Goal: Task Accomplishment & Management: Use online tool/utility

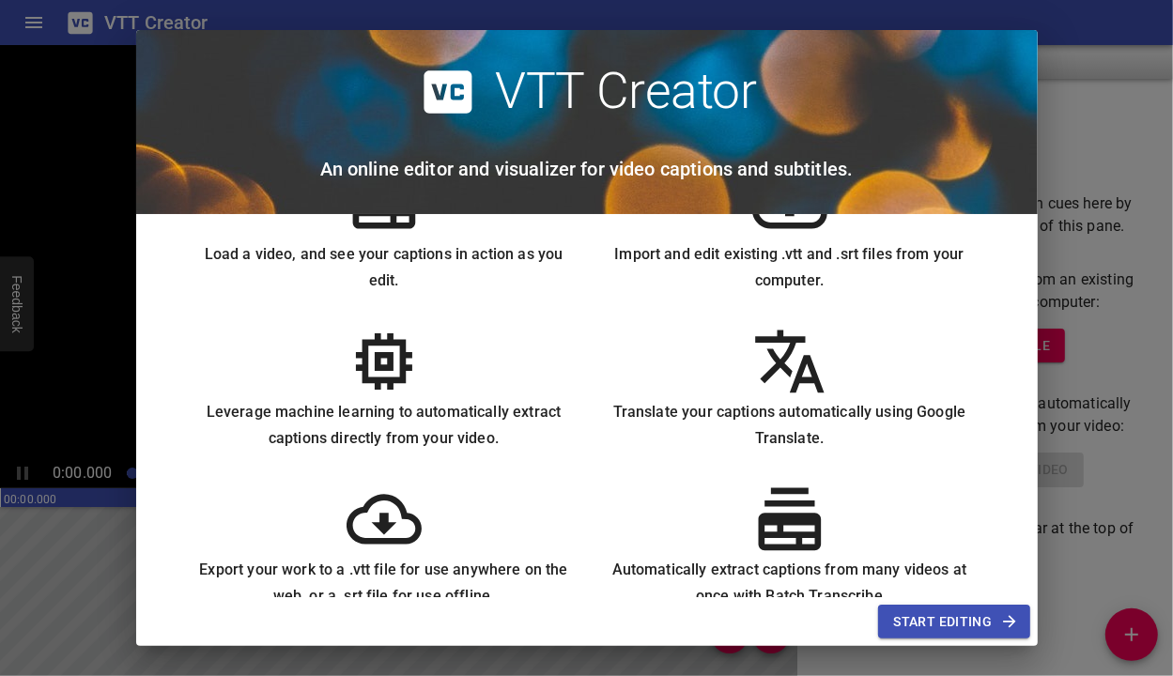
scroll to position [125, 0]
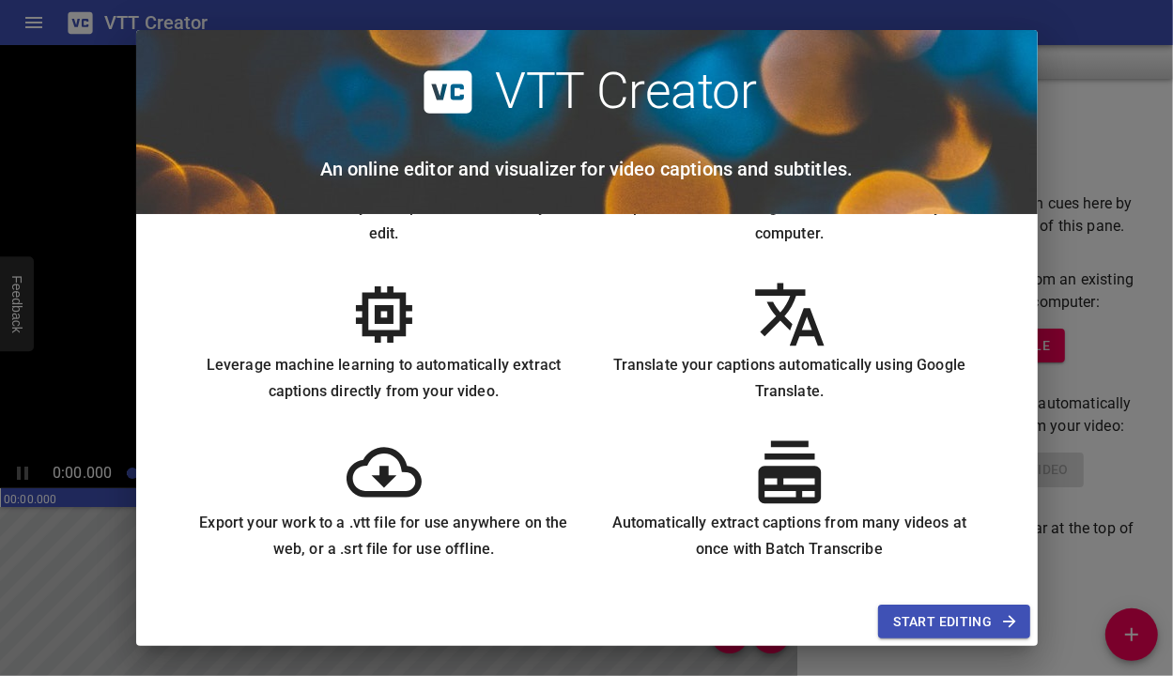
click at [955, 616] on span "Start Editing" at bounding box center [953, 622] width 121 height 23
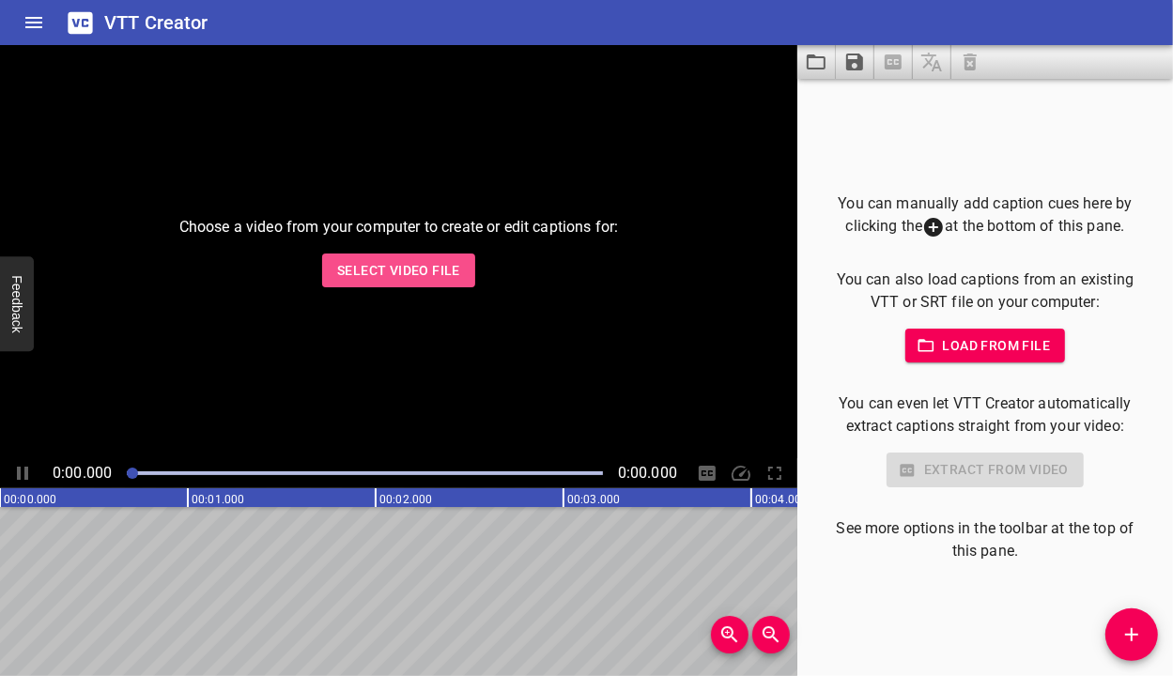
click at [408, 264] on span "Select Video File" at bounding box center [398, 270] width 123 height 23
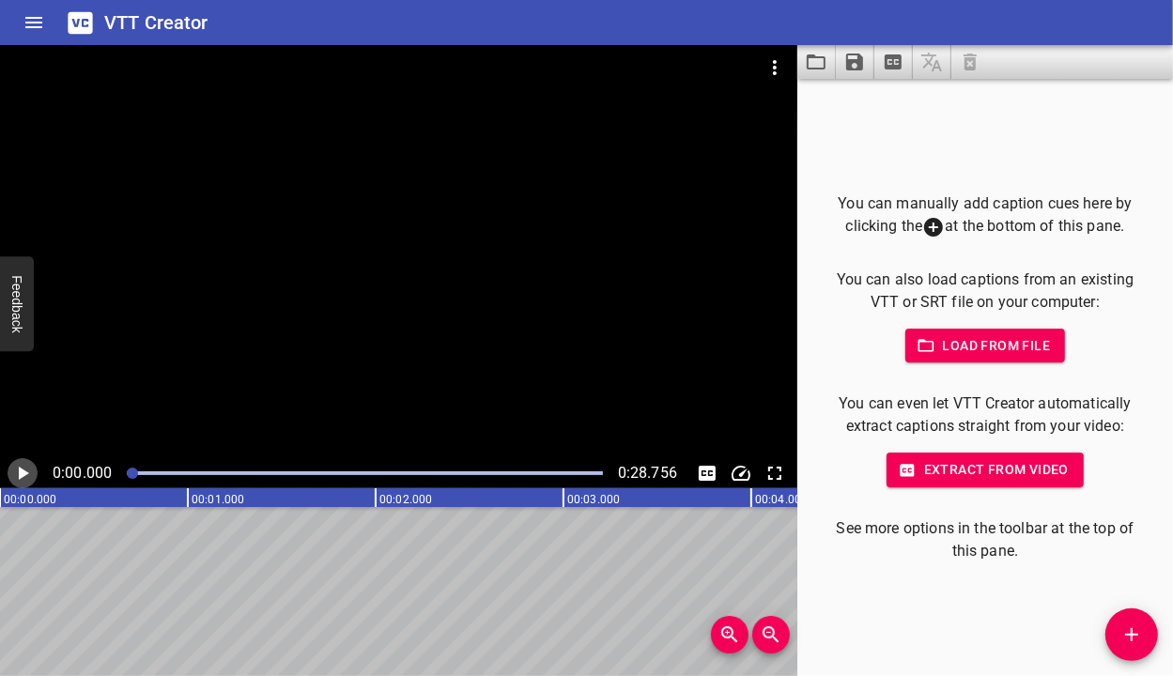
click at [28, 474] on icon "Play/Pause" at bounding box center [22, 473] width 23 height 23
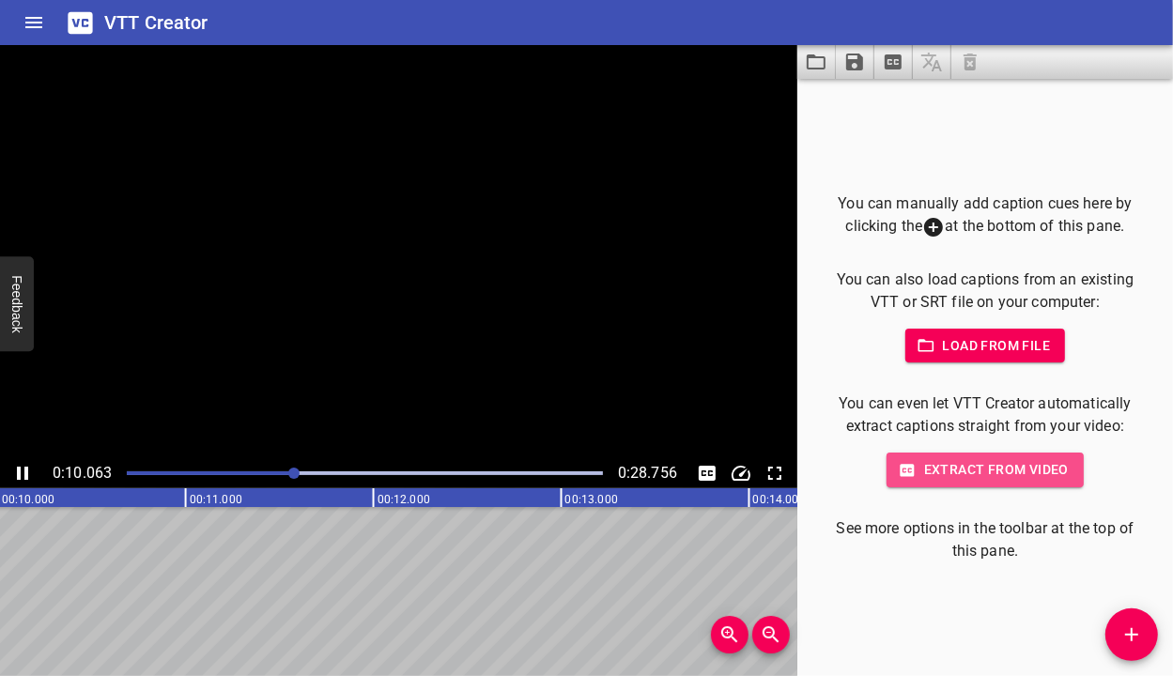
click at [973, 475] on span "Extract from video" at bounding box center [985, 469] width 167 height 23
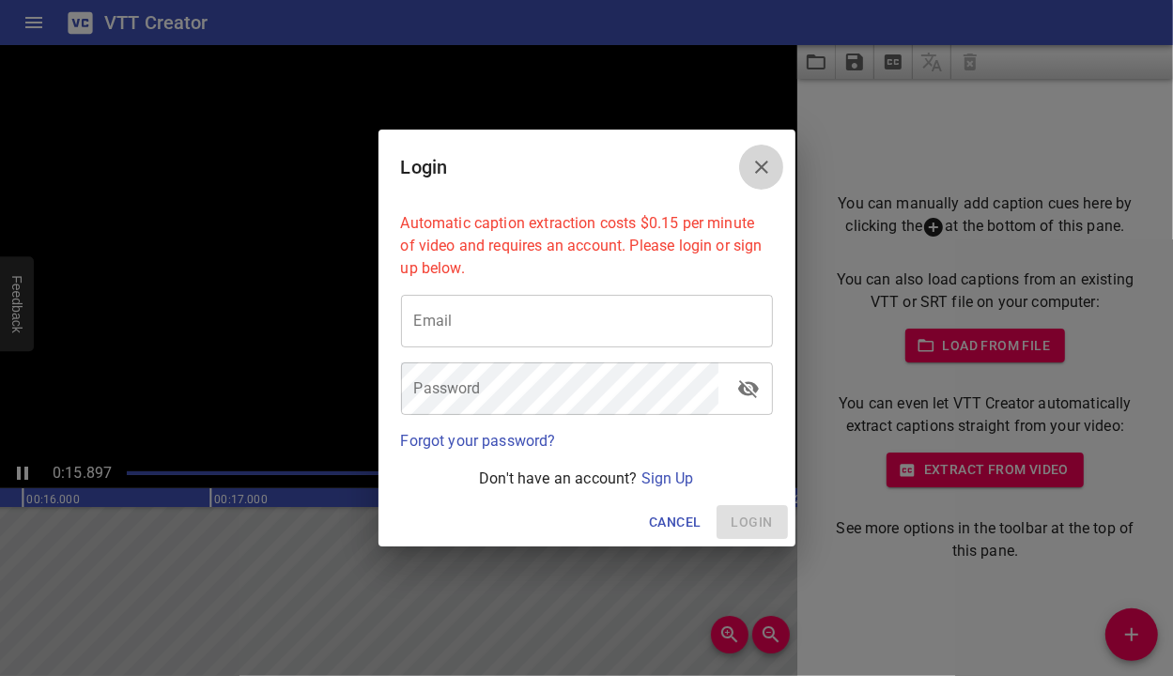
click at [759, 173] on icon "Close" at bounding box center [762, 167] width 23 height 23
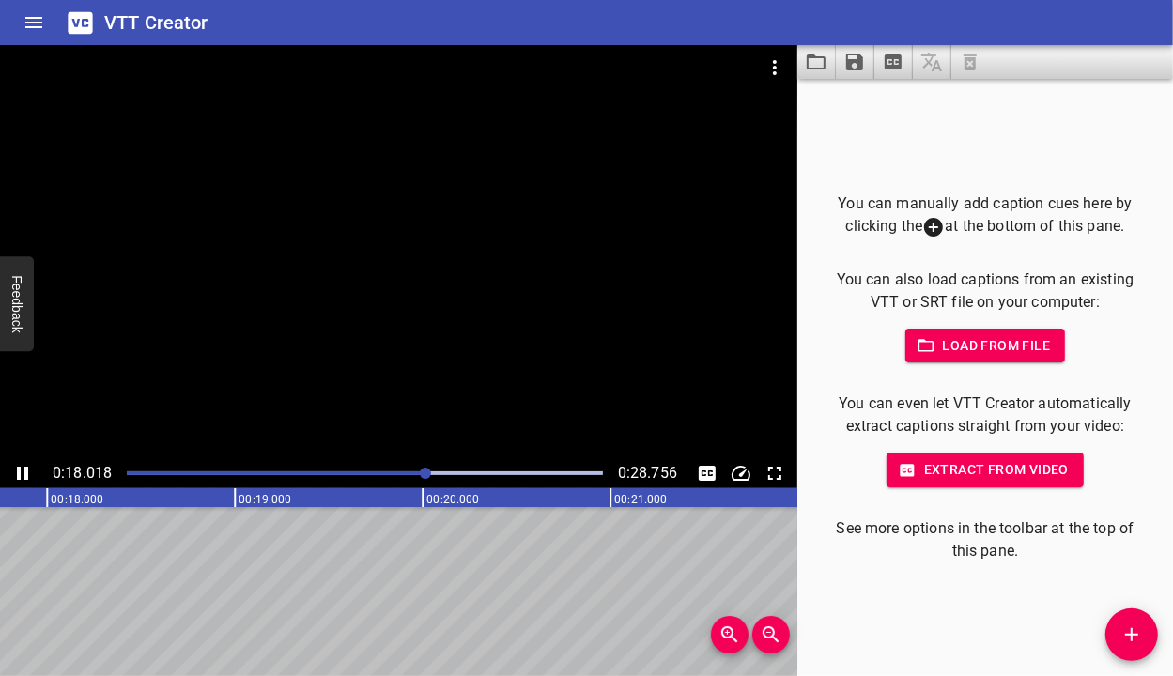
scroll to position [0, 3385]
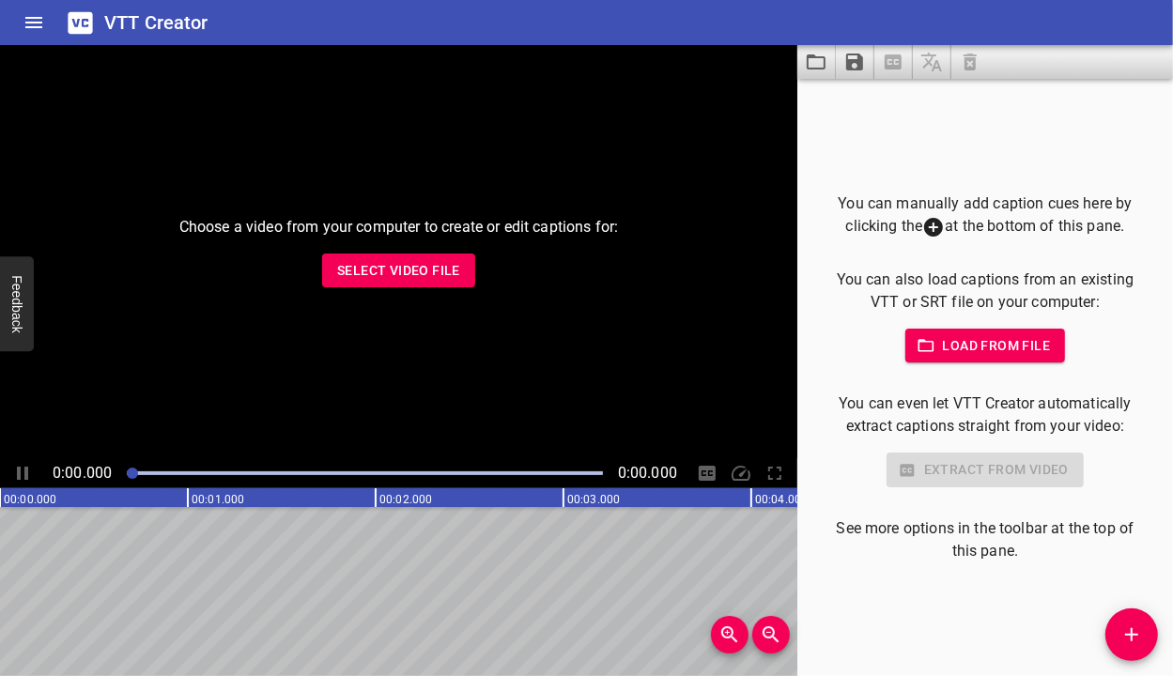
click at [440, 289] on div "Choose a video from your computer to create or edit captions for: Select Video …" at bounding box center [399, 251] width 798 height 413
click at [420, 260] on span "Select Video File" at bounding box center [398, 270] width 123 height 23
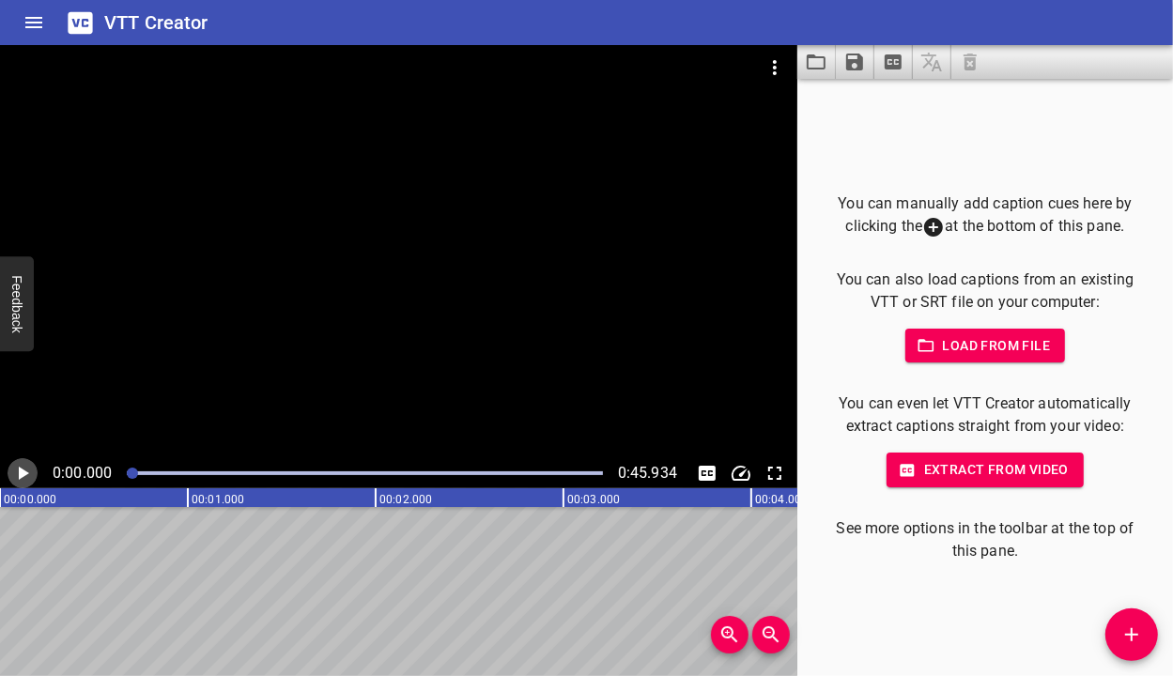
click at [22, 478] on icon "Play/Pause" at bounding box center [22, 473] width 23 height 23
click at [970, 464] on span "Extract from video" at bounding box center [985, 469] width 167 height 23
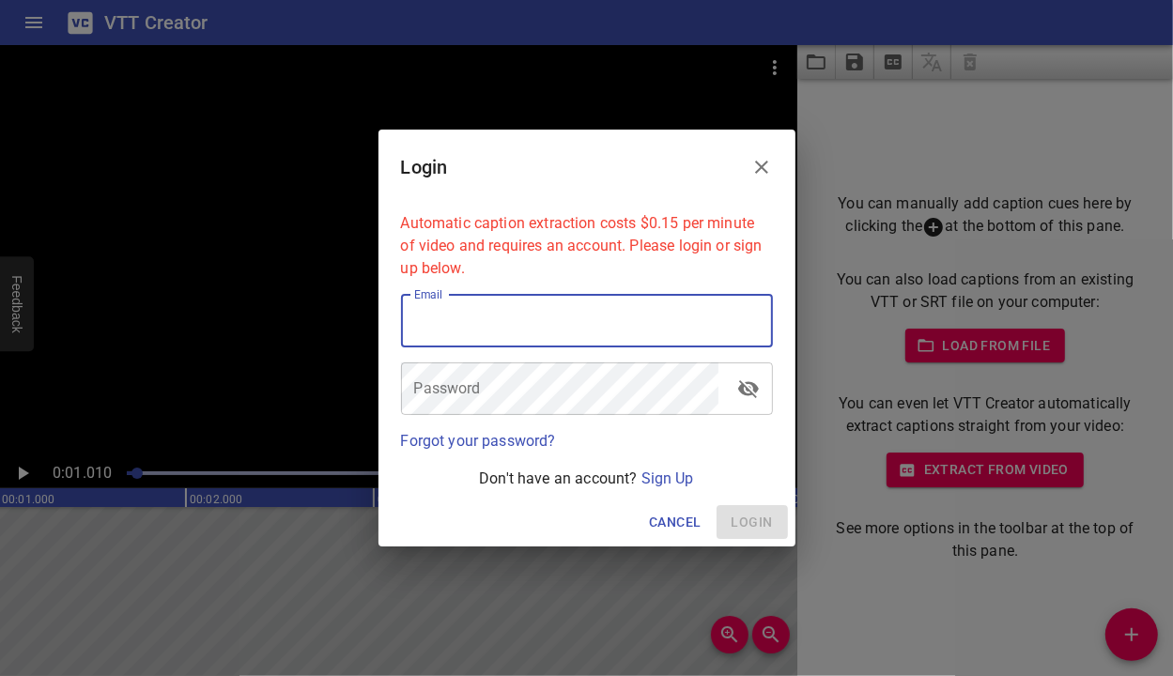
click at [589, 329] on input "email" at bounding box center [587, 321] width 372 height 53
click at [415, 520] on div "Cancel Login" at bounding box center [587, 523] width 417 height 50
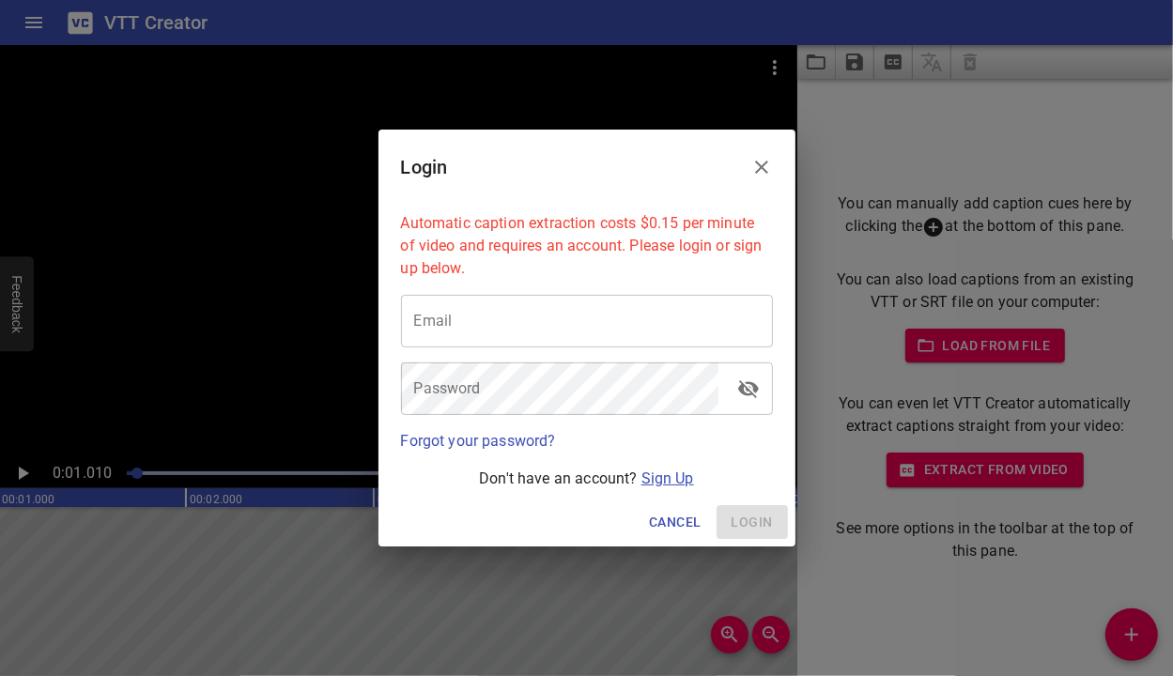
click at [653, 478] on link "Sign Up" at bounding box center [668, 479] width 53 height 18
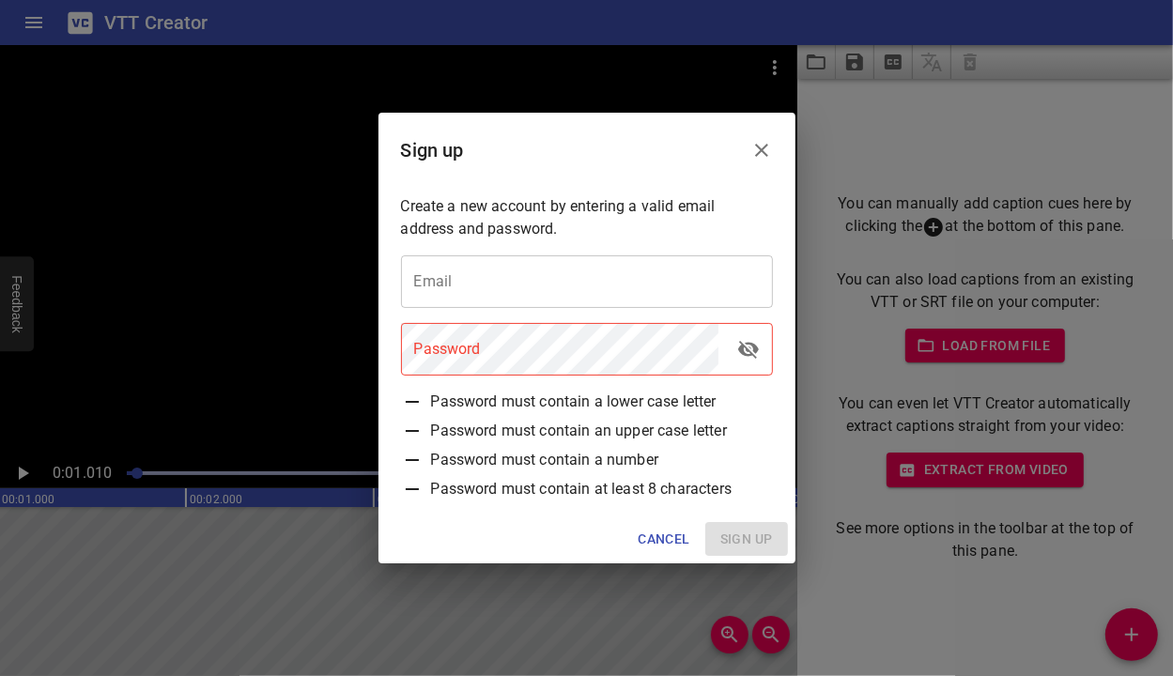
click at [504, 285] on input "email" at bounding box center [587, 282] width 372 height 53
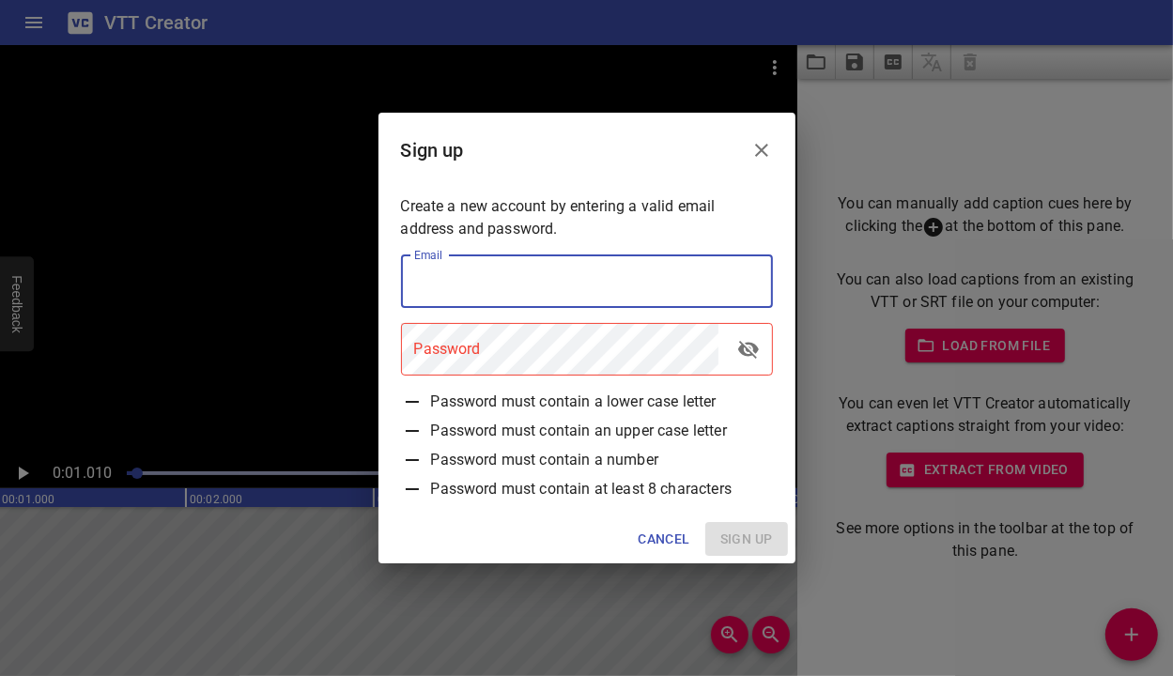
type input "[EMAIL_ADDRESS][DOMAIN_NAME]"
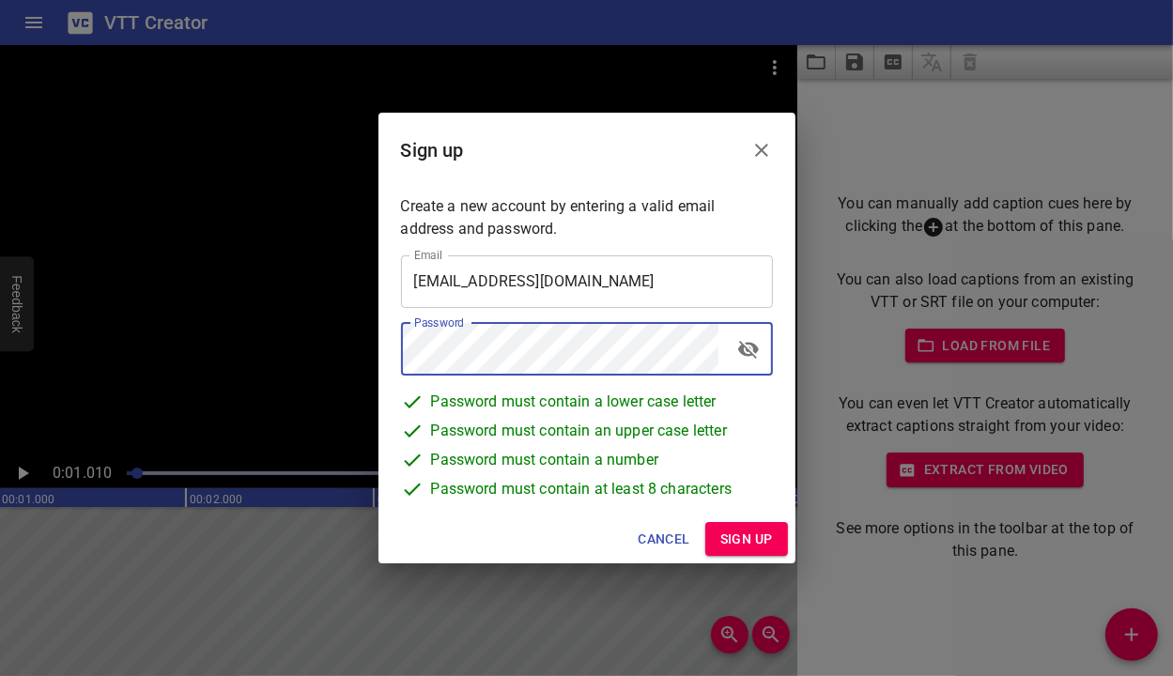
click at [750, 531] on span "Sign up" at bounding box center [747, 539] width 53 height 23
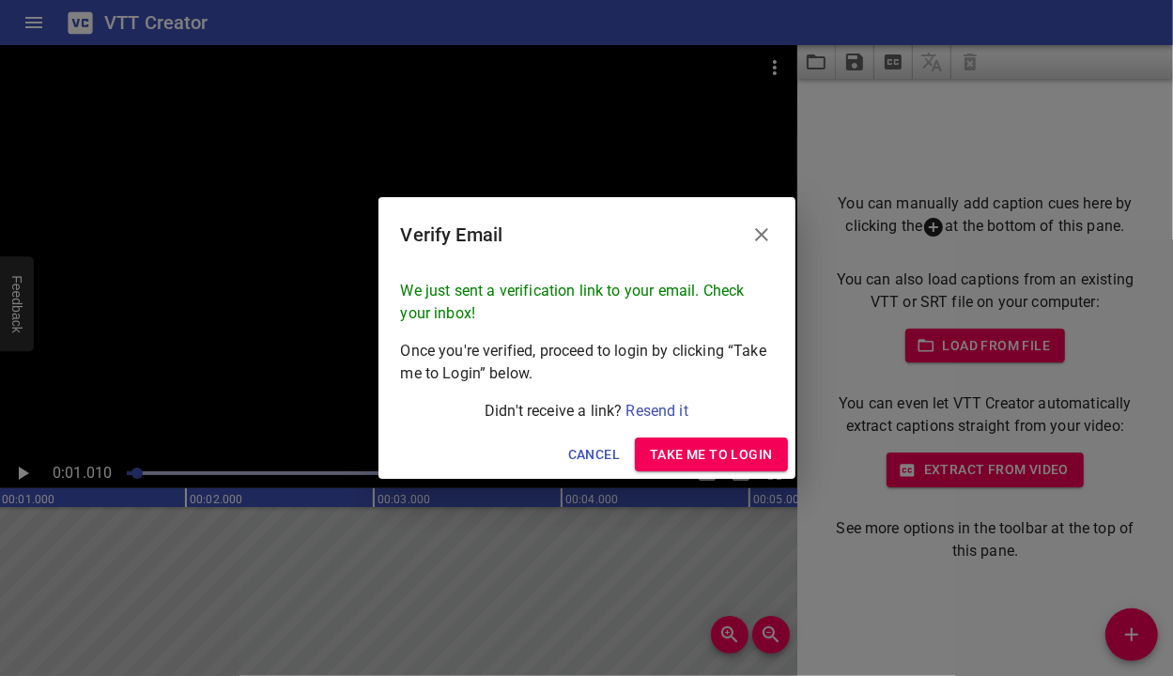
click at [671, 455] on span "Take me to Login" at bounding box center [711, 454] width 122 height 23
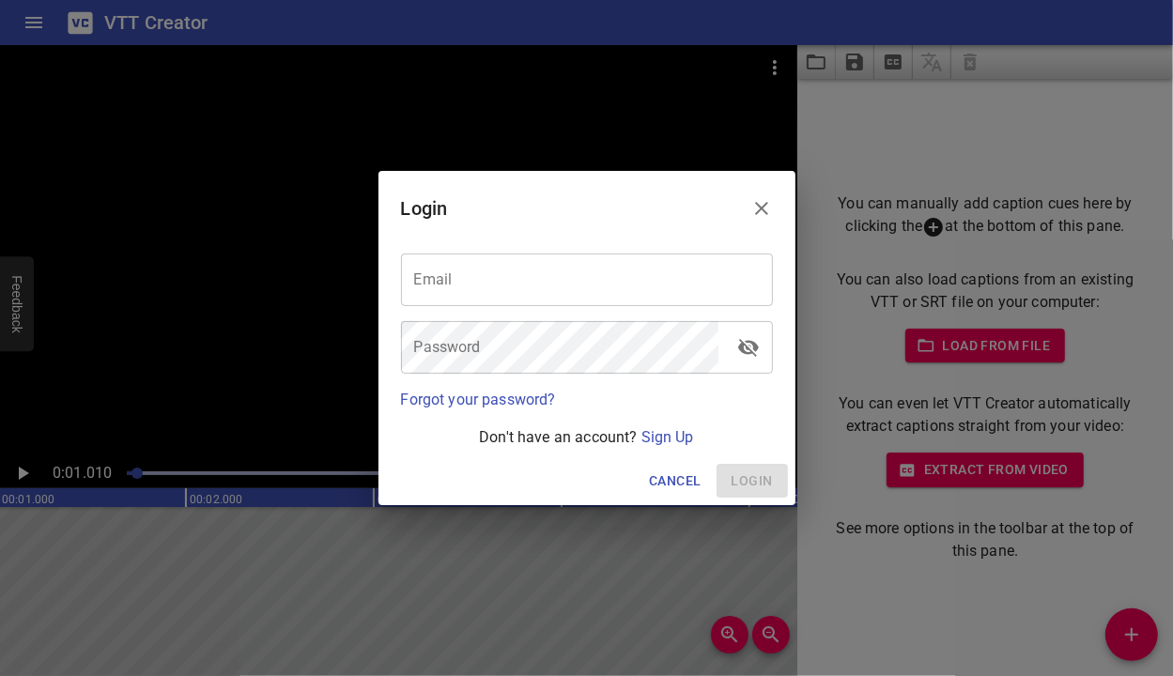
type input "[EMAIL_ADDRESS][DOMAIN_NAME]"
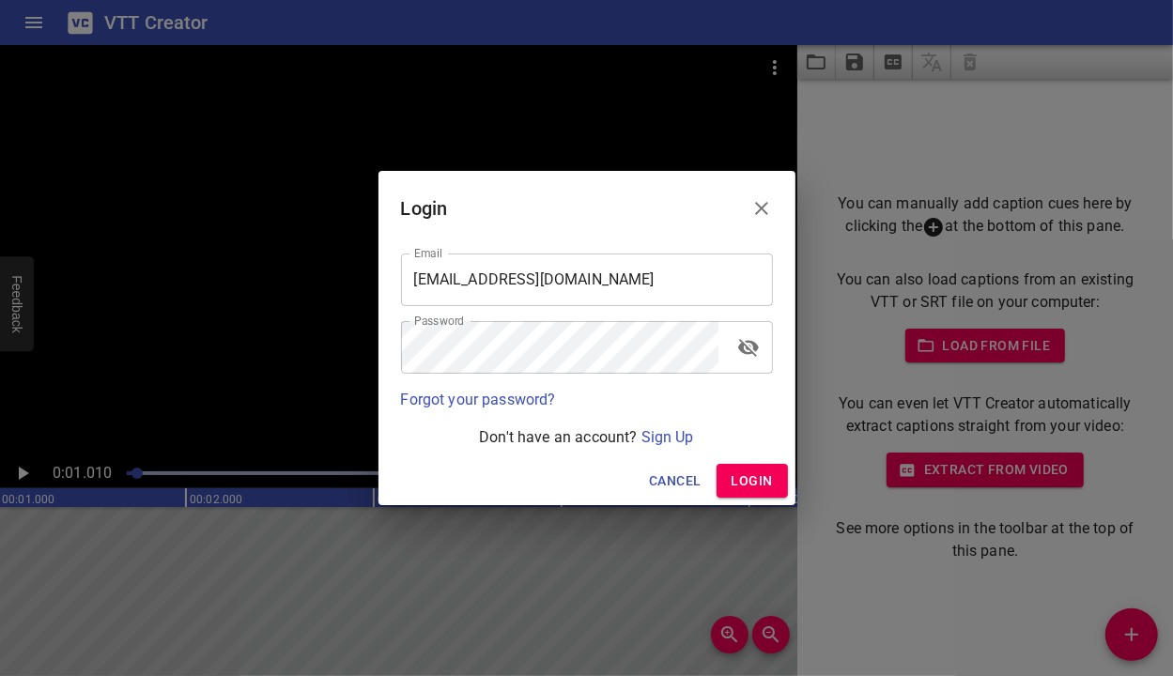
click at [737, 476] on span "Login" at bounding box center [752, 481] width 41 height 23
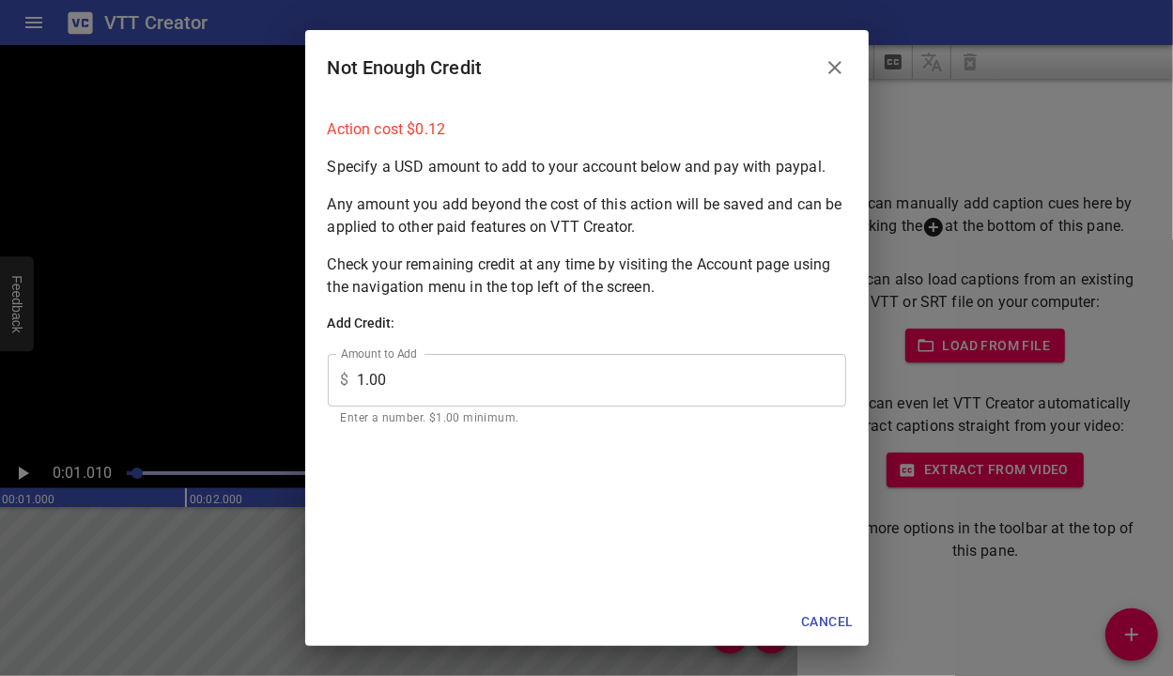
scroll to position [0, 0]
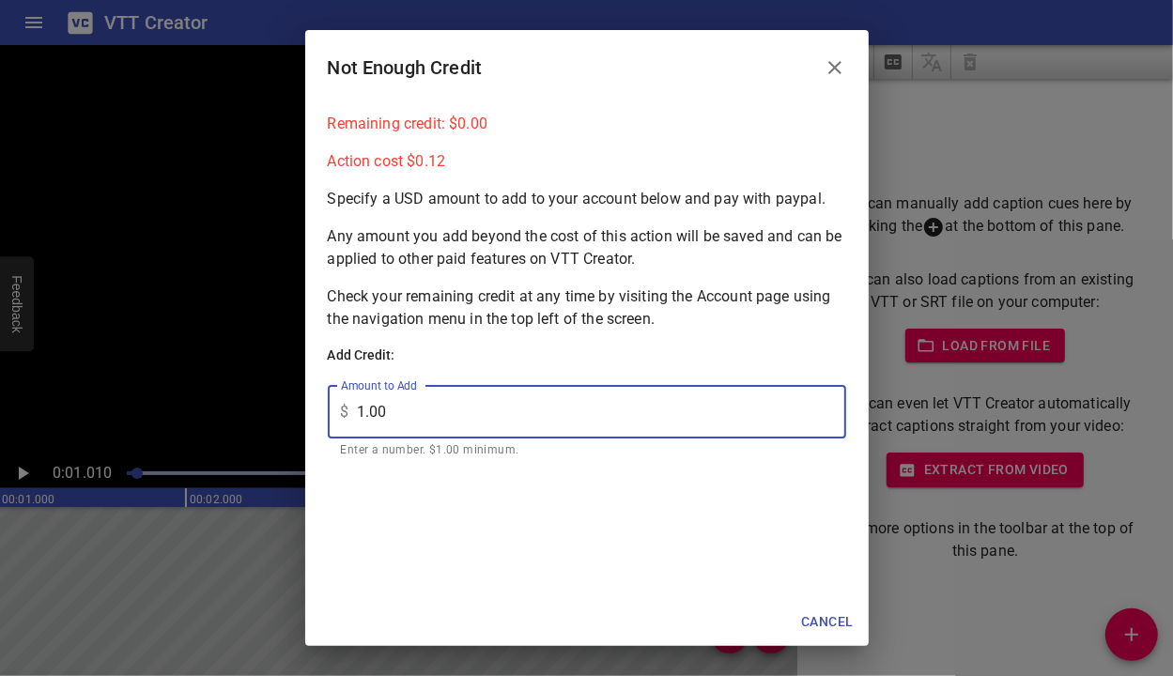
drag, startPoint x: 426, startPoint y: 418, endPoint x: 347, endPoint y: 411, distance: 79.3
click at [347, 411] on div "$ 1.00 Amount to Add" at bounding box center [587, 412] width 519 height 53
type input "4"
type input "3"
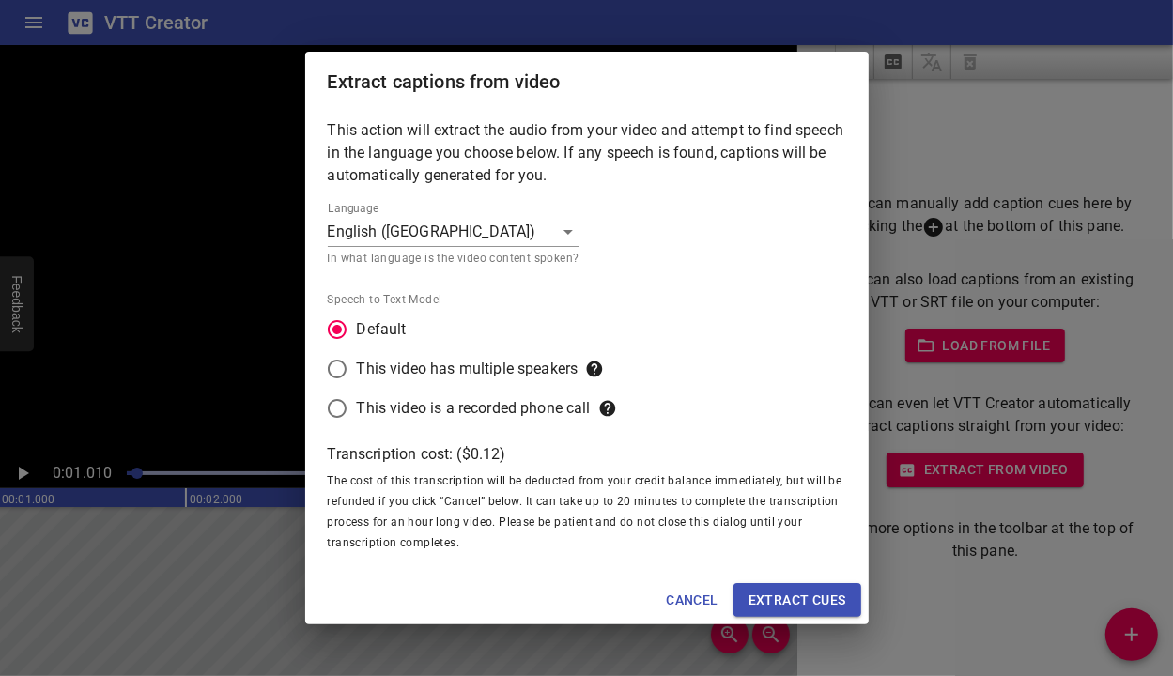
click at [802, 584] on button "Extract cues" at bounding box center [798, 600] width 128 height 35
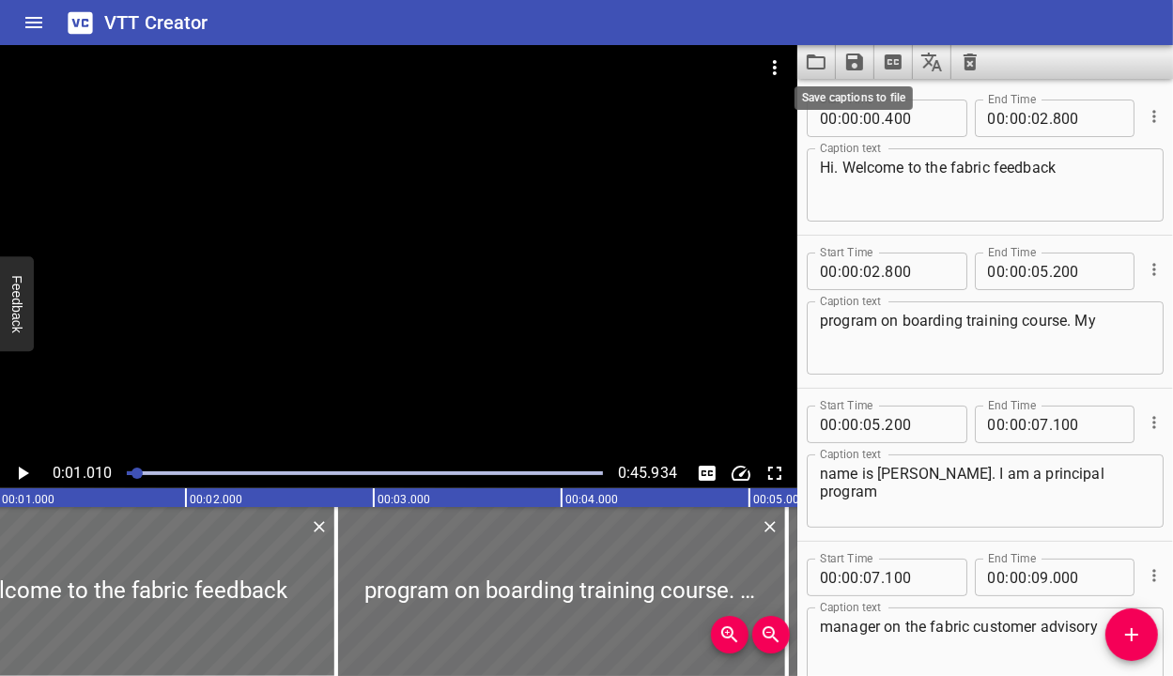
click at [850, 70] on icon "Save captions to file" at bounding box center [854, 62] width 17 height 17
click at [865, 112] on li "Save to VTT file" at bounding box center [905, 103] width 138 height 34
click at [1123, 73] on div at bounding box center [986, 62] width 376 height 34
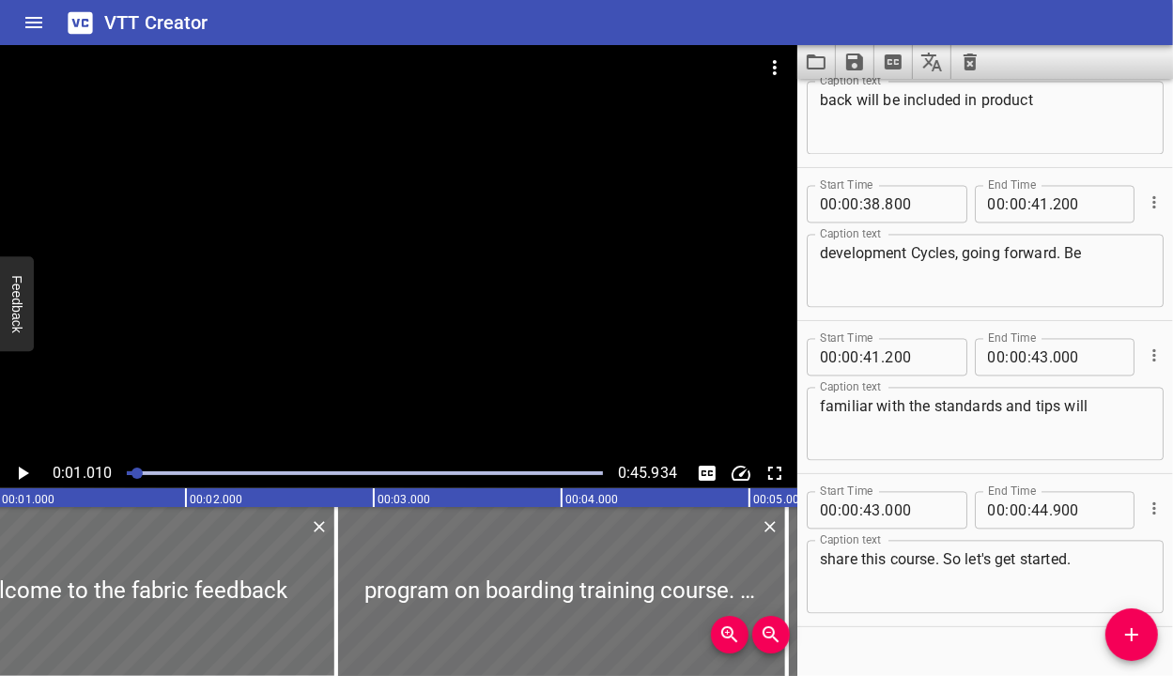
scroll to position [2551, 0]
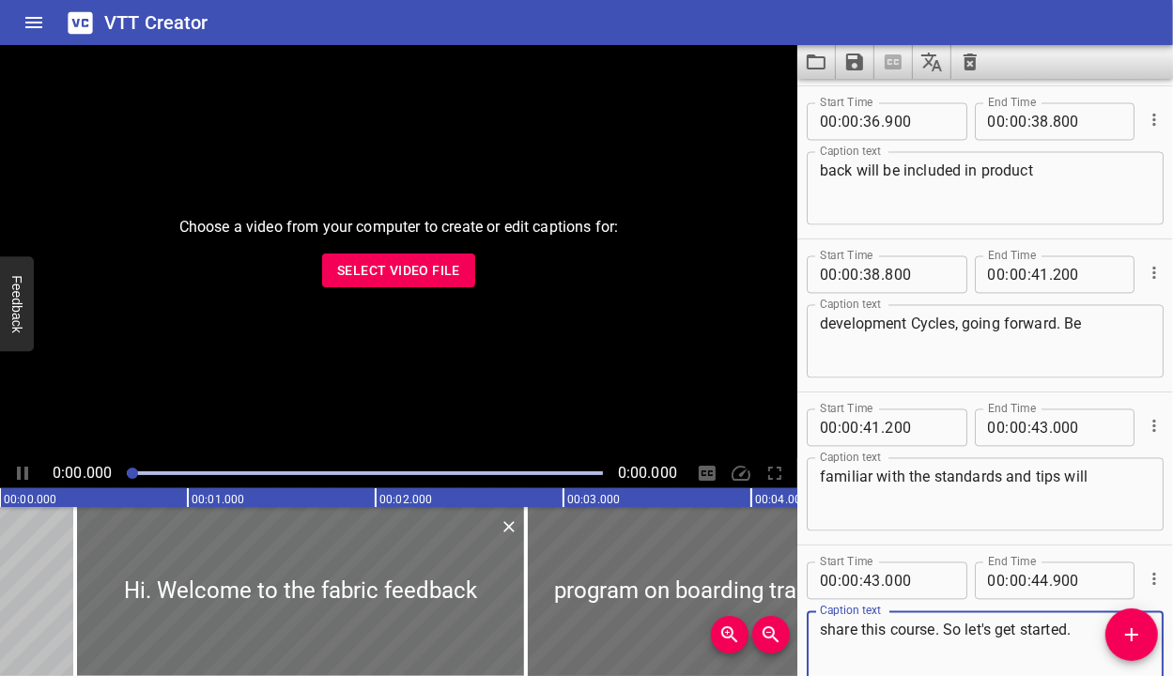
scroll to position [2551, 0]
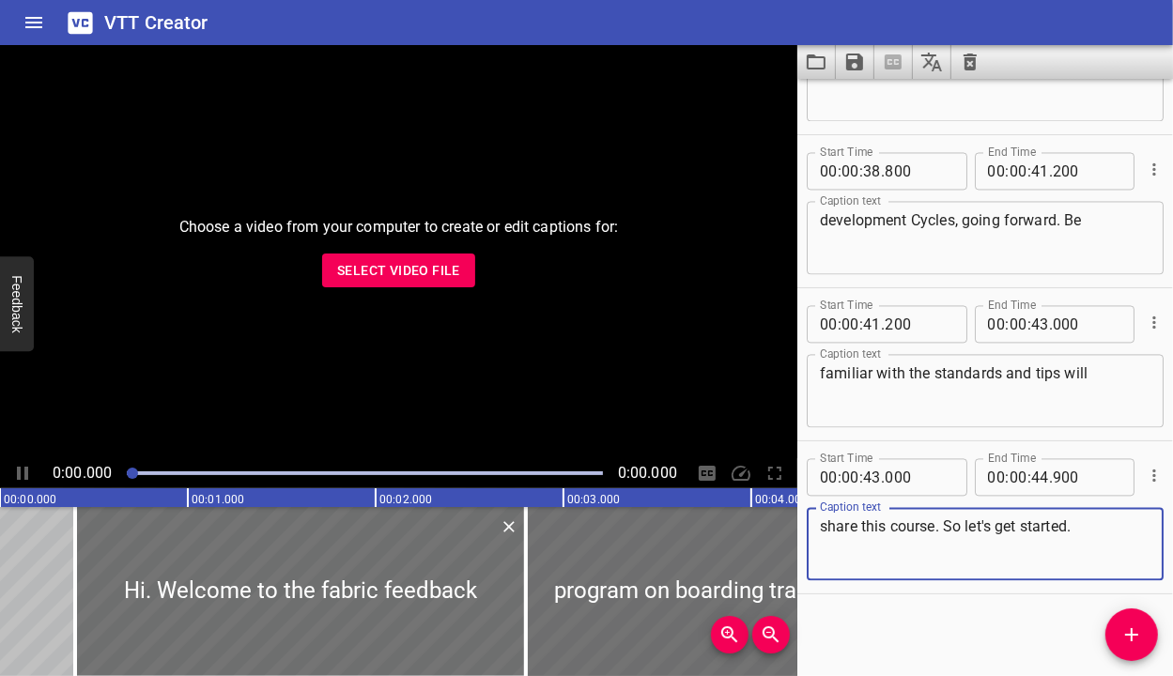
click at [422, 263] on span "Select Video File" at bounding box center [398, 270] width 123 height 23
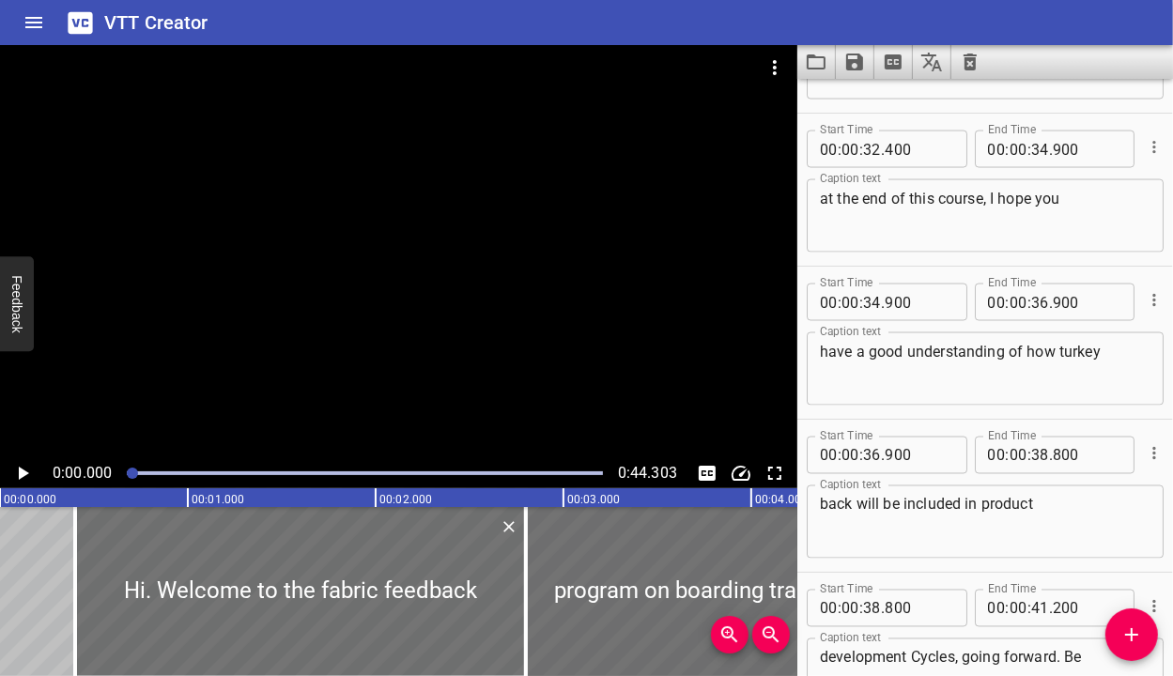
scroll to position [1799, 0]
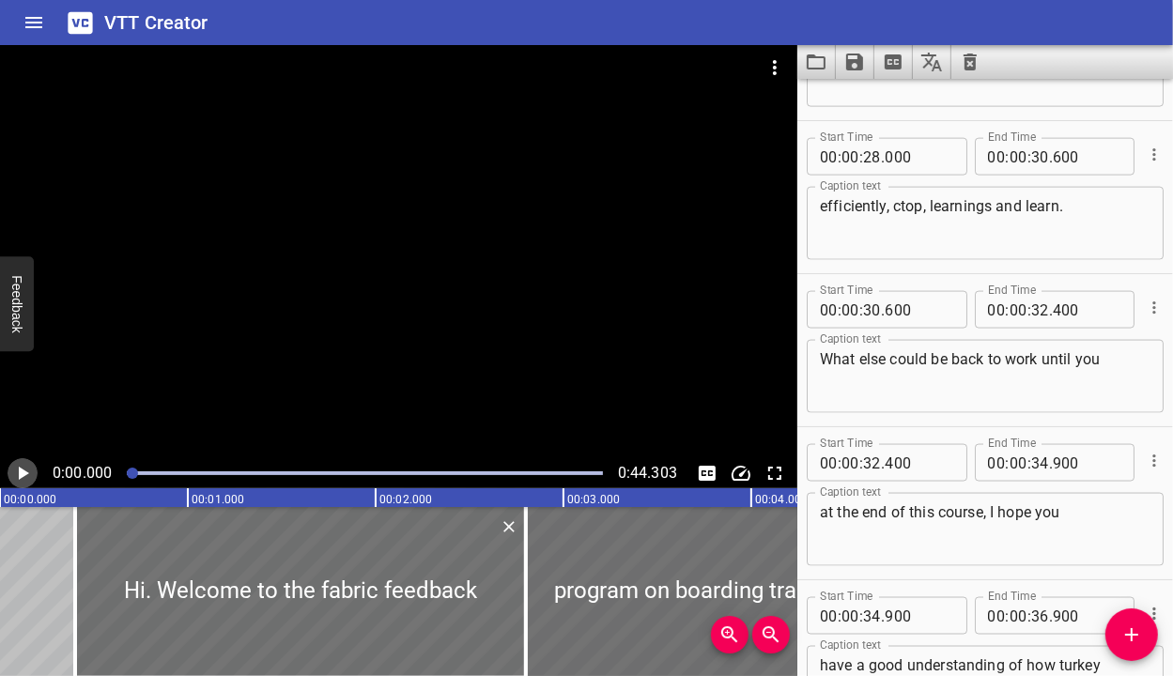
click at [25, 476] on icon "Play/Pause" at bounding box center [22, 473] width 23 height 23
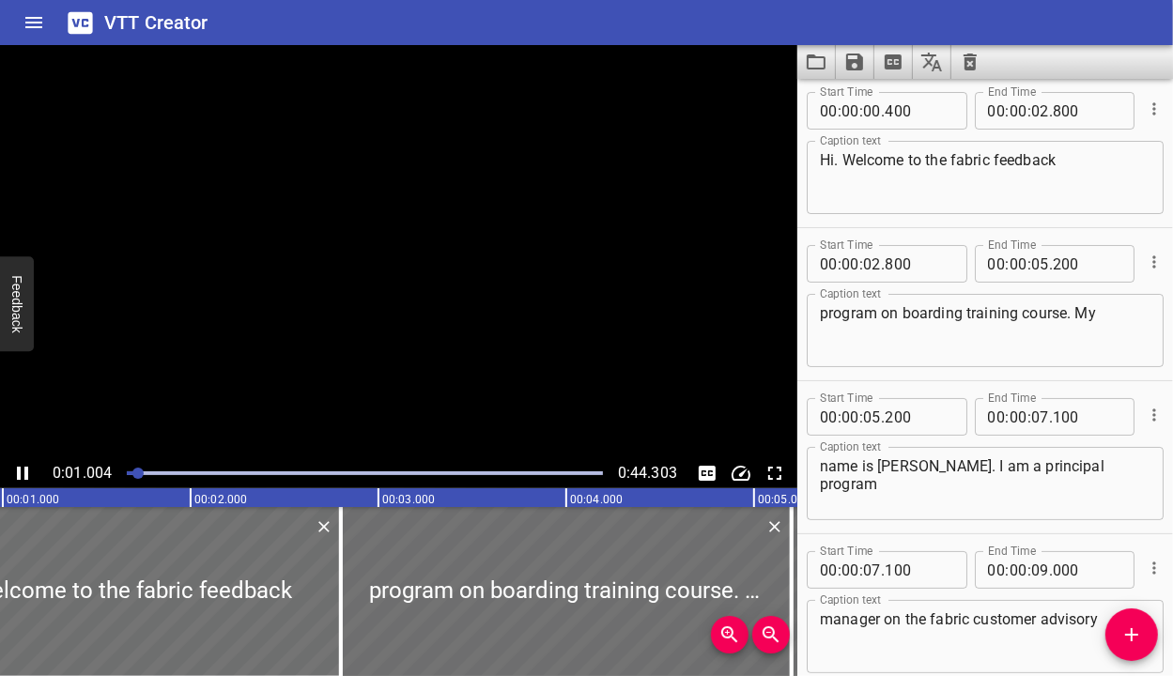
scroll to position [0, 0]
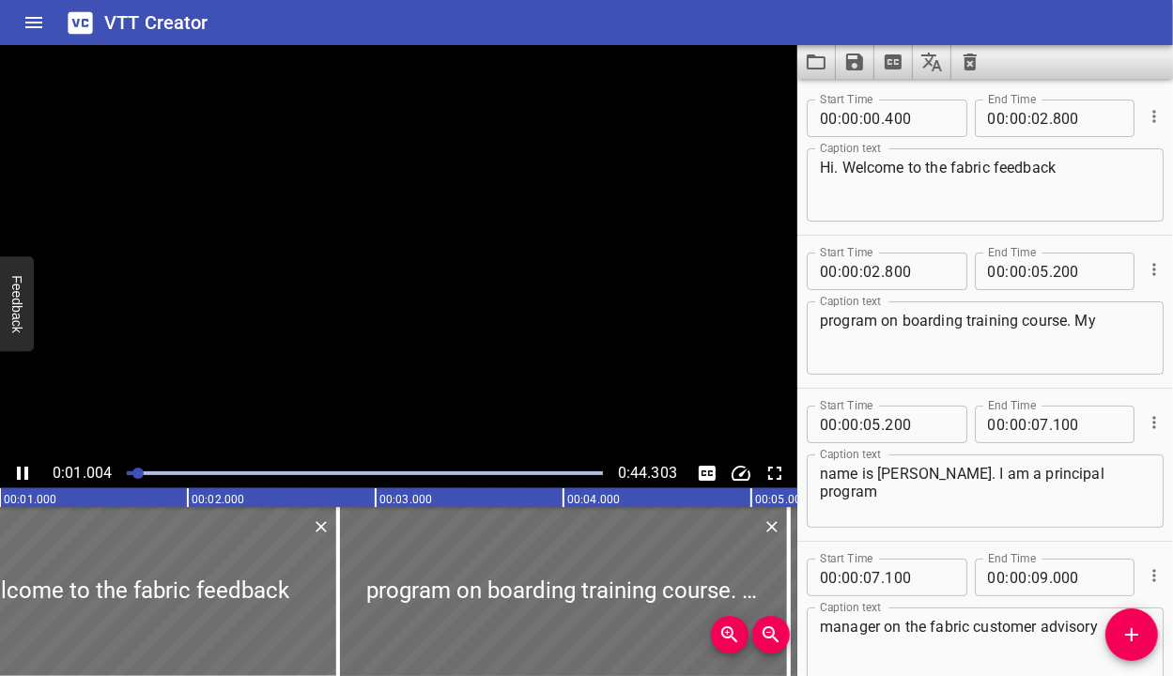
click at [25, 476] on icon "Play/Pause" at bounding box center [22, 473] width 11 height 13
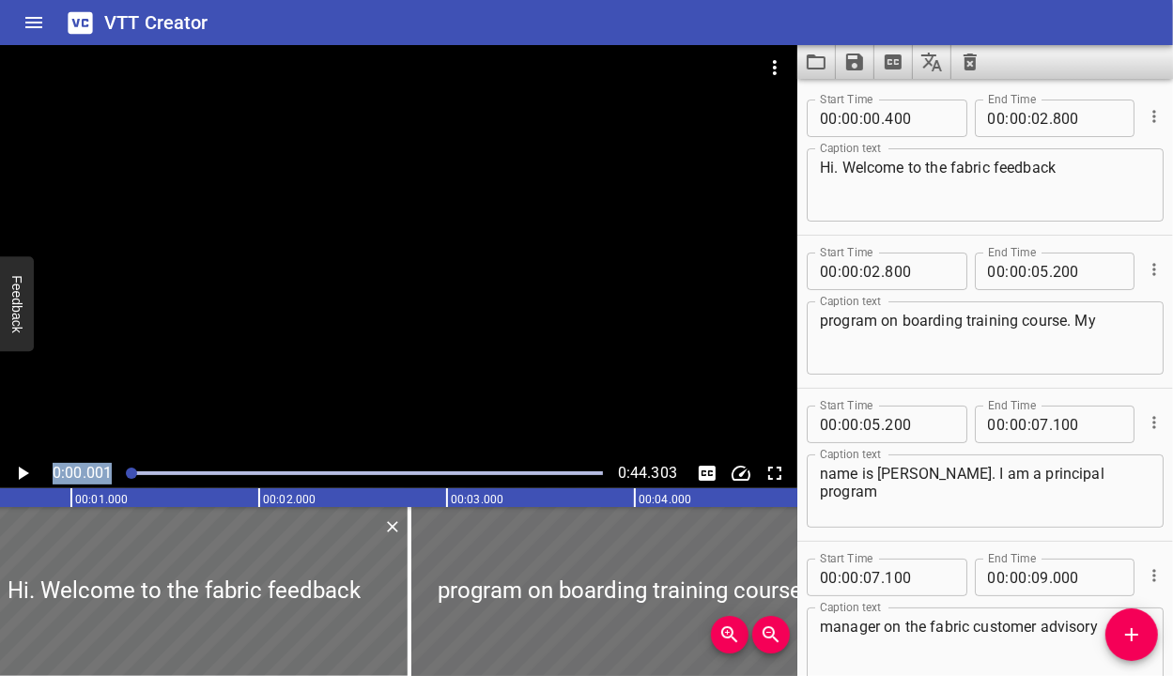
drag, startPoint x: 140, startPoint y: 473, endPoint x: 107, endPoint y: 473, distance: 32.9
click at [107, 473] on div "0:00.001 0:44.303" at bounding box center [399, 473] width 798 height 30
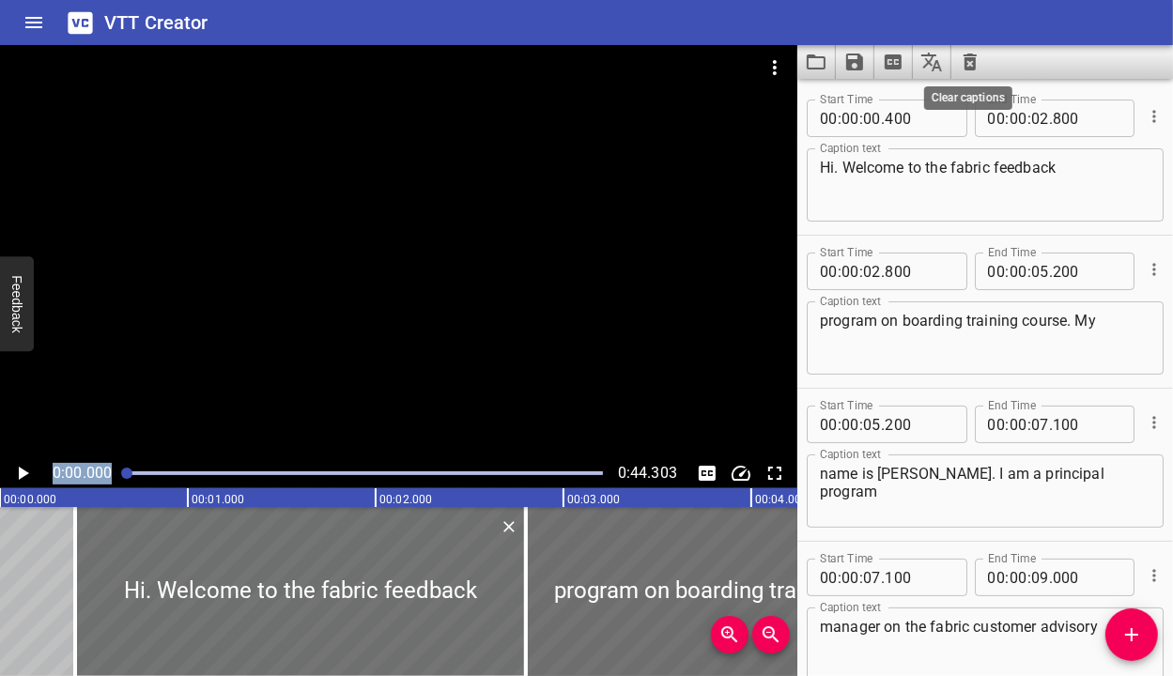
click at [968, 61] on icon "Clear captions" at bounding box center [970, 62] width 23 height 23
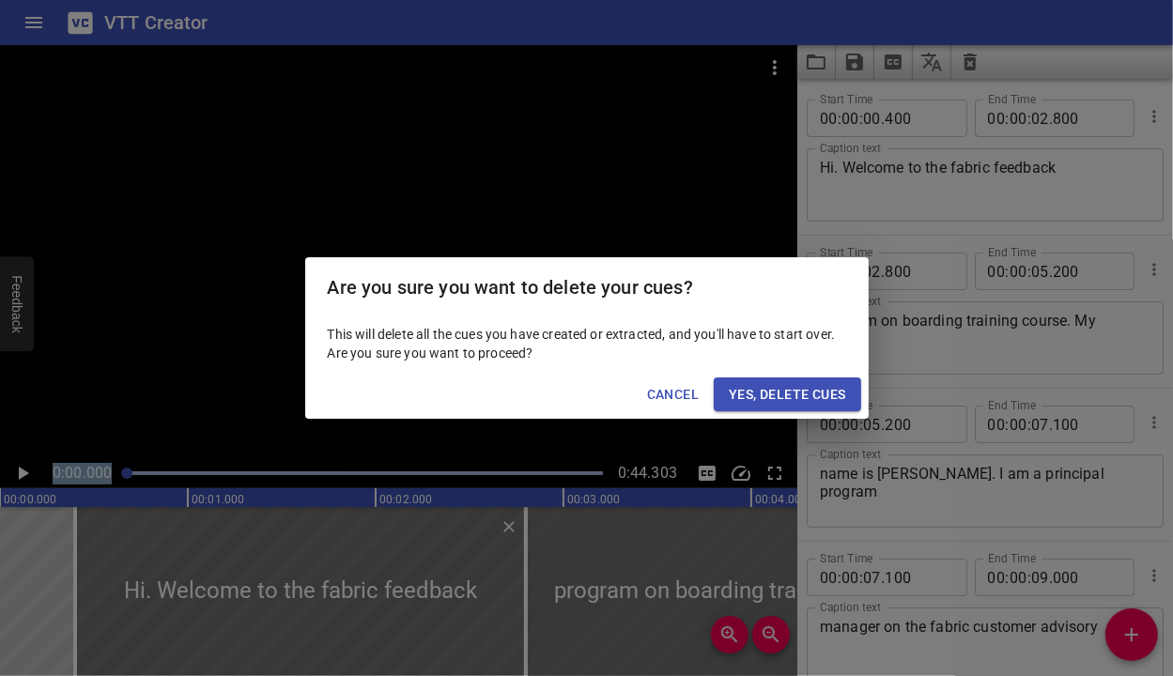
click at [757, 396] on span "Yes, Delete Cues" at bounding box center [787, 394] width 116 height 23
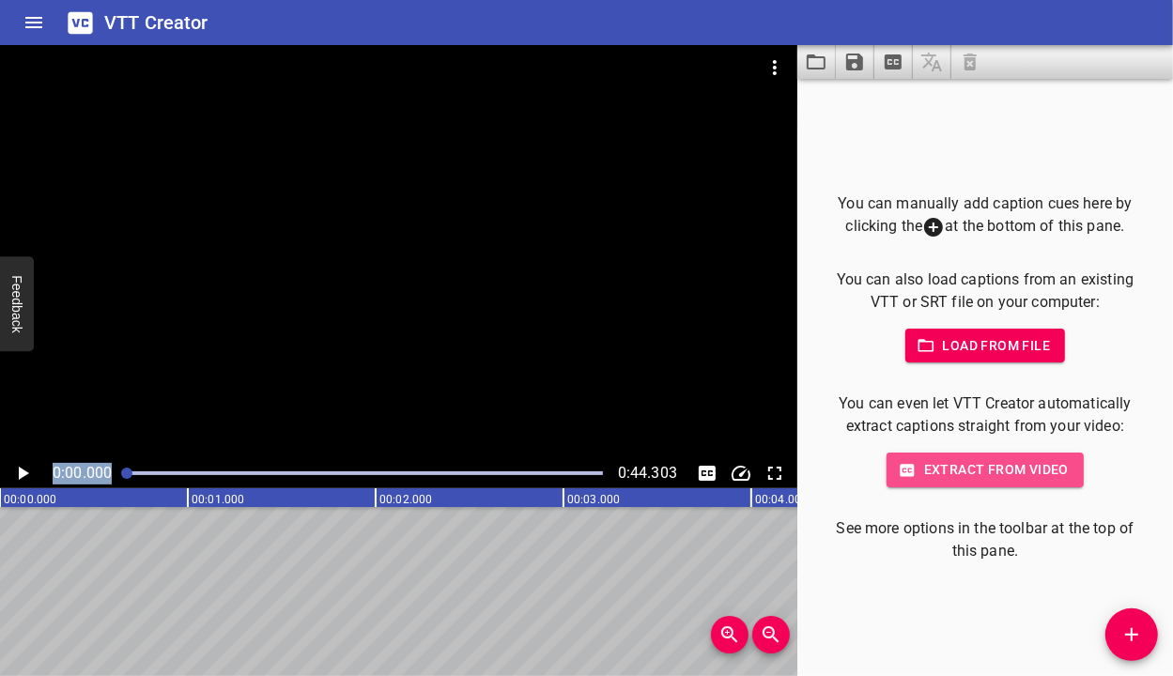
click at [992, 466] on span "Extract from video" at bounding box center [985, 469] width 167 height 23
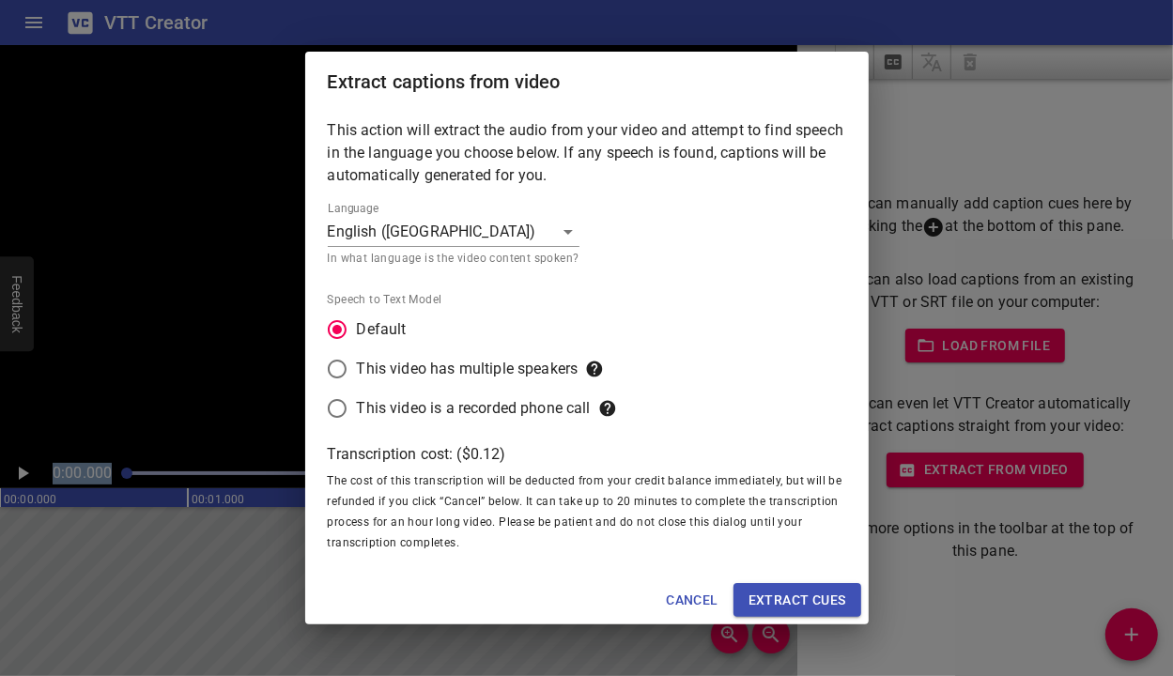
click at [832, 590] on span "Extract cues" at bounding box center [798, 600] width 98 height 23
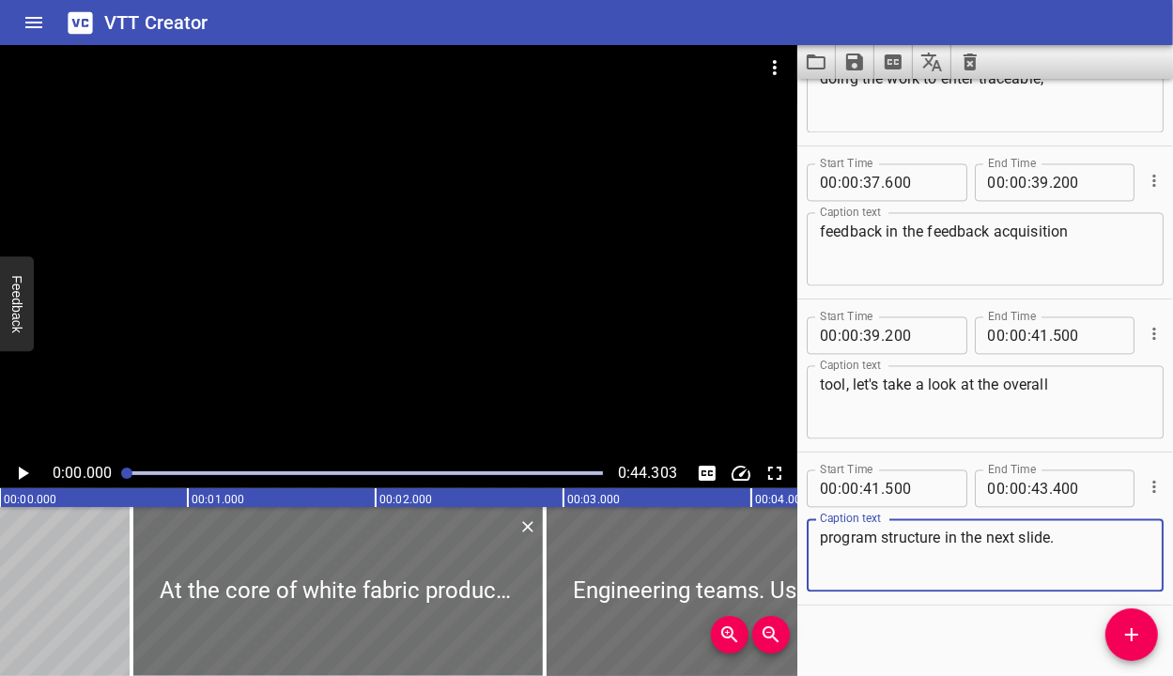
scroll to position [2551, 0]
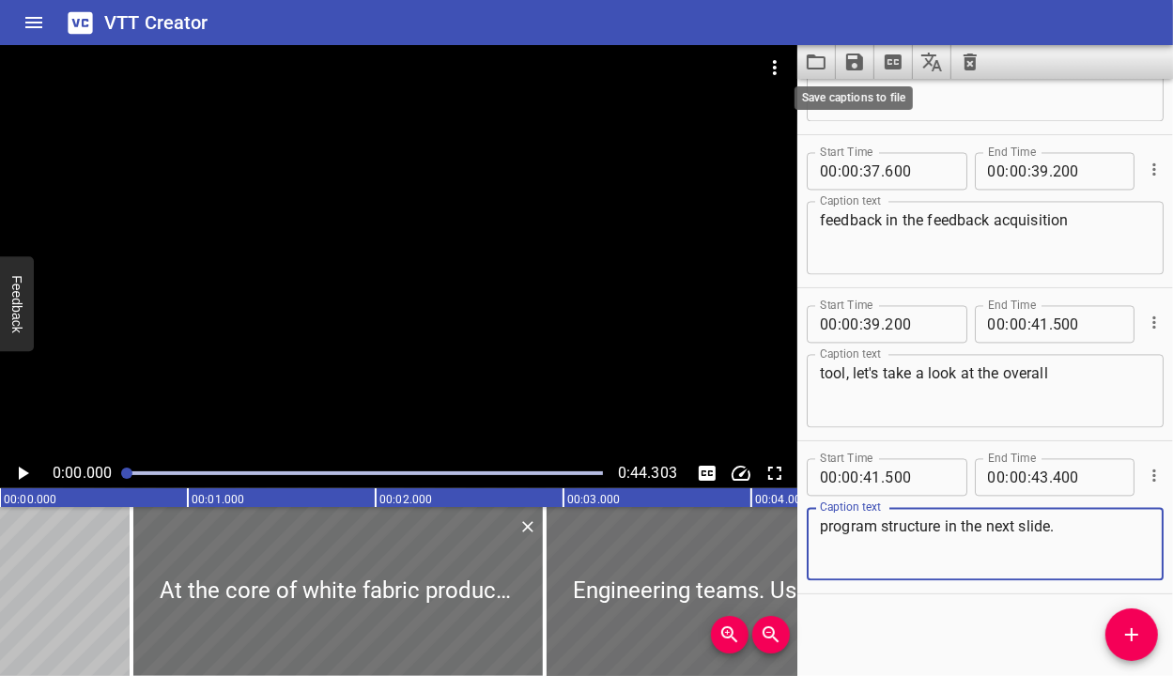
click at [849, 63] on icon "Save captions to file" at bounding box center [854, 62] width 17 height 17
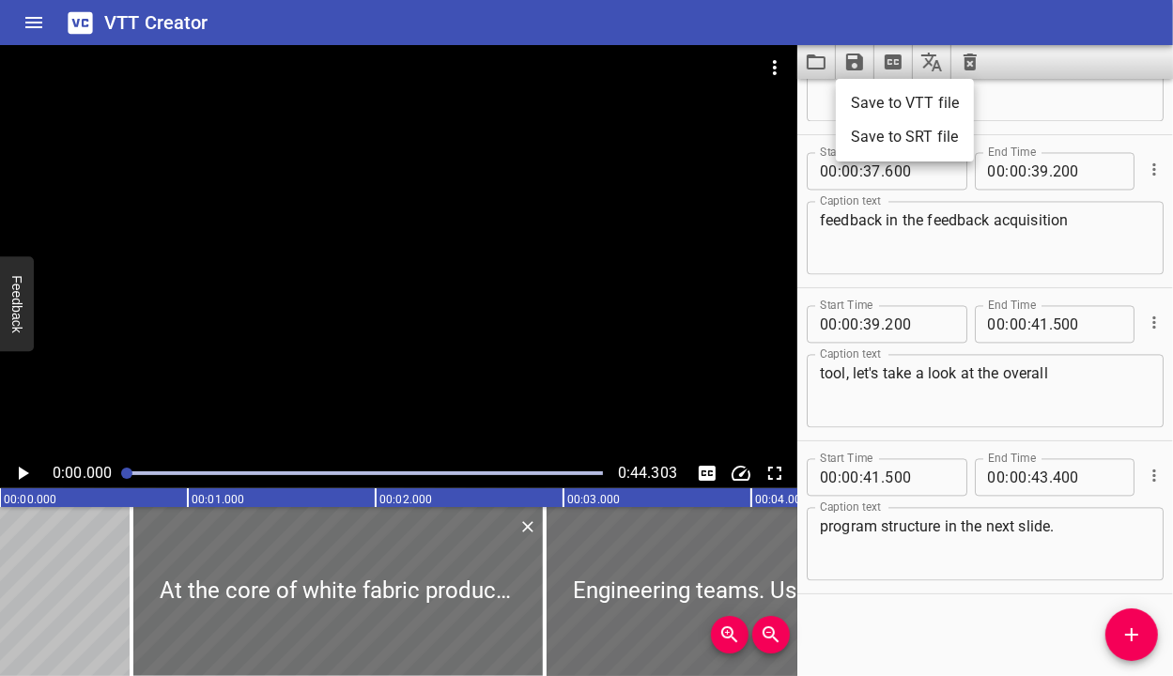
click at [889, 103] on li "Save to VTT file" at bounding box center [905, 103] width 138 height 34
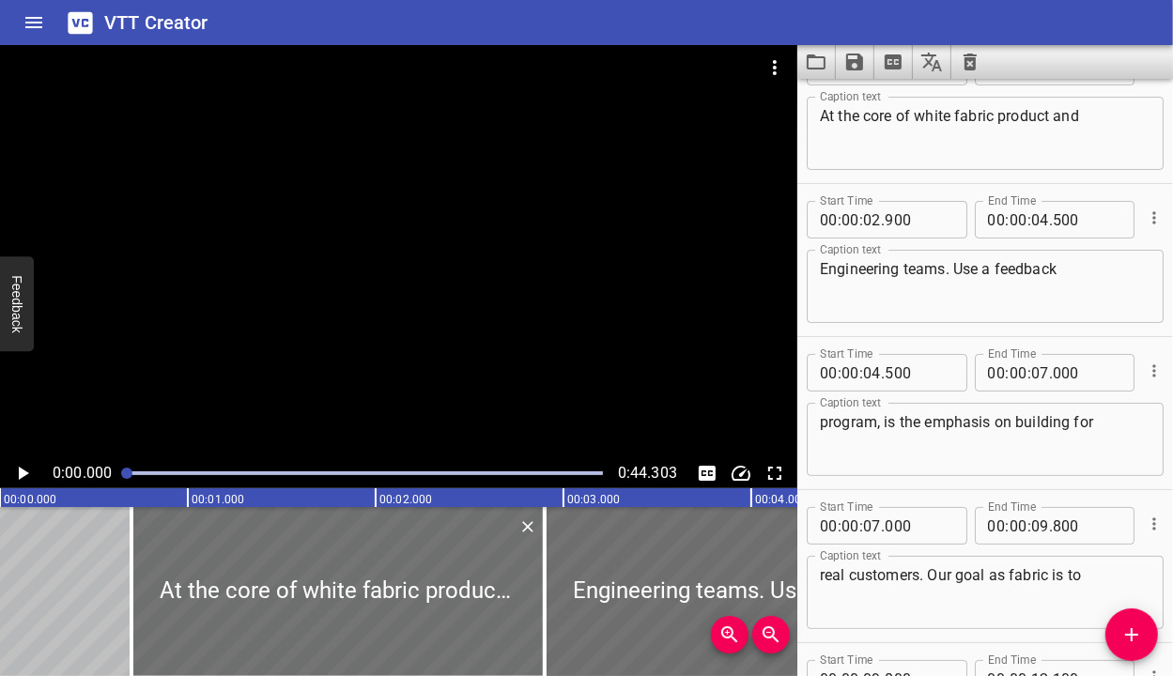
scroll to position [0, 0]
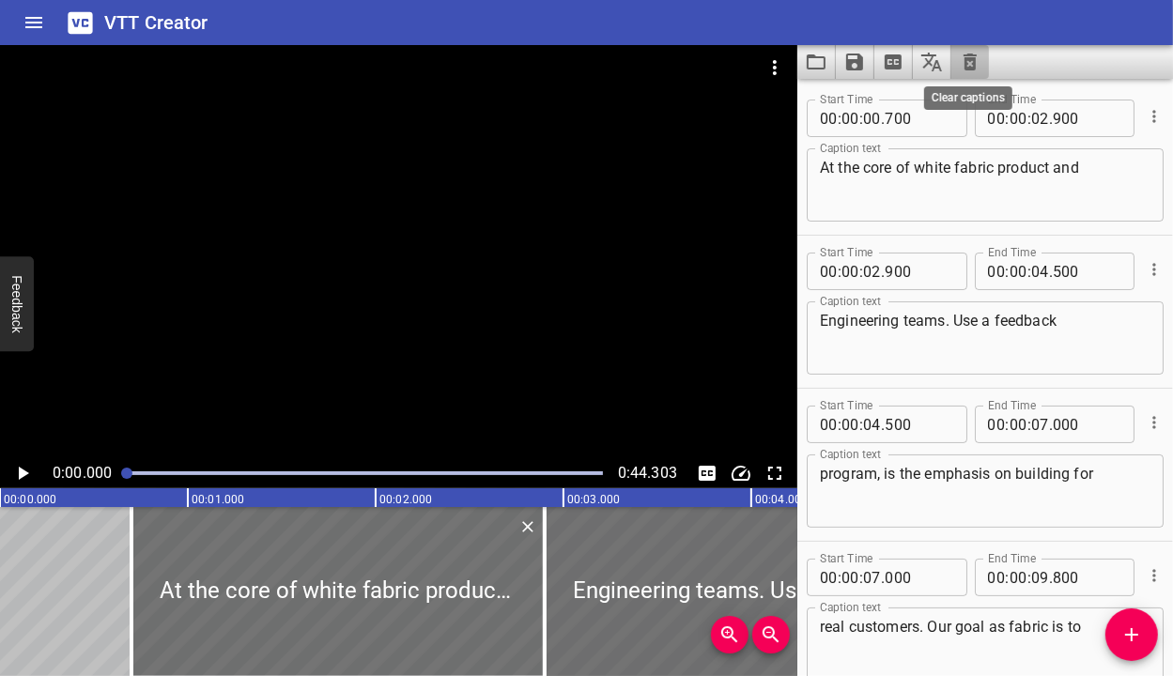
click at [977, 58] on icon "Clear captions" at bounding box center [970, 62] width 23 height 23
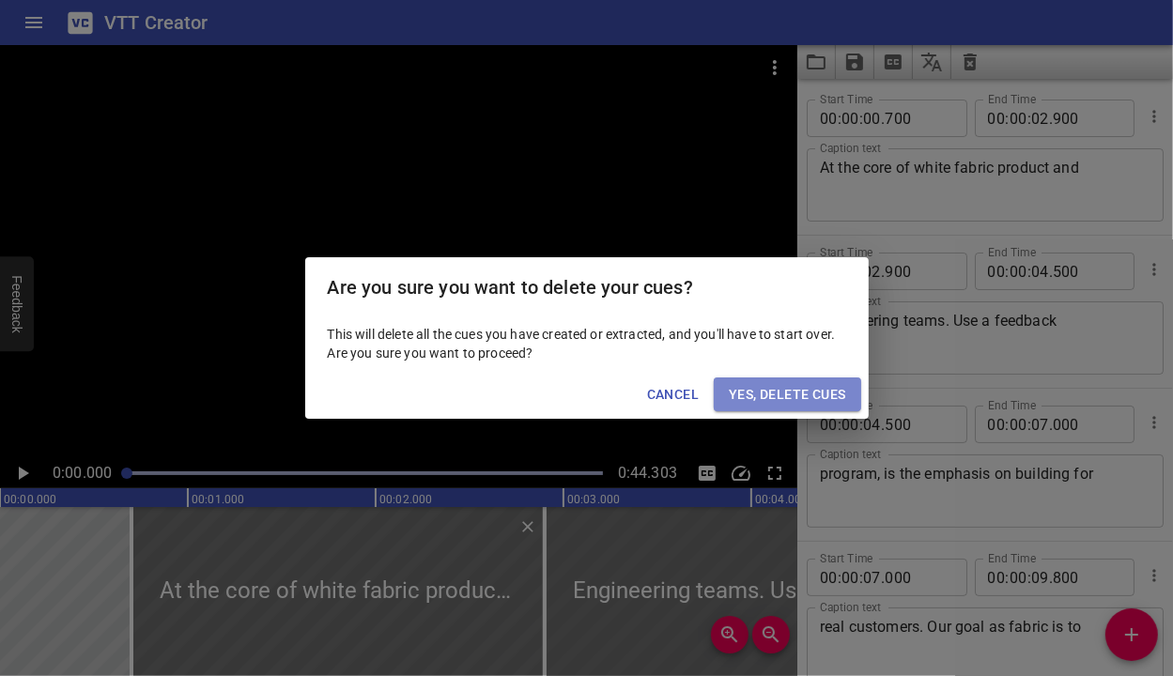
click at [758, 390] on span "Yes, Delete Cues" at bounding box center [787, 394] width 116 height 23
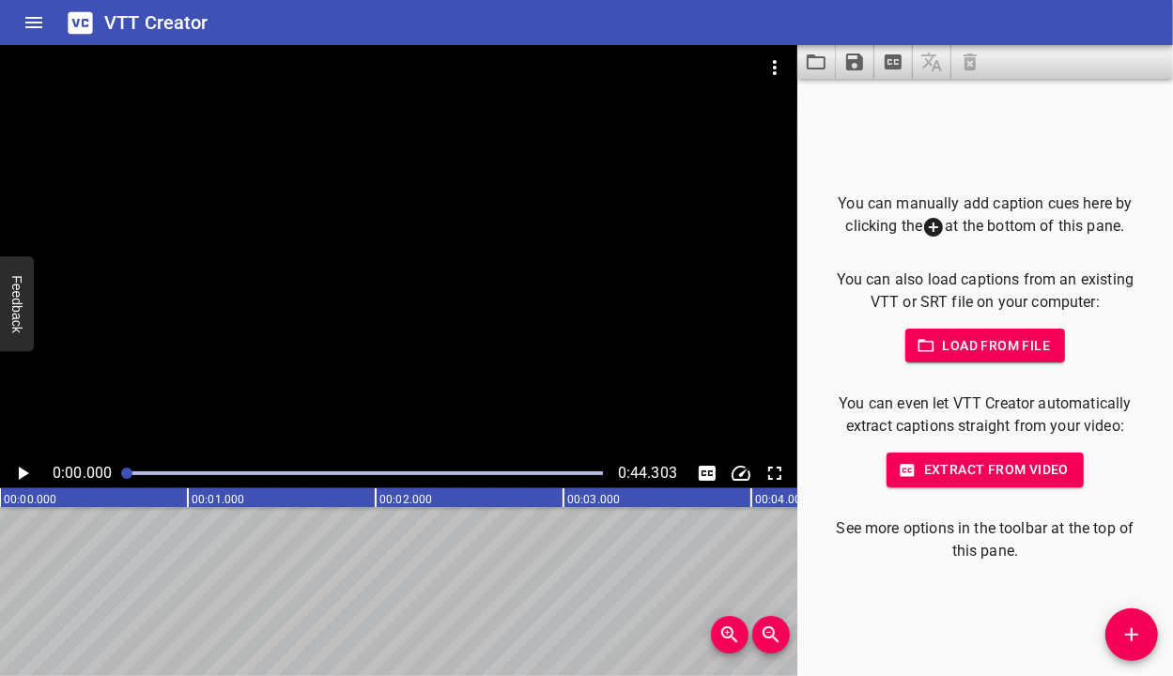
click at [81, 18] on icon at bounding box center [80, 22] width 24 height 22
click at [83, 26] on icon at bounding box center [80, 22] width 24 height 22
click at [38, 23] on icon "Home" at bounding box center [34, 22] width 23 height 23
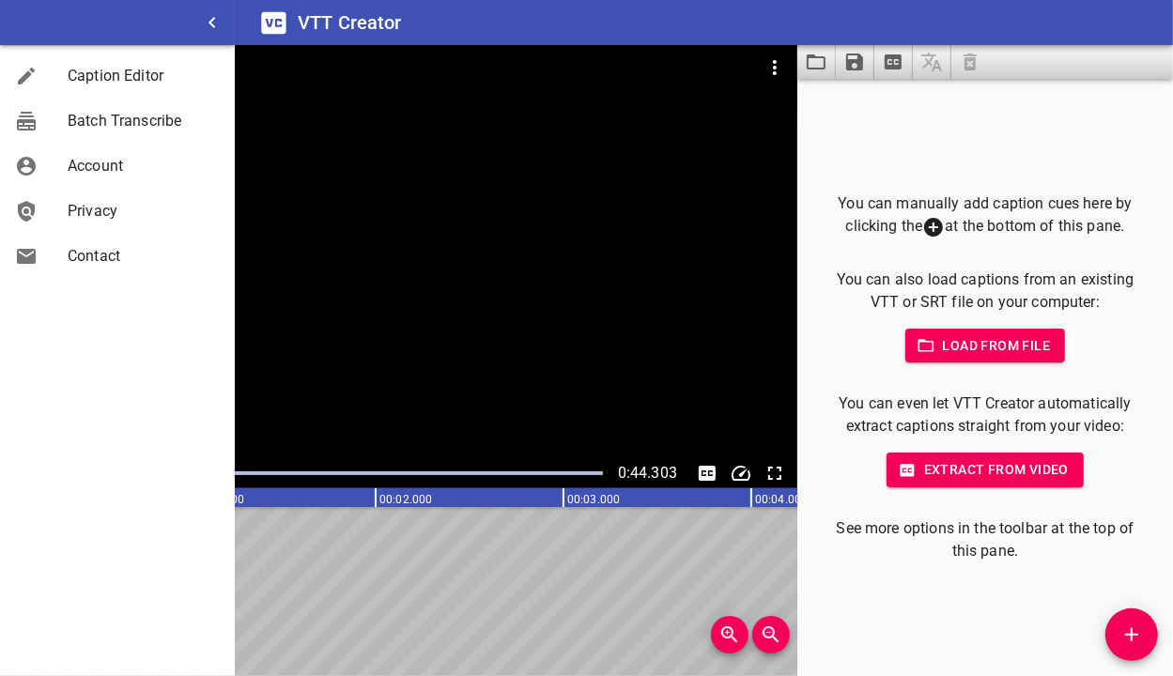
click at [385, 17] on h6 "VTT Creator" at bounding box center [350, 23] width 104 height 30
click at [892, 594] on div "You can manually add caption cues here by clicking the at the bottom of this pa…" at bounding box center [986, 378] width 376 height 598
click at [218, 18] on icon "button" at bounding box center [212, 22] width 23 height 23
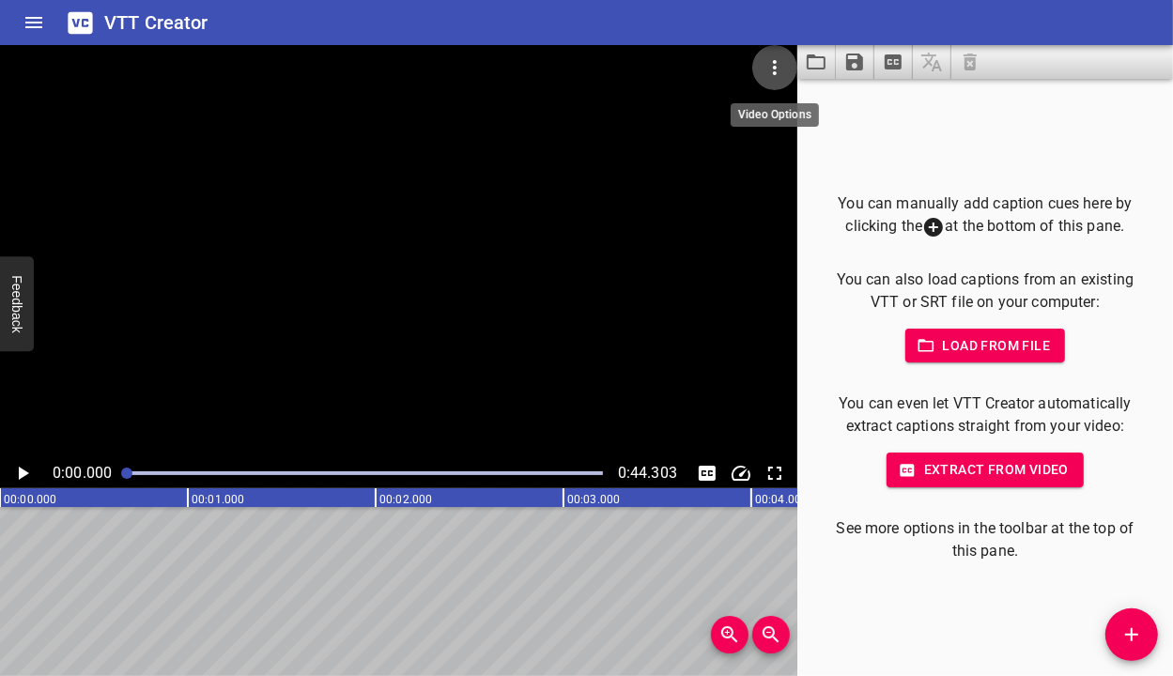
click at [775, 65] on icon "Video Options" at bounding box center [775, 67] width 23 height 23
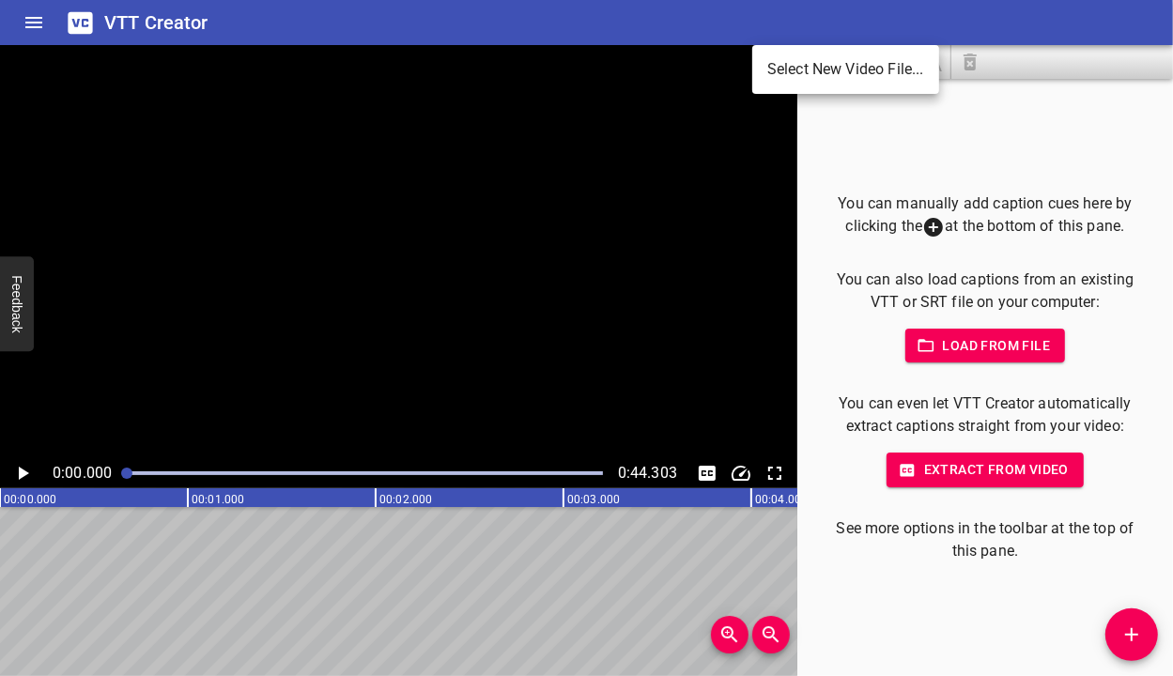
click at [776, 65] on li "Select New Video File..." at bounding box center [846, 70] width 187 height 34
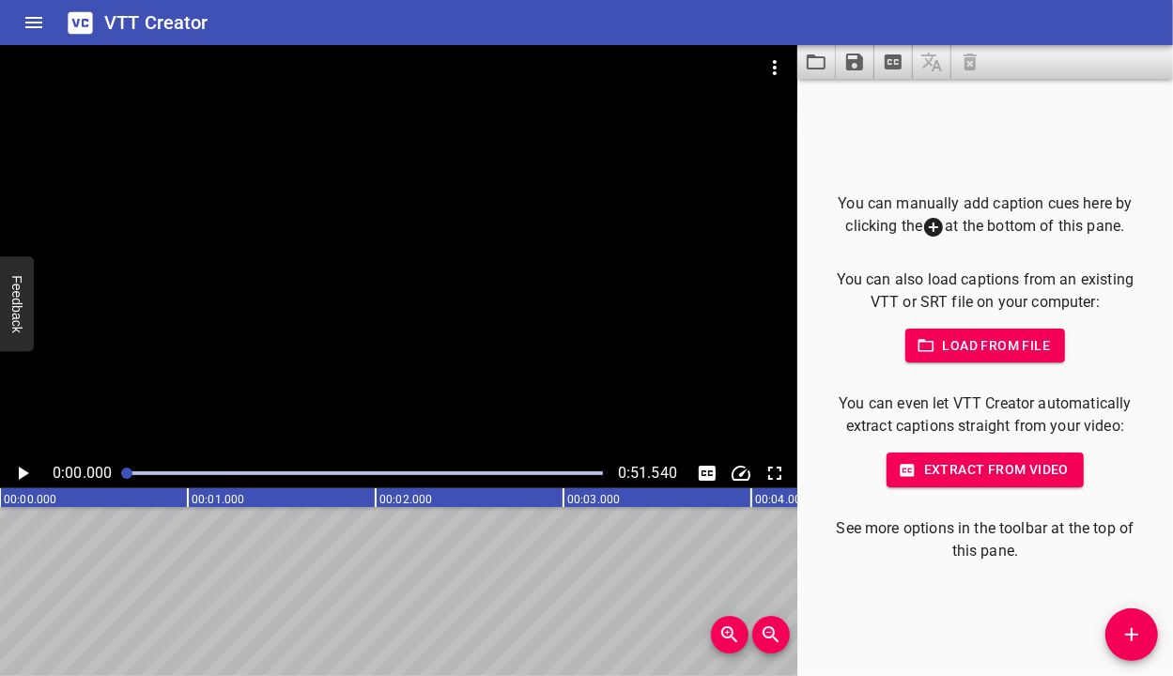
click at [23, 478] on icon "Play/Pause" at bounding box center [22, 473] width 23 height 23
drag, startPoint x: 157, startPoint y: 474, endPoint x: 88, endPoint y: 472, distance: 68.6
click at [88, 472] on div "0:00.004 0:51.540" at bounding box center [399, 473] width 798 height 30
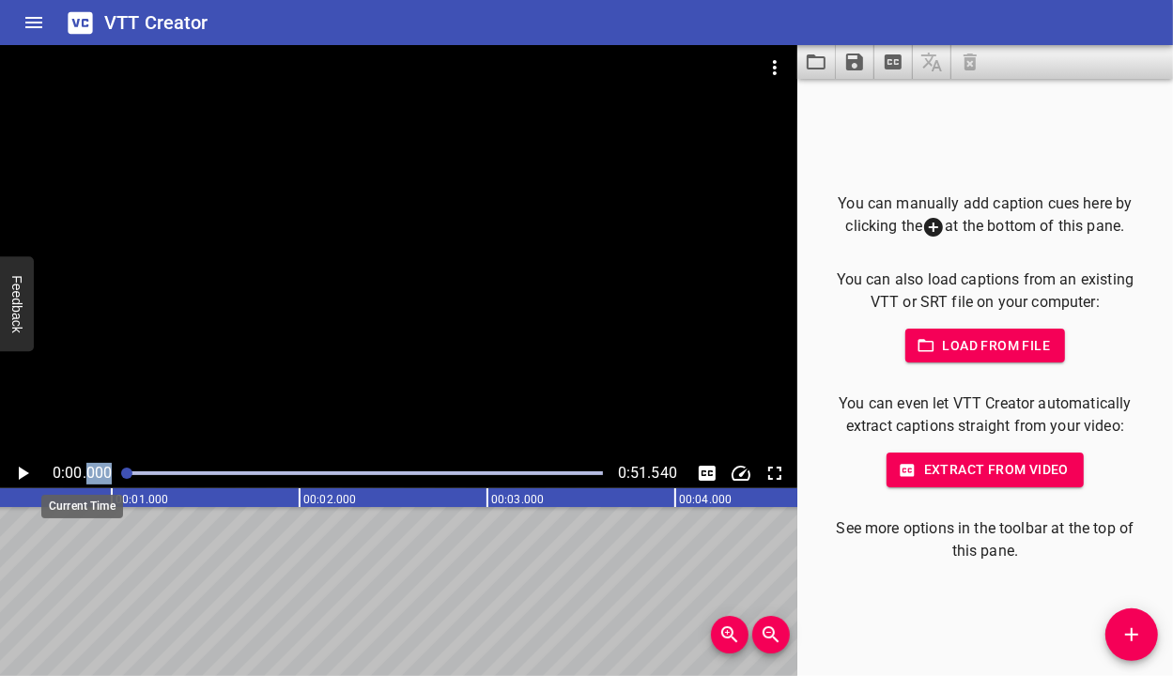
scroll to position [0, 0]
click at [1012, 466] on span "Extract from video" at bounding box center [985, 469] width 167 height 23
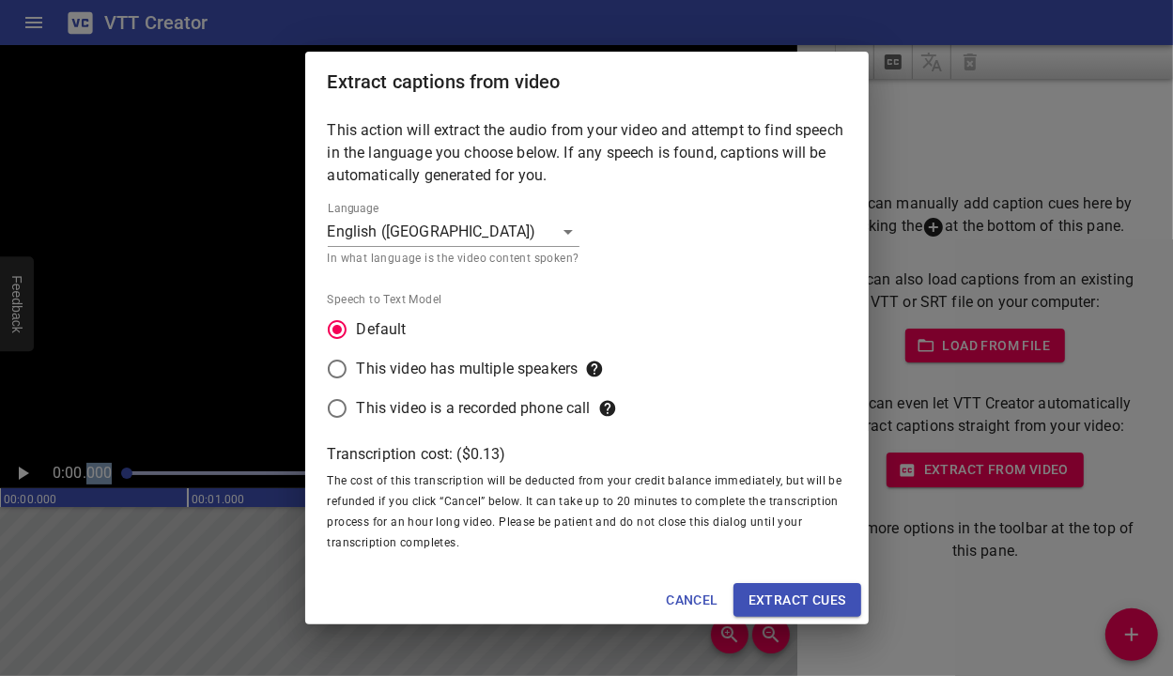
click at [798, 596] on span "Extract cues" at bounding box center [798, 600] width 98 height 23
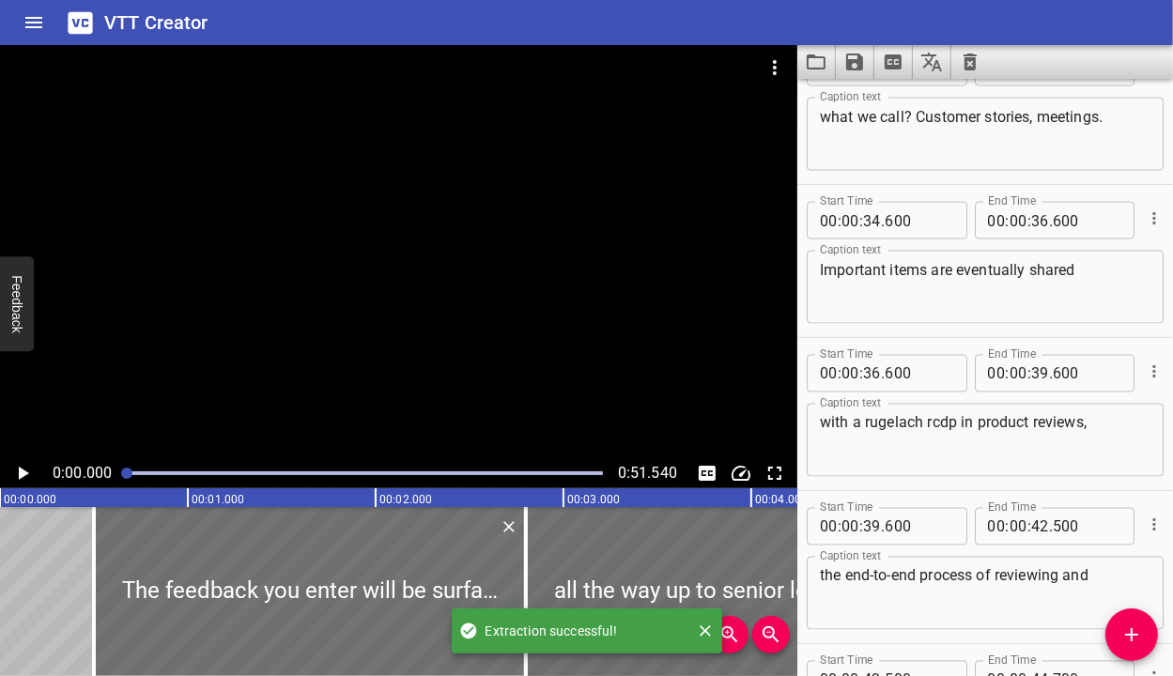
scroll to position [2857, 0]
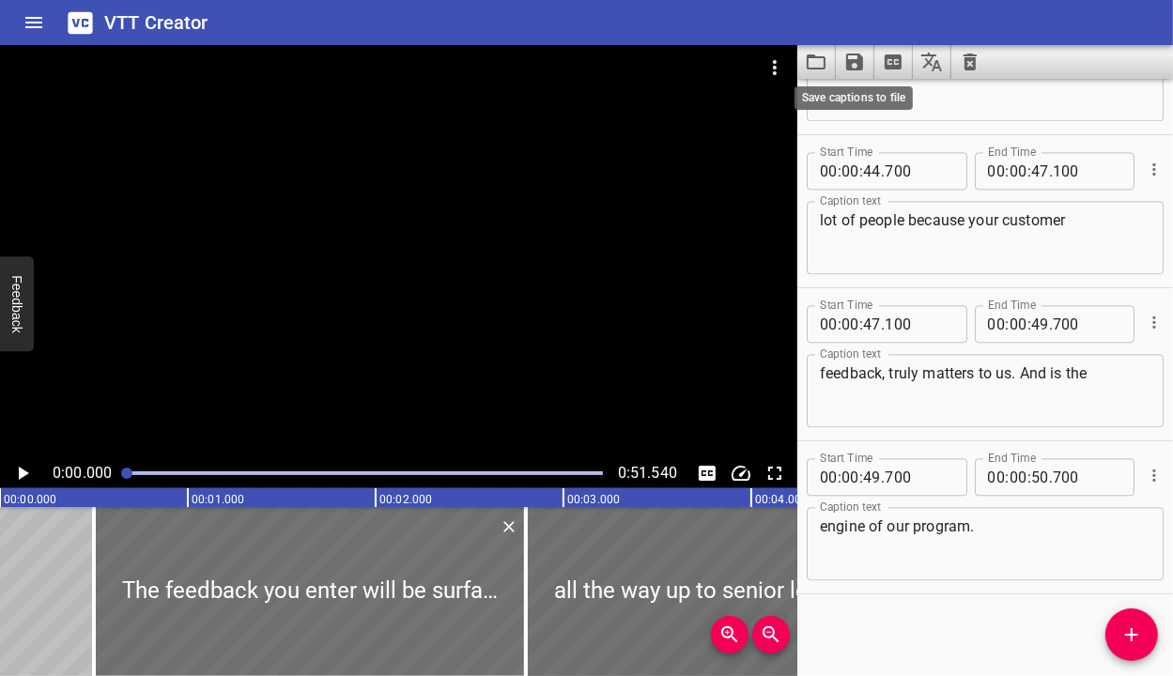
click at [861, 65] on icon "Save captions to file" at bounding box center [854, 62] width 17 height 17
click at [867, 100] on li "Save to VTT file" at bounding box center [905, 103] width 138 height 34
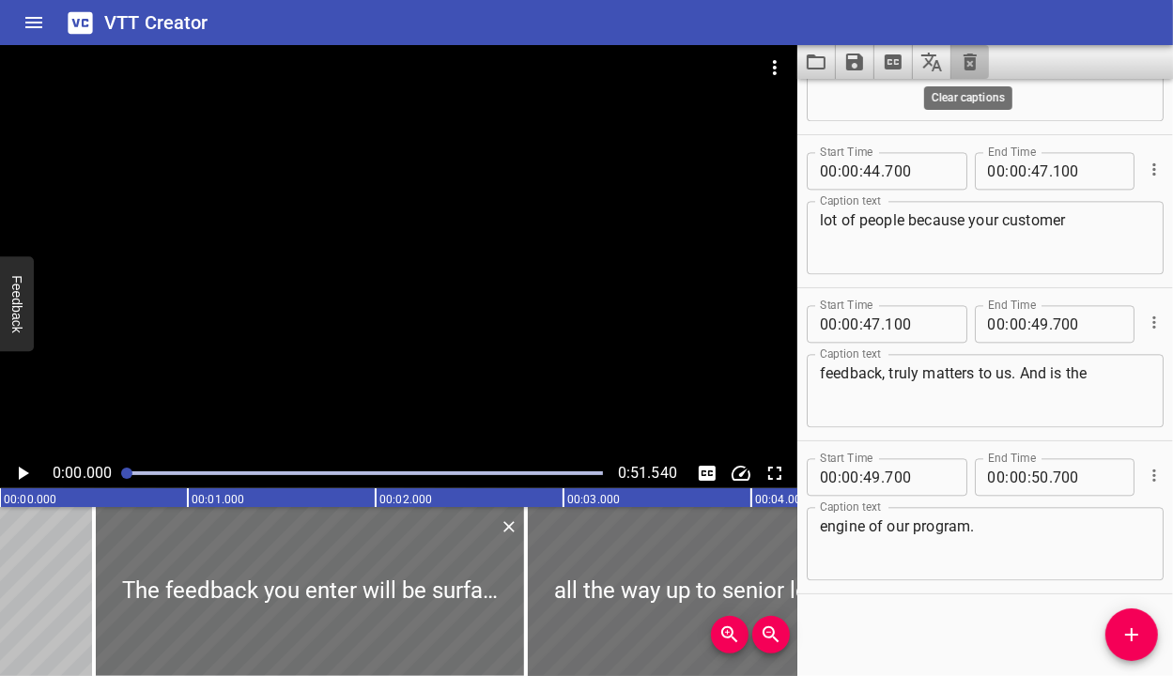
click at [969, 54] on icon "Clear captions" at bounding box center [970, 62] width 13 height 17
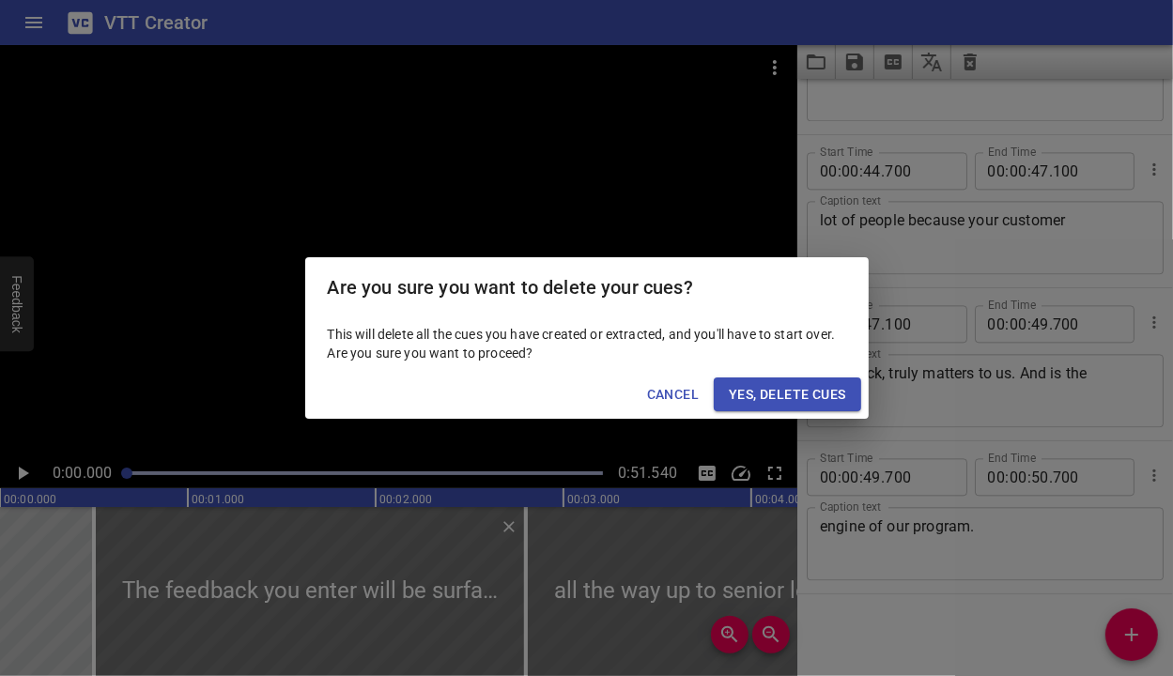
click at [762, 401] on span "Yes, Delete Cues" at bounding box center [787, 394] width 116 height 23
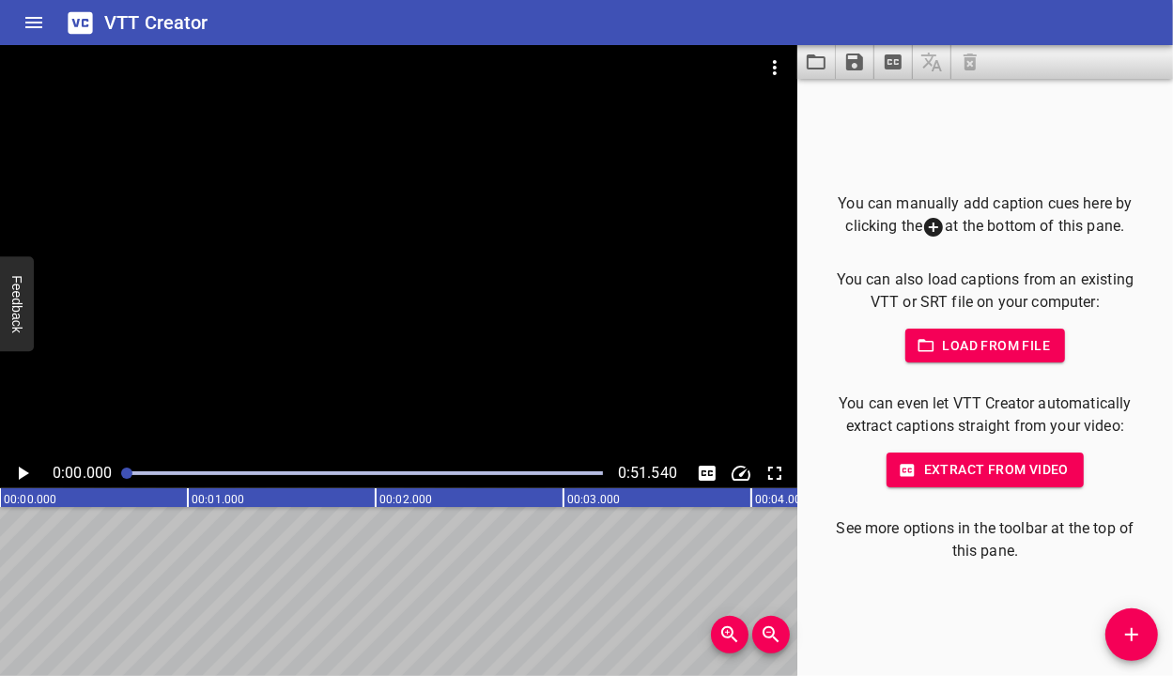
click at [33, 26] on icon "Home" at bounding box center [33, 22] width 17 height 11
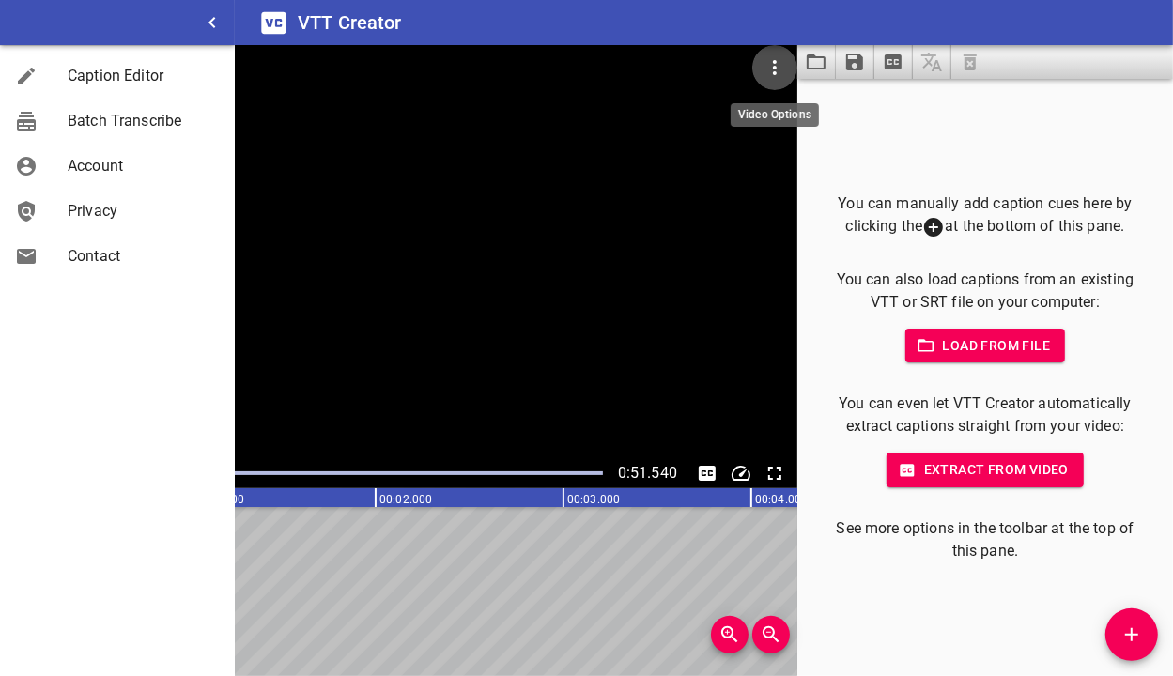
click at [774, 66] on icon "Video Options" at bounding box center [775, 67] width 4 height 15
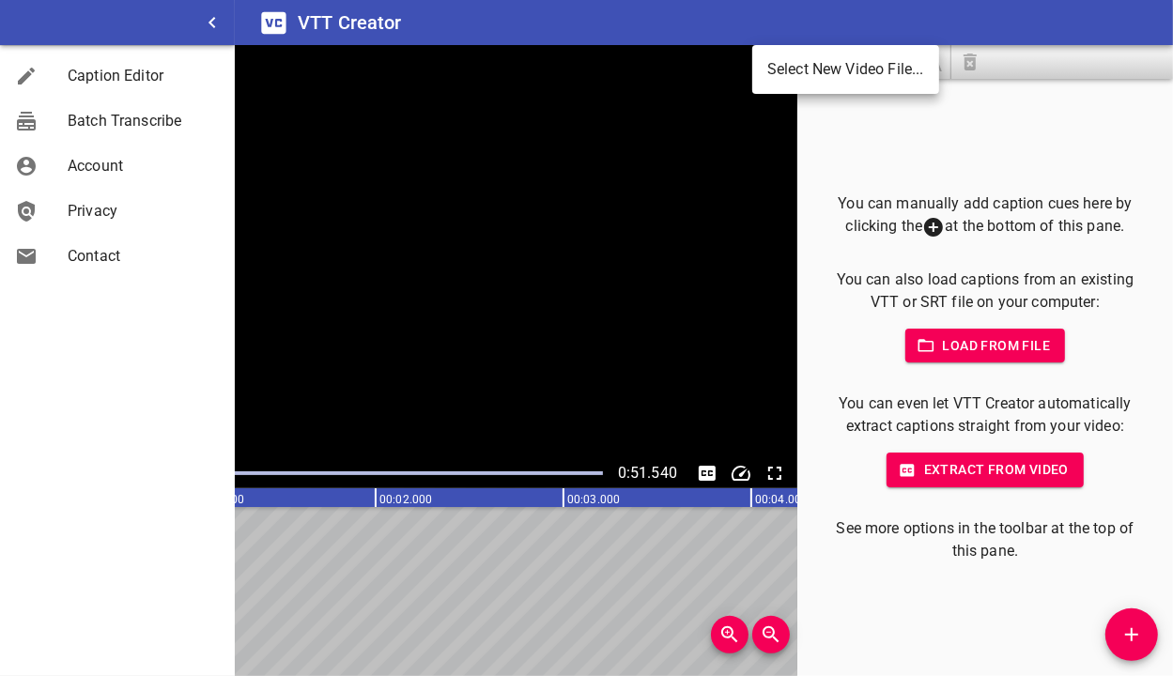
click at [780, 70] on li "Select New Video File..." at bounding box center [846, 70] width 187 height 34
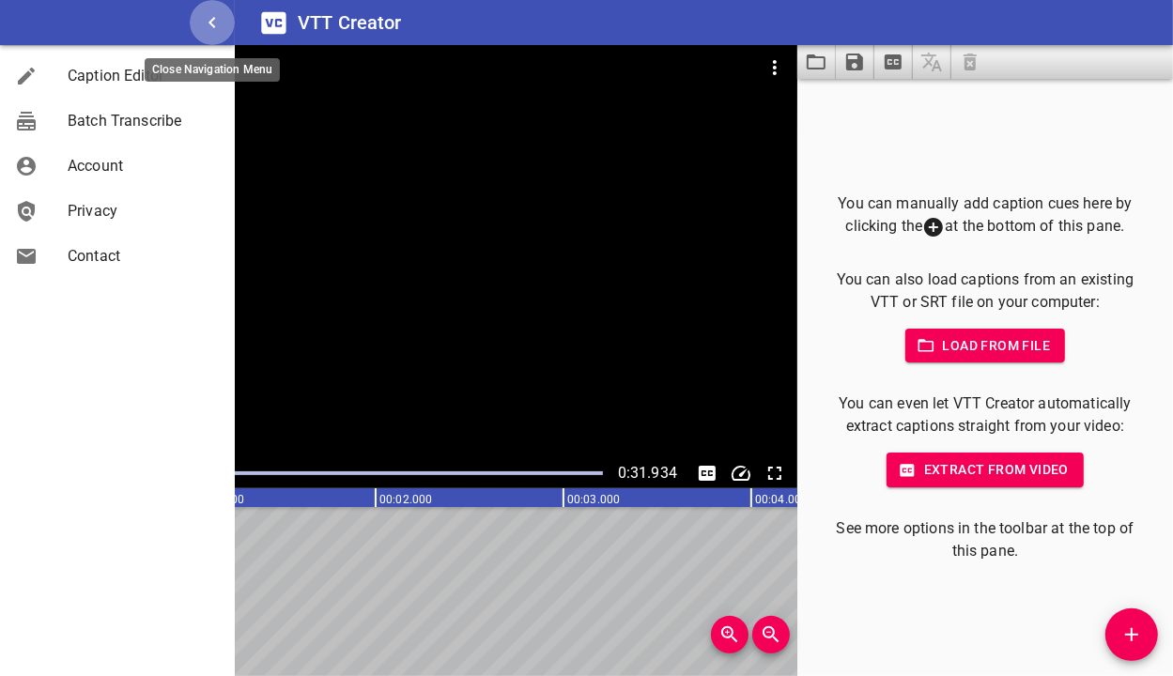
click at [213, 19] on icon "button" at bounding box center [212, 22] width 7 height 11
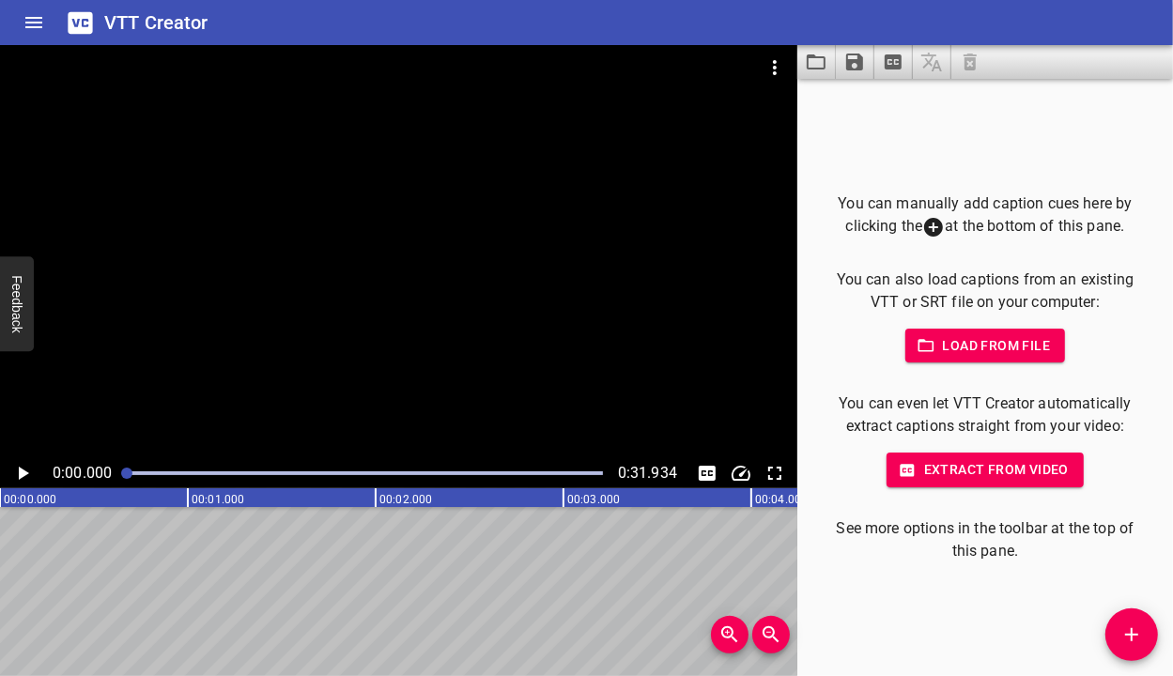
click at [780, 73] on icon "Video Options" at bounding box center [775, 67] width 23 height 23
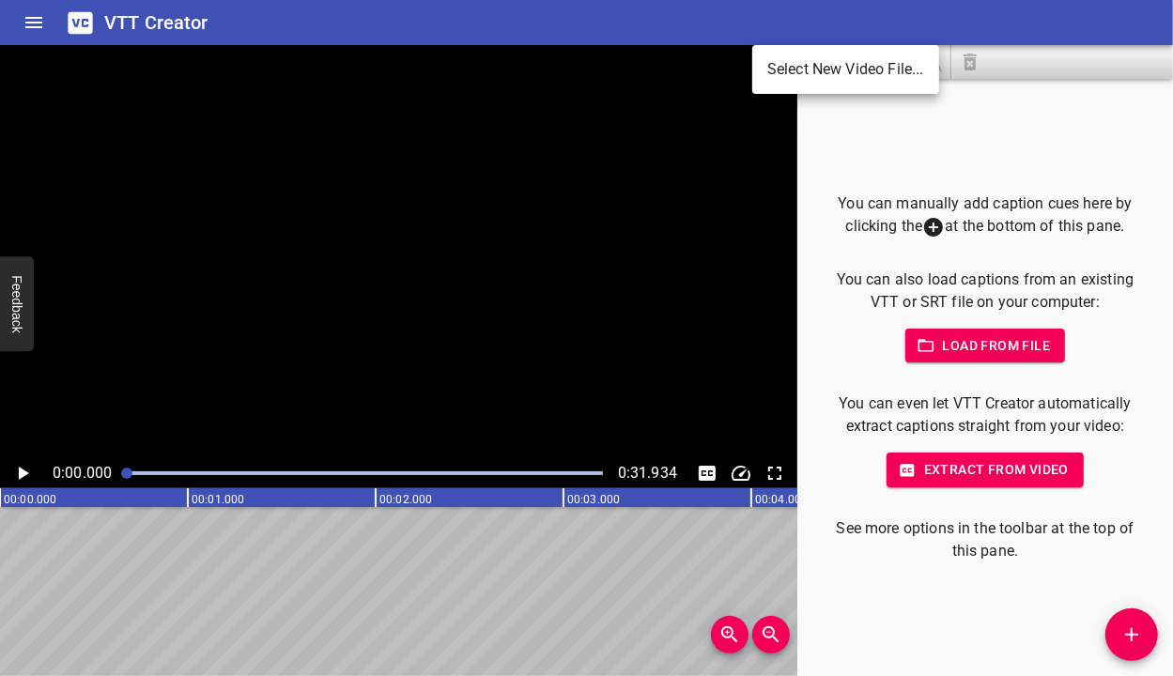
click at [809, 57] on li "Select New Video File..." at bounding box center [846, 70] width 187 height 34
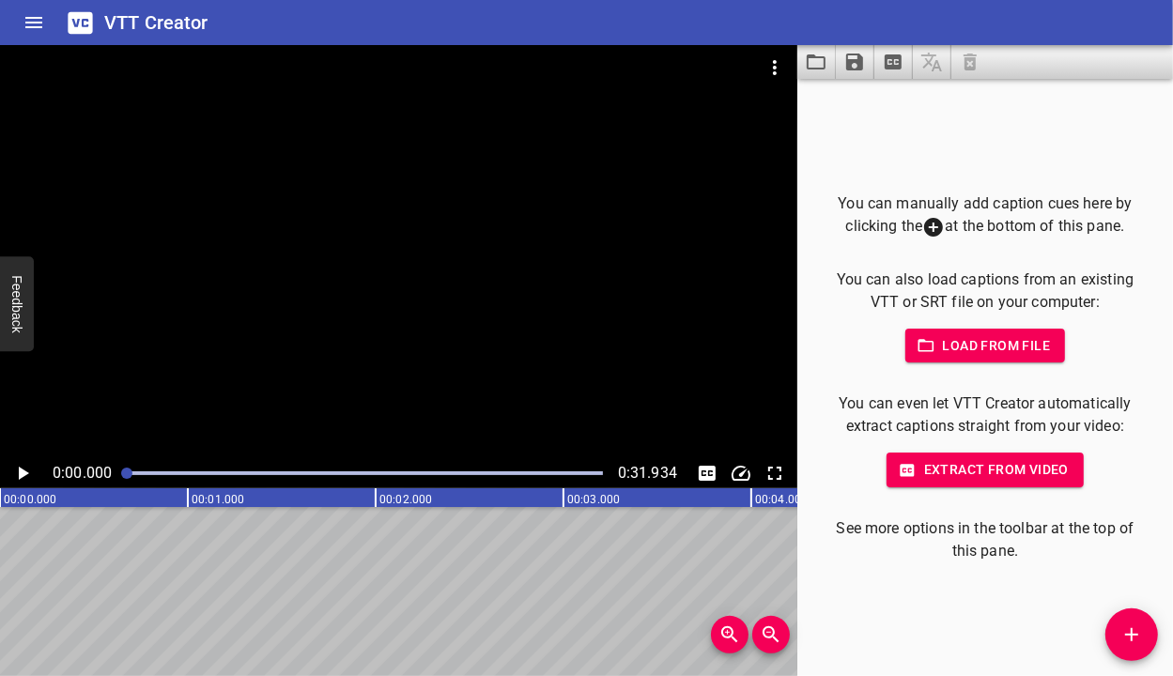
click at [1021, 471] on span "Extract from video" at bounding box center [985, 469] width 167 height 23
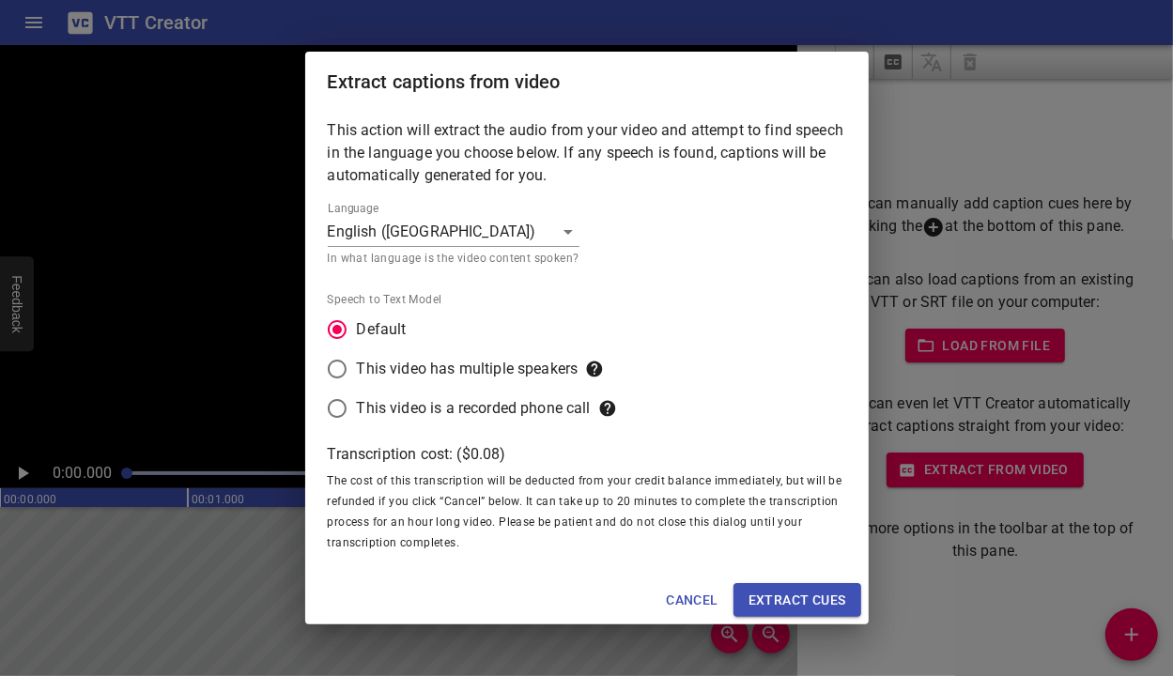
click at [815, 590] on span "Extract cues" at bounding box center [798, 600] width 98 height 23
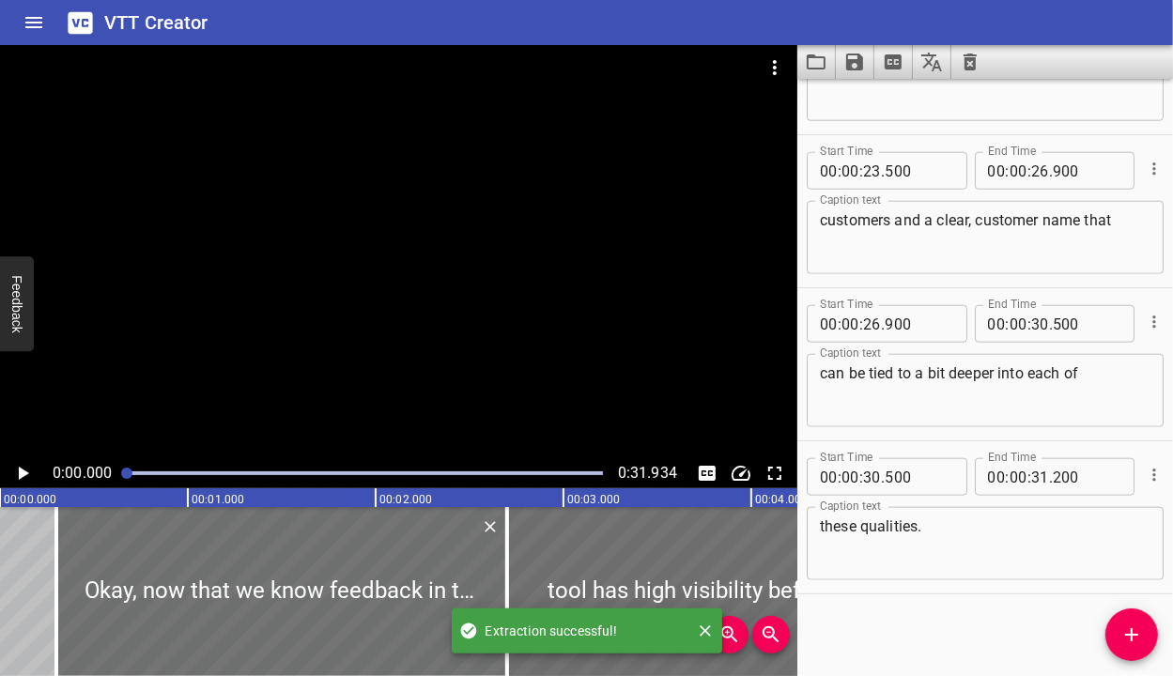
scroll to position [1327, 0]
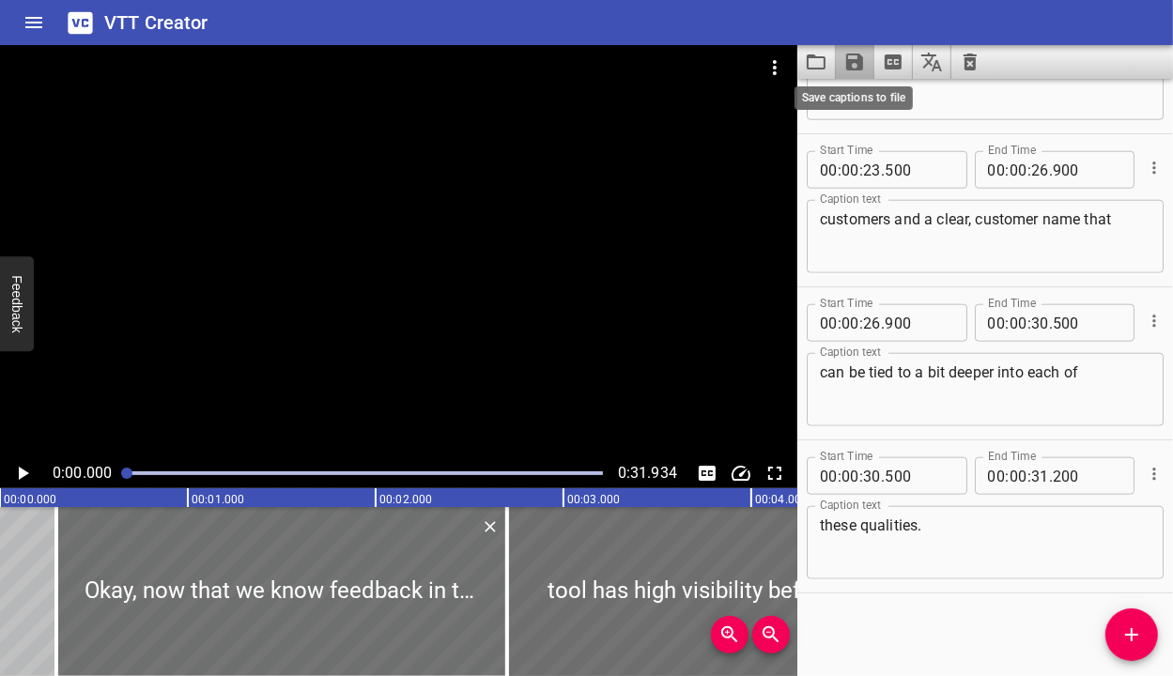
click at [858, 58] on icon "Save captions to file" at bounding box center [854, 62] width 17 height 17
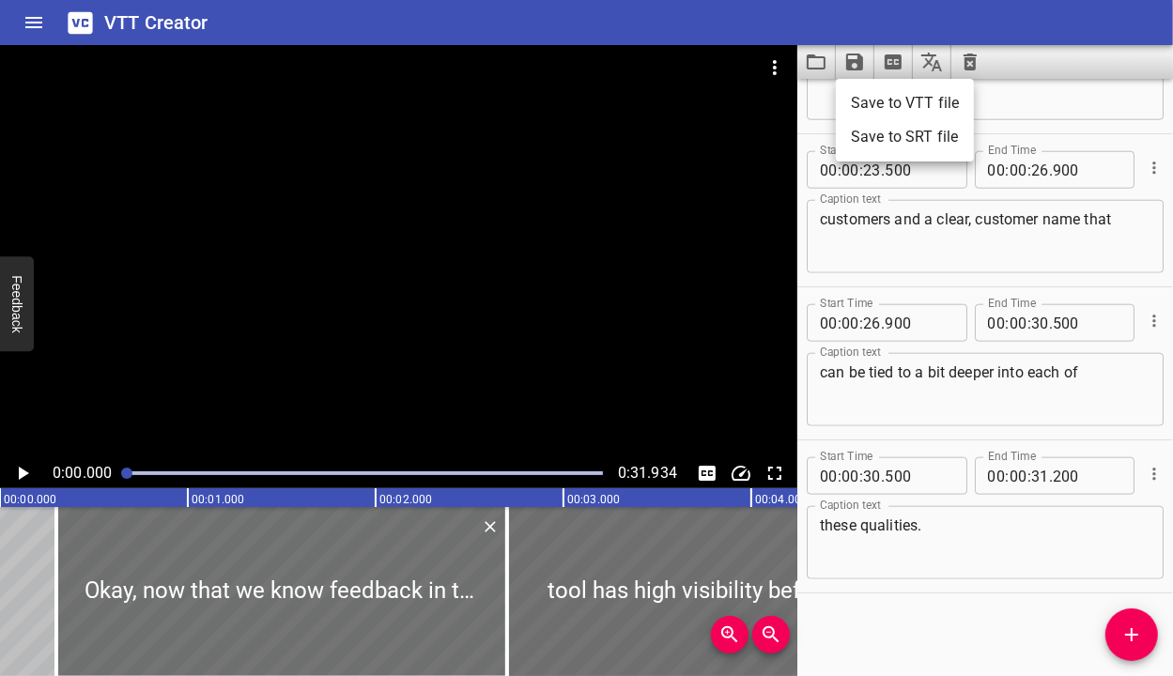
click at [873, 101] on li "Save to VTT file" at bounding box center [905, 103] width 138 height 34
click at [976, 58] on icon "Clear captions" at bounding box center [970, 62] width 23 height 23
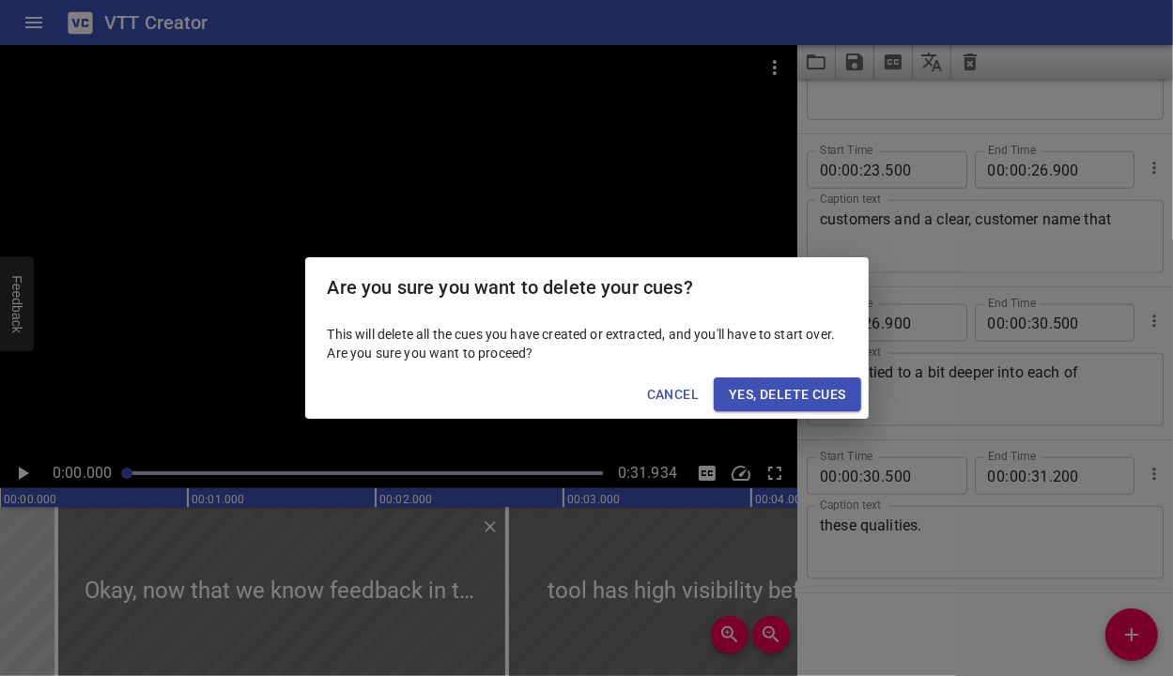
click at [768, 389] on span "Yes, Delete Cues" at bounding box center [787, 394] width 116 height 23
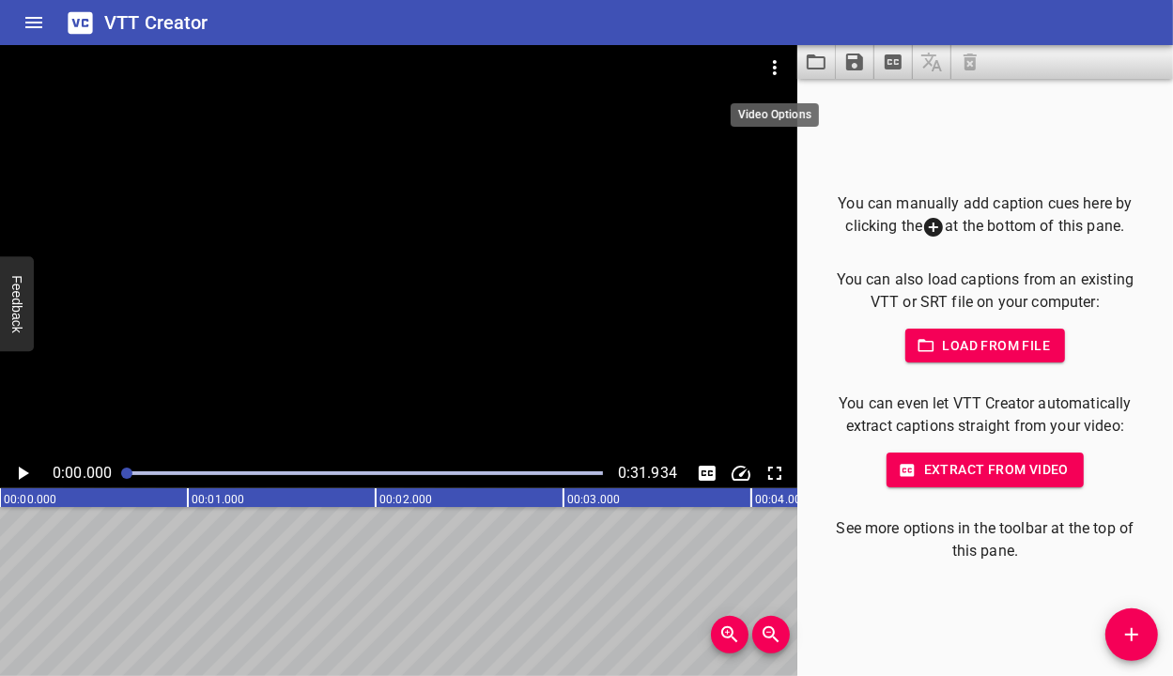
click at [776, 72] on icon "Video Options" at bounding box center [775, 67] width 4 height 15
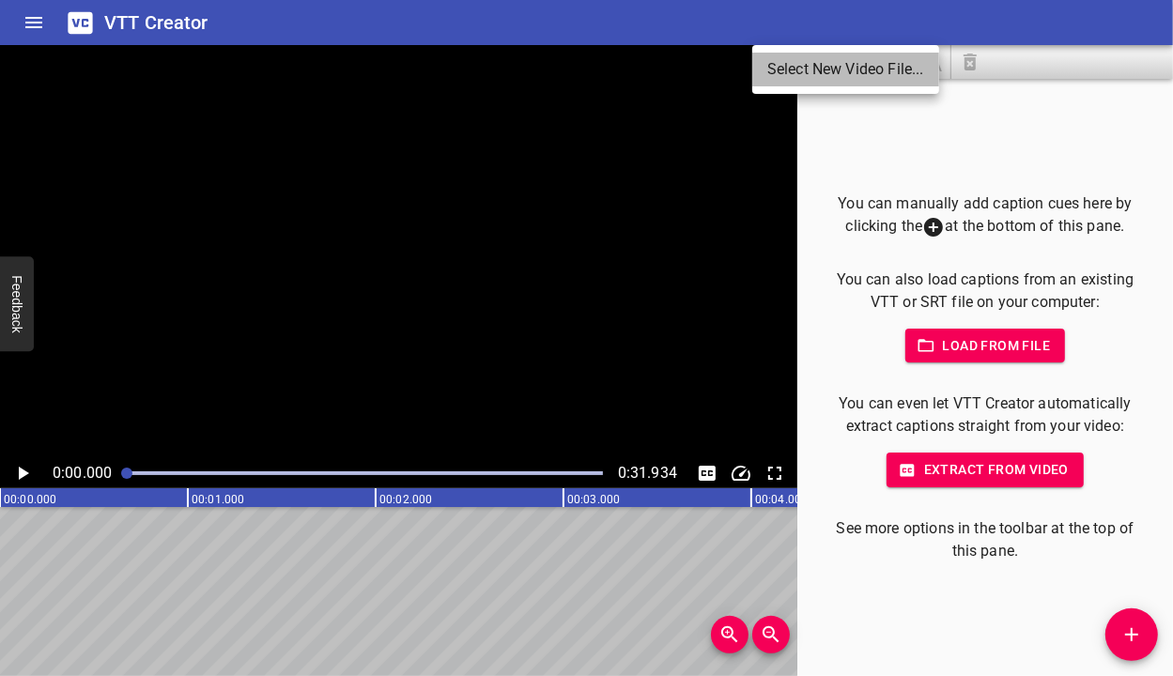
click at [815, 73] on li "Select New Video File..." at bounding box center [846, 70] width 187 height 34
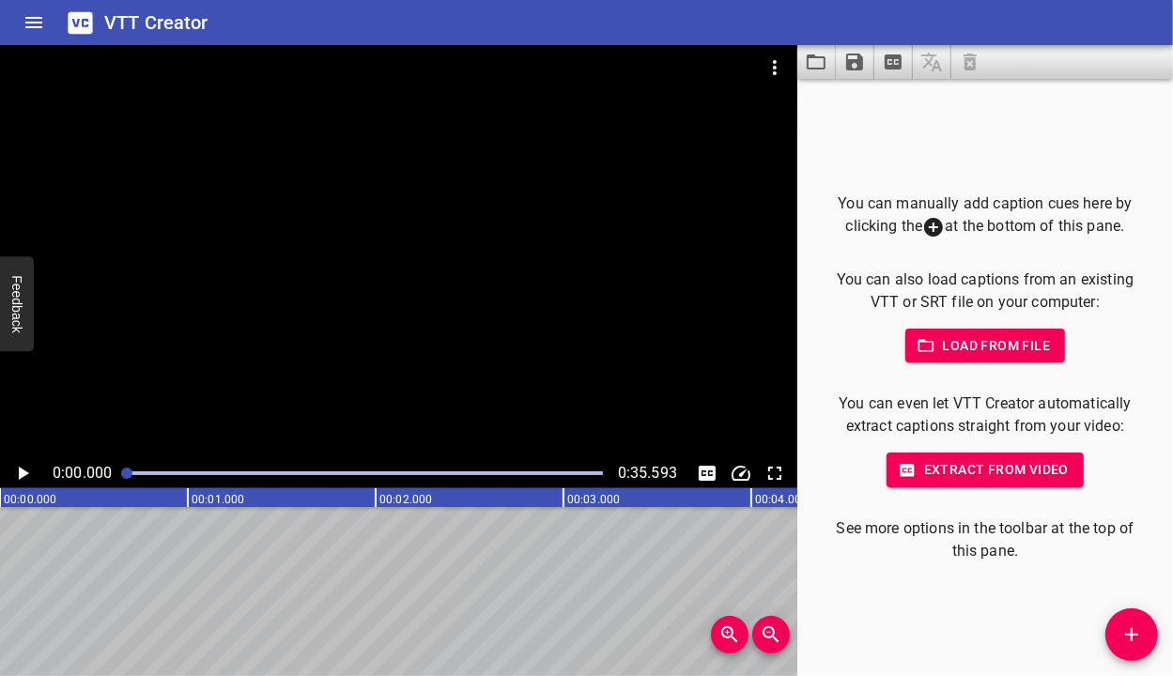
click at [1024, 470] on span "Extract from video" at bounding box center [985, 469] width 167 height 23
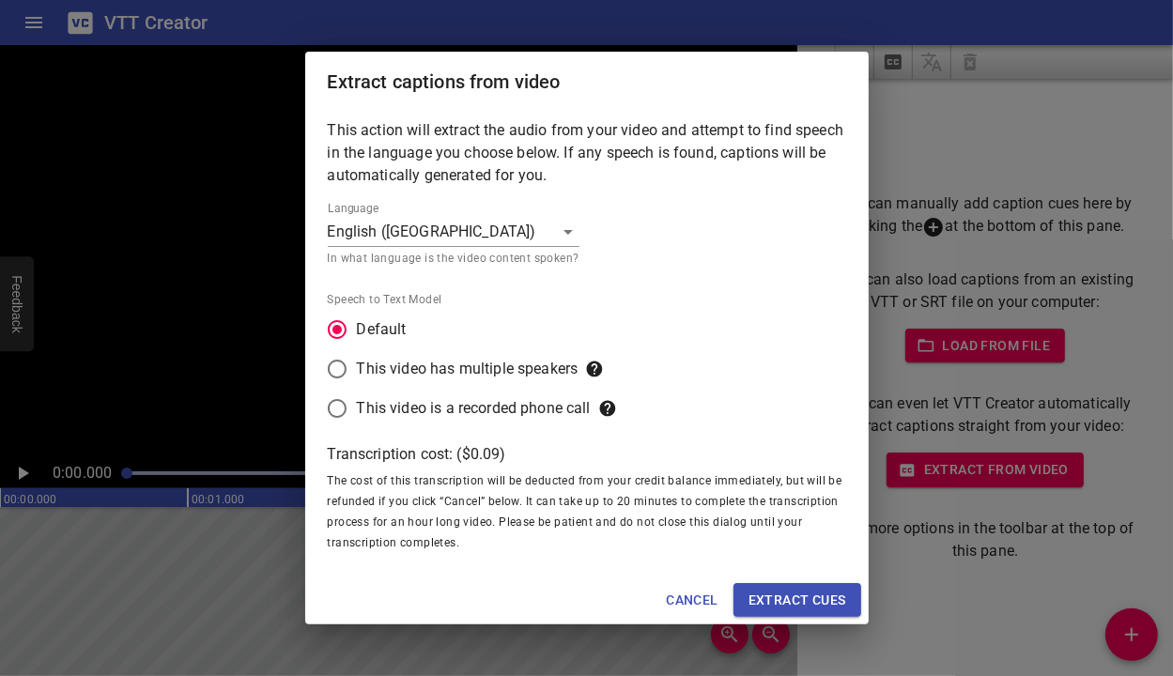
click at [792, 600] on span "Extract cues" at bounding box center [798, 600] width 98 height 23
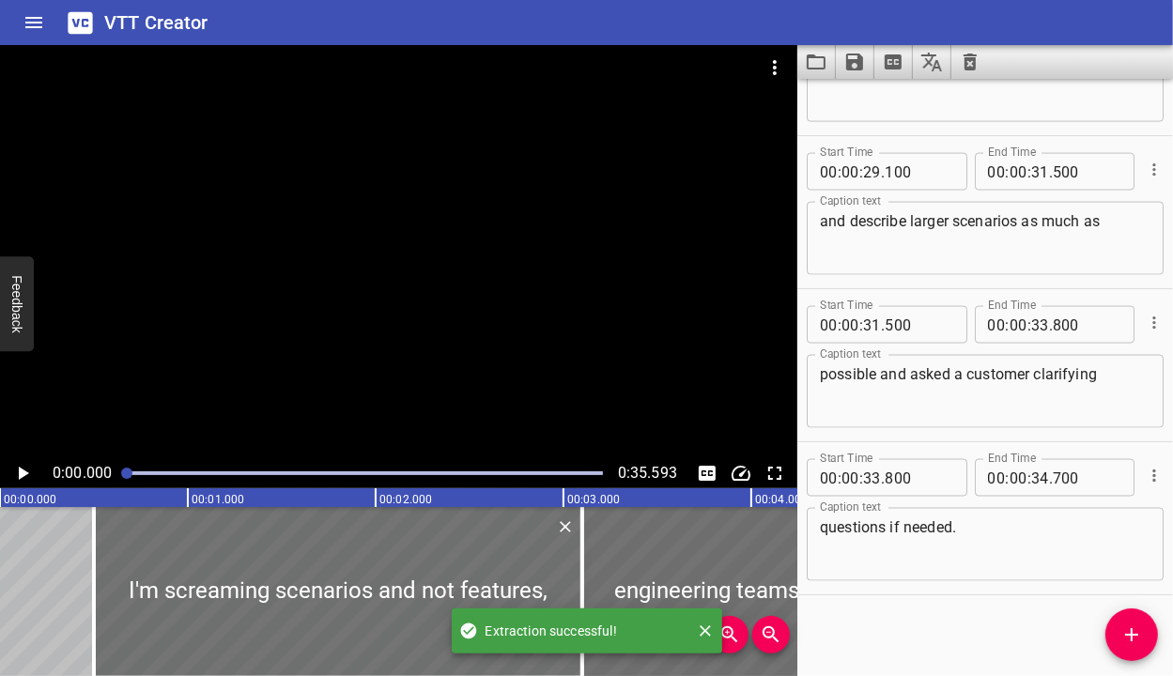
scroll to position [1939, 0]
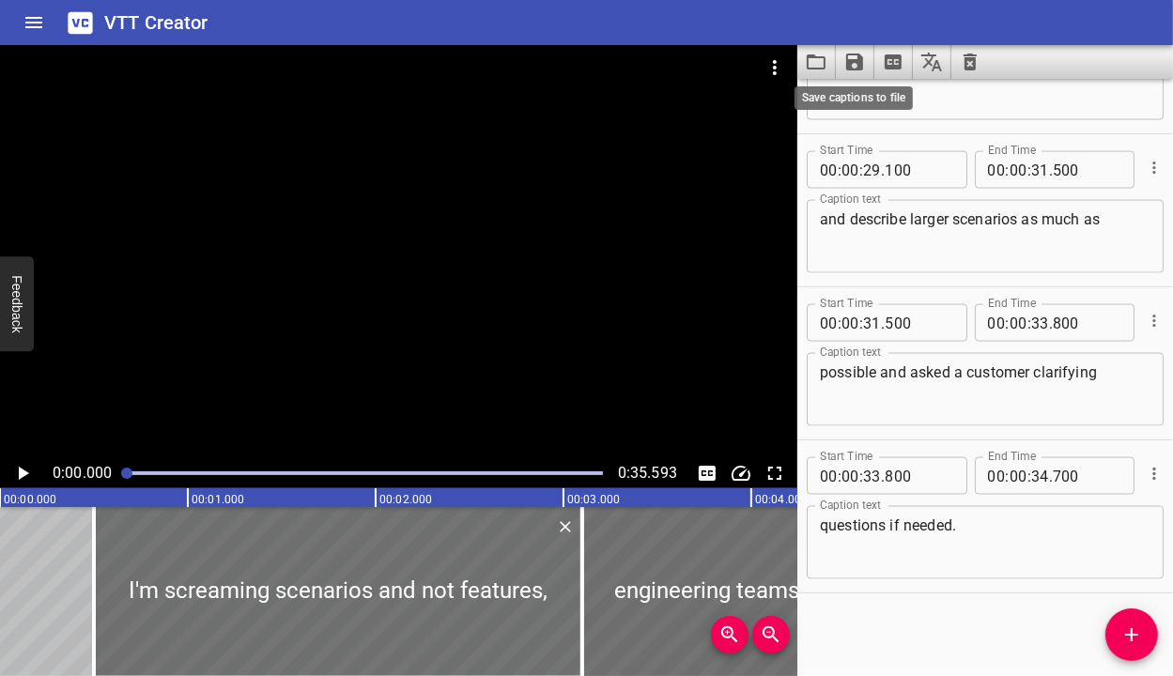
click at [849, 60] on icon "Save captions to file" at bounding box center [854, 62] width 17 height 17
click at [864, 102] on li "Save to VTT file" at bounding box center [905, 103] width 138 height 34
click at [970, 55] on icon "Clear captions" at bounding box center [970, 62] width 13 height 17
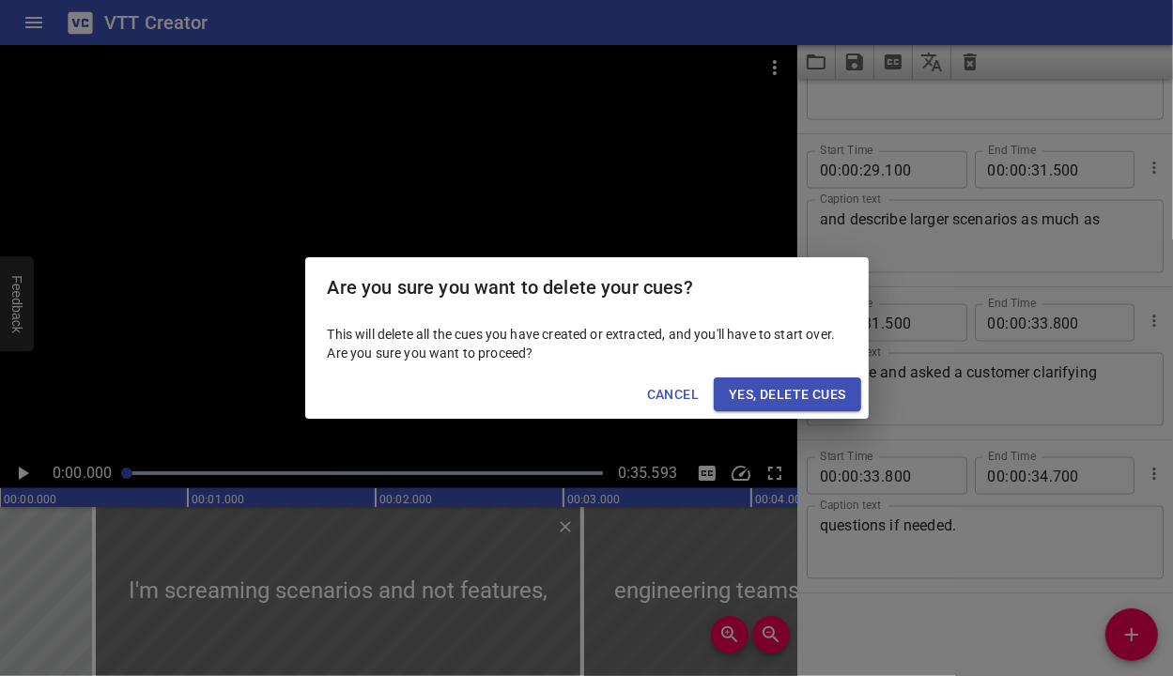
click at [778, 394] on span "Yes, Delete Cues" at bounding box center [787, 394] width 116 height 23
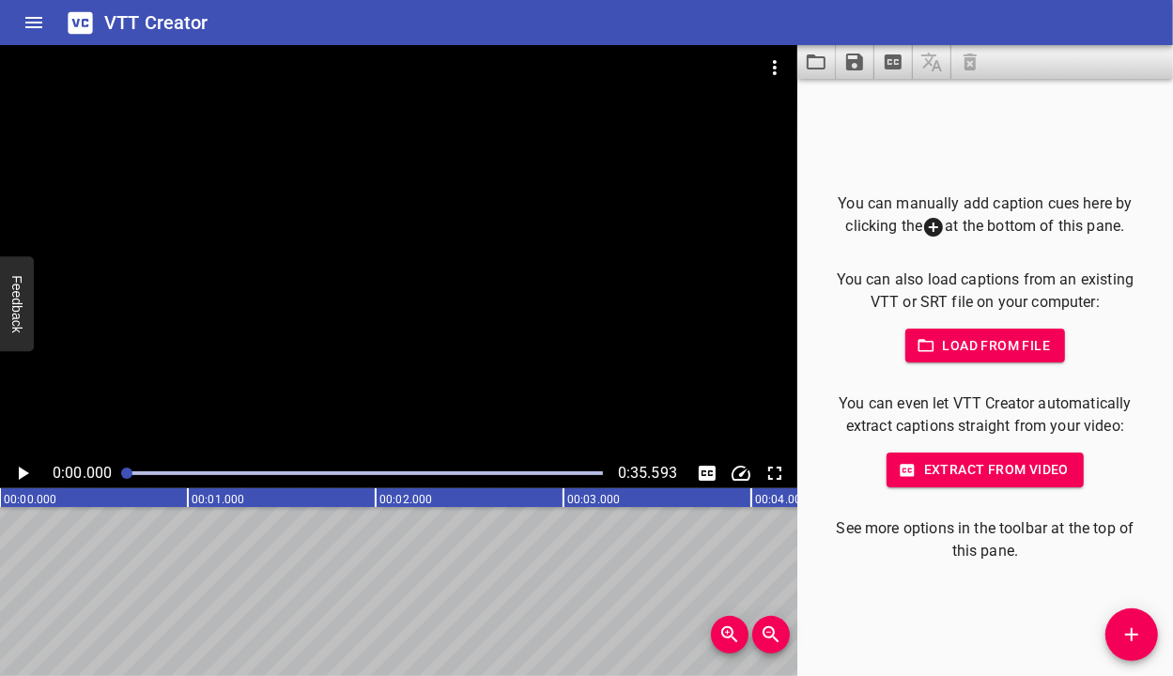
click at [776, 67] on icon "Video Options" at bounding box center [775, 67] width 4 height 15
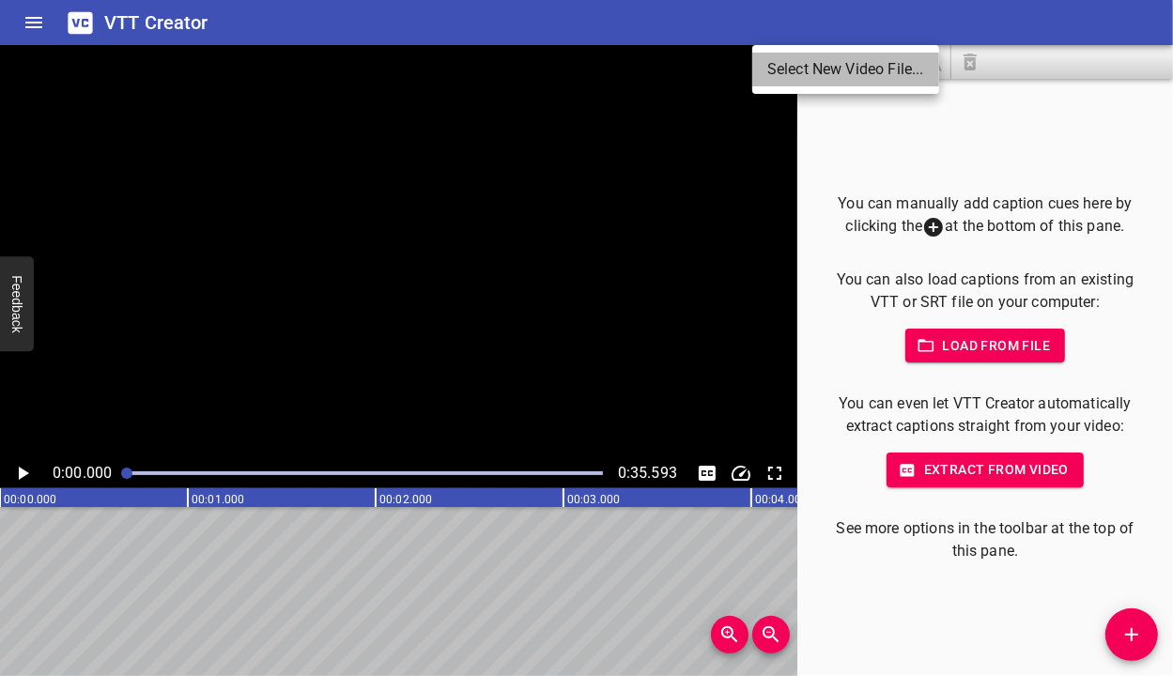
click at [809, 70] on li "Select New Video File..." at bounding box center [846, 70] width 187 height 34
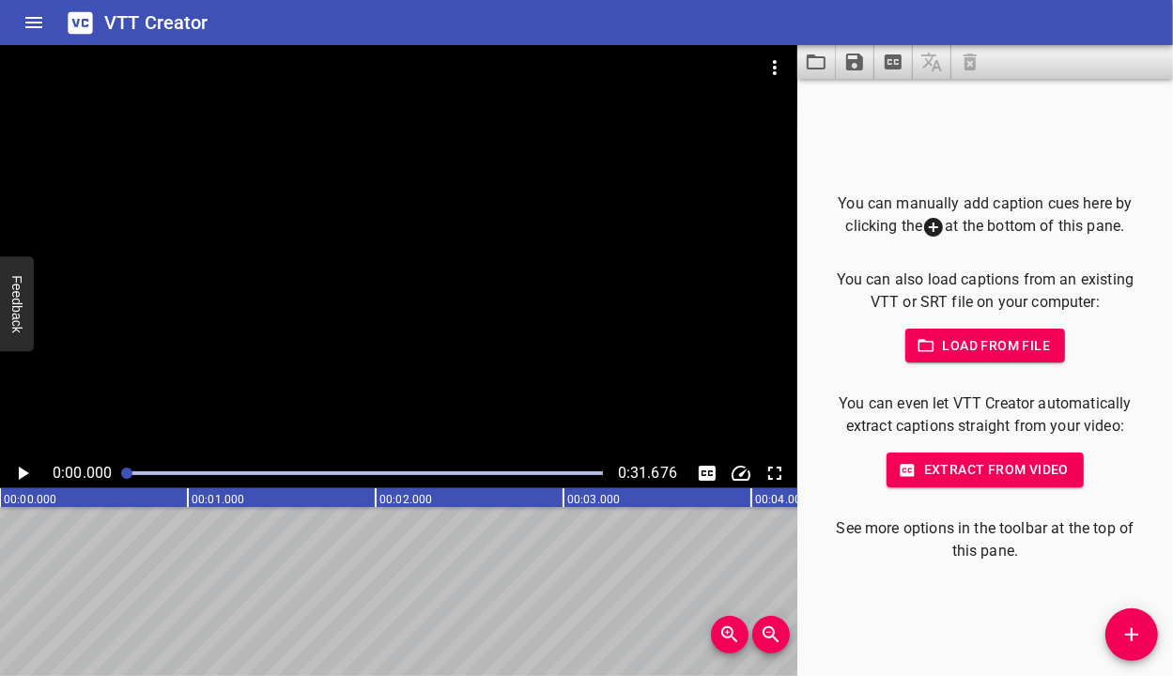
click at [1010, 476] on span "Extract from video" at bounding box center [985, 469] width 167 height 23
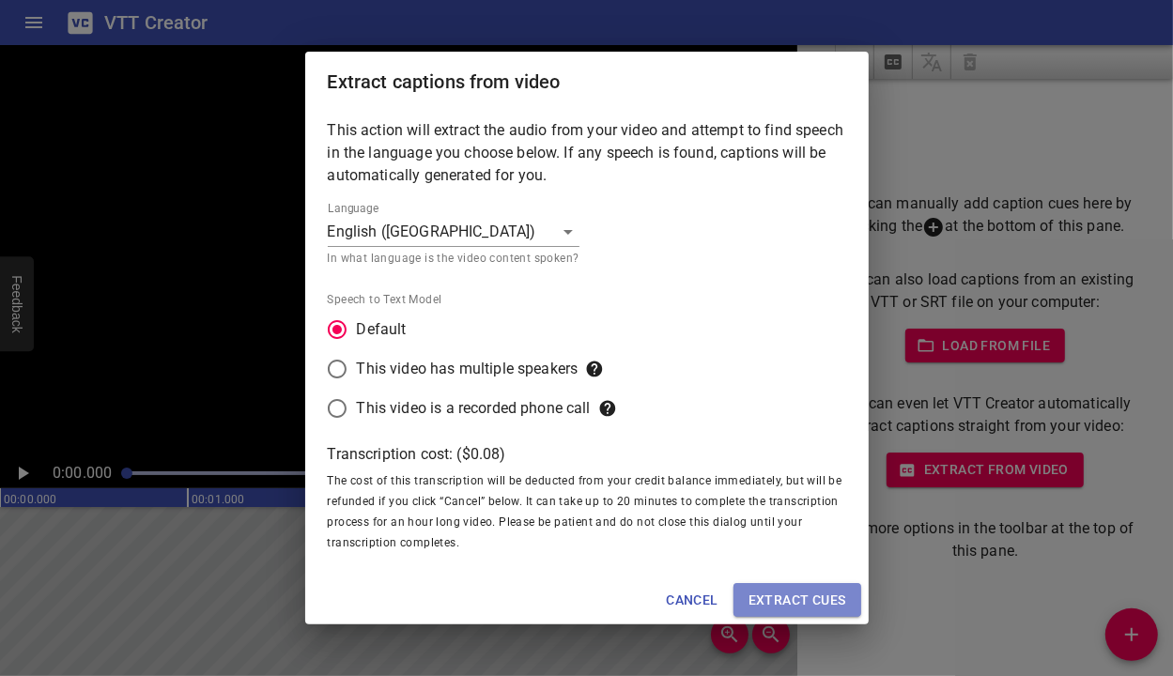
click at [801, 598] on span "Extract cues" at bounding box center [798, 600] width 98 height 23
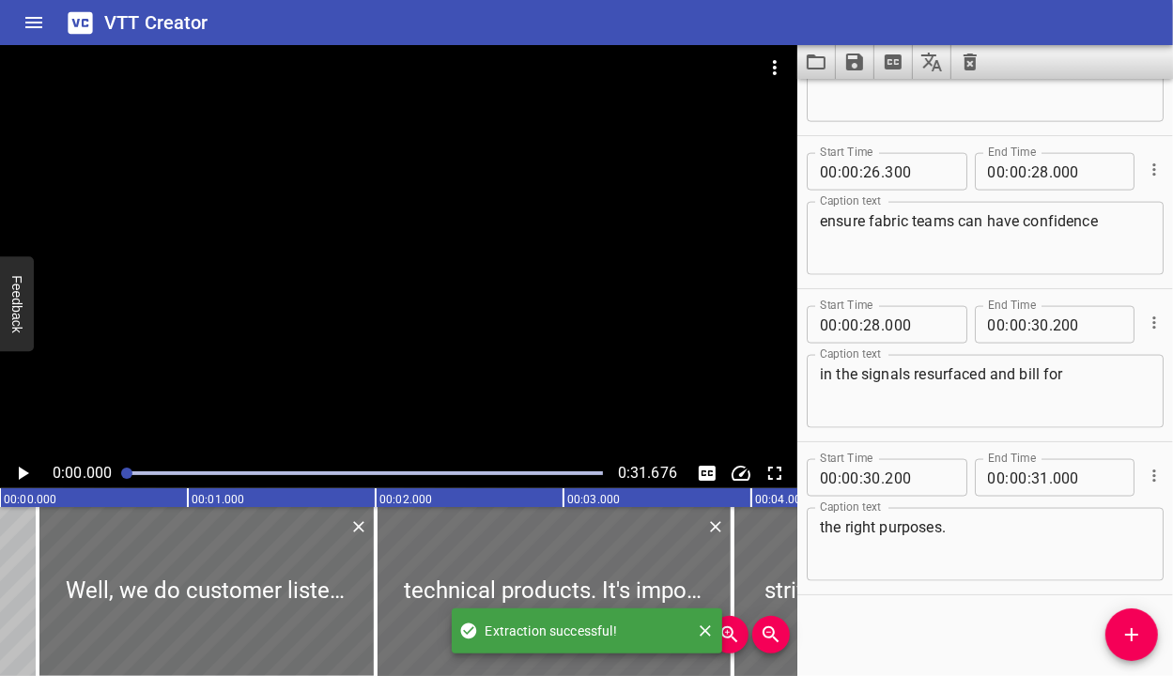
scroll to position [1786, 0]
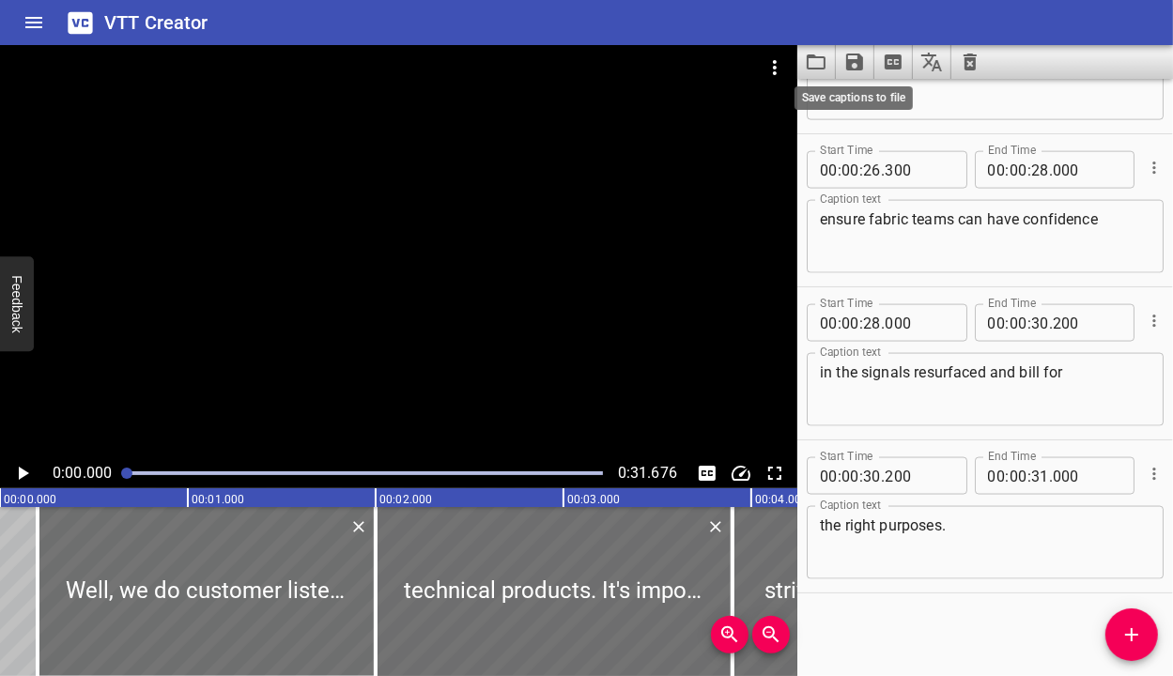
click at [852, 65] on icon "Save captions to file" at bounding box center [855, 62] width 23 height 23
click at [881, 97] on li "Save to VTT file" at bounding box center [905, 103] width 138 height 34
click at [697, 15] on div "VTT Creator" at bounding box center [586, 22] width 1173 height 45
click at [970, 61] on icon "Clear captions" at bounding box center [970, 62] width 23 height 23
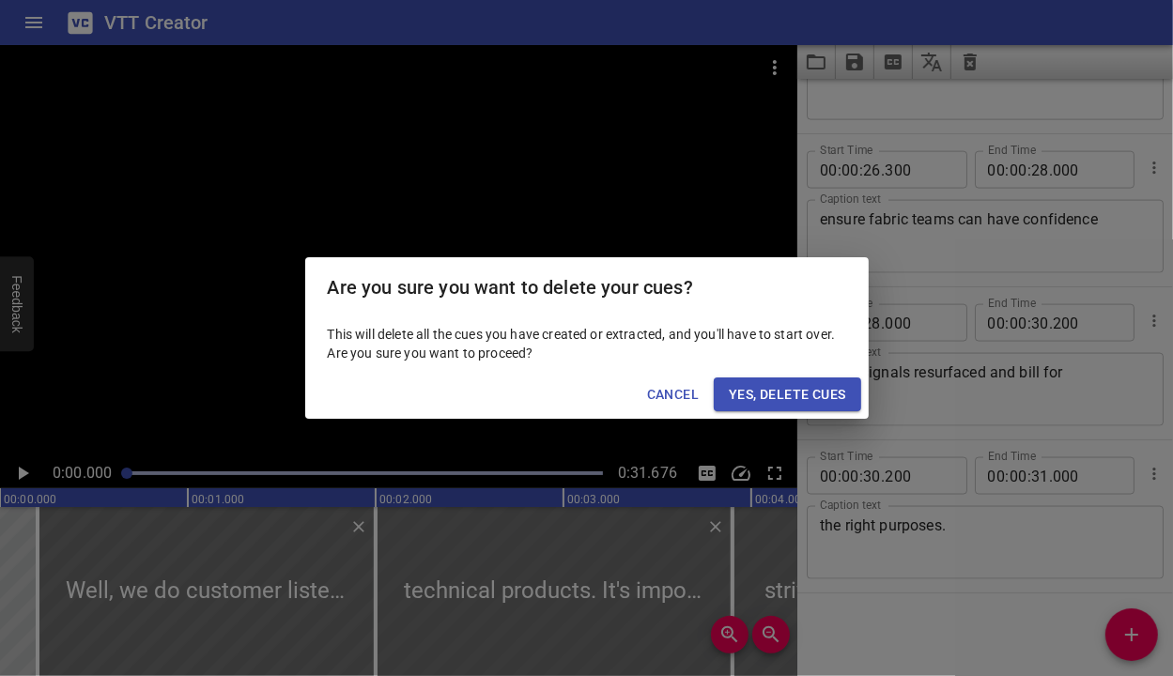
click at [775, 402] on span "Yes, Delete Cues" at bounding box center [787, 394] width 116 height 23
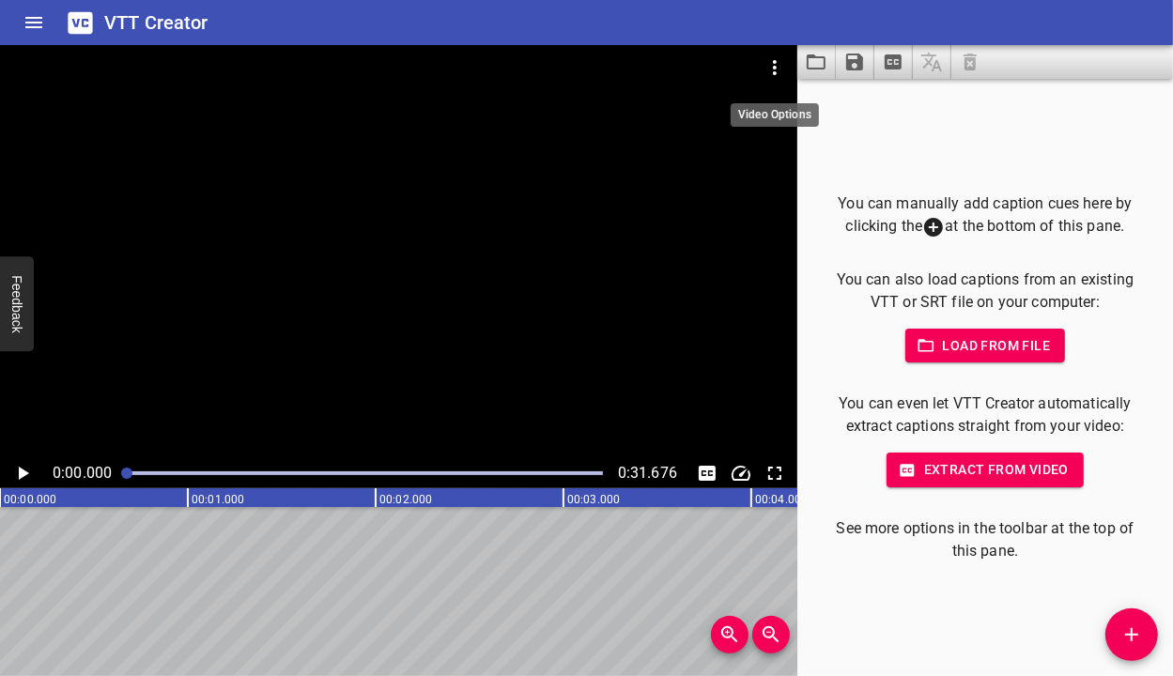
click at [779, 63] on icon "Video Options" at bounding box center [775, 67] width 23 height 23
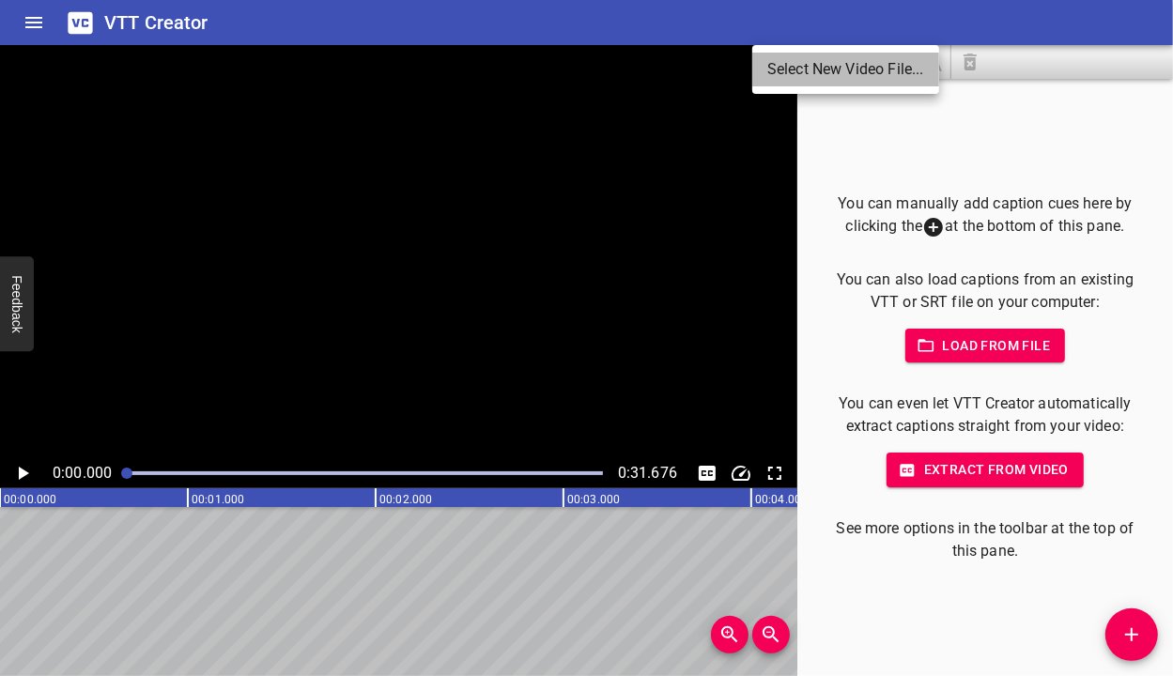
click at [838, 70] on li "Select New Video File..." at bounding box center [846, 70] width 187 height 34
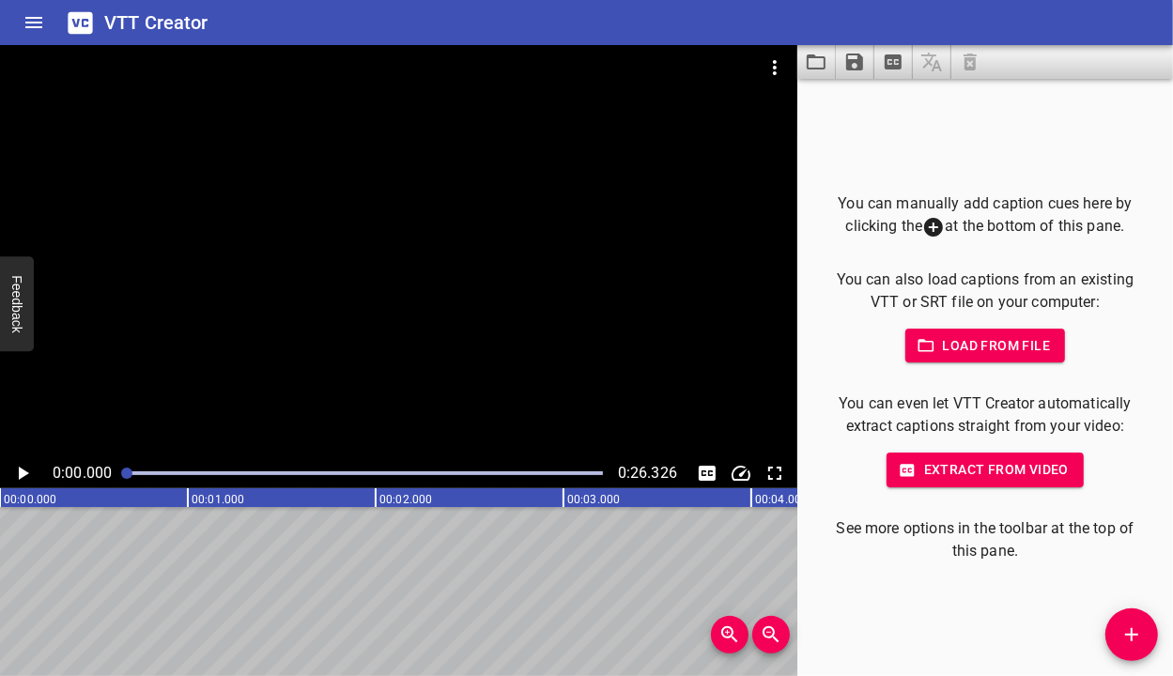
click at [961, 460] on span "Extract from video" at bounding box center [985, 469] width 167 height 23
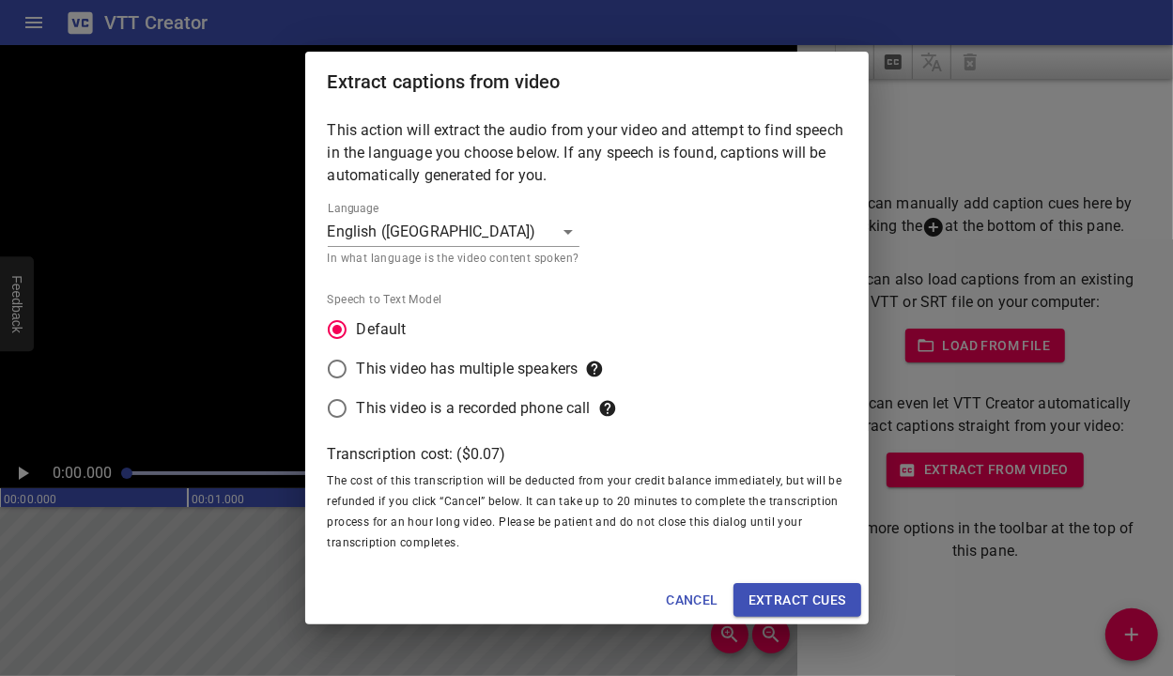
click at [756, 595] on span "Extract cues" at bounding box center [798, 600] width 98 height 23
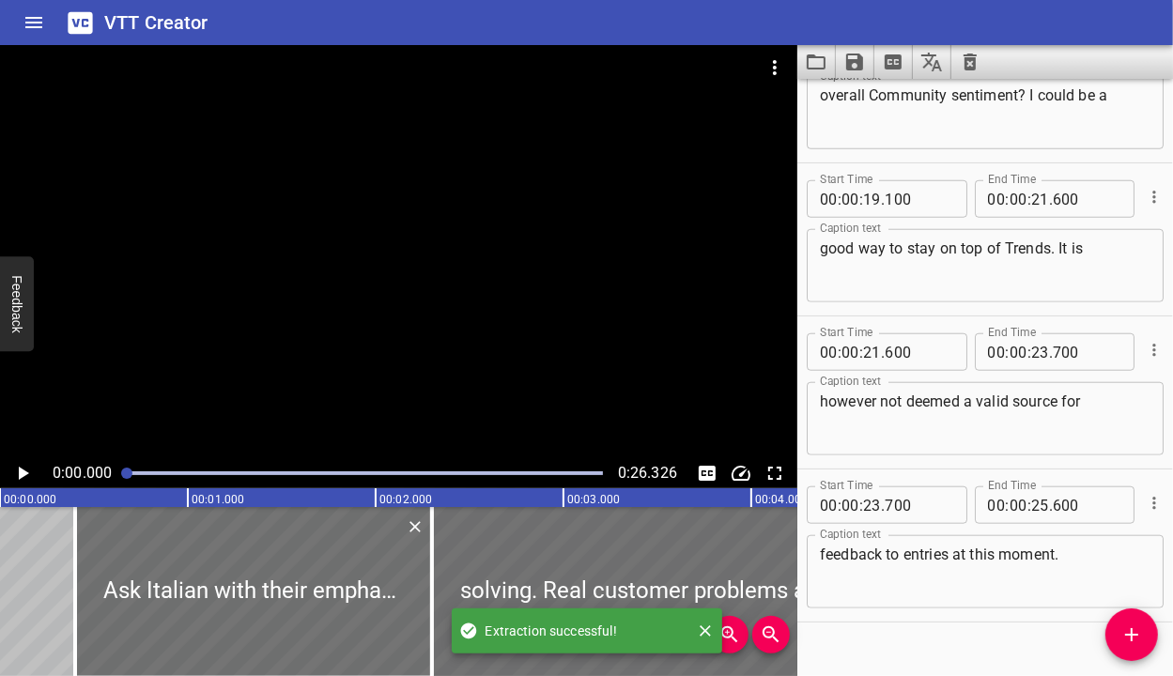
scroll to position [1174, 0]
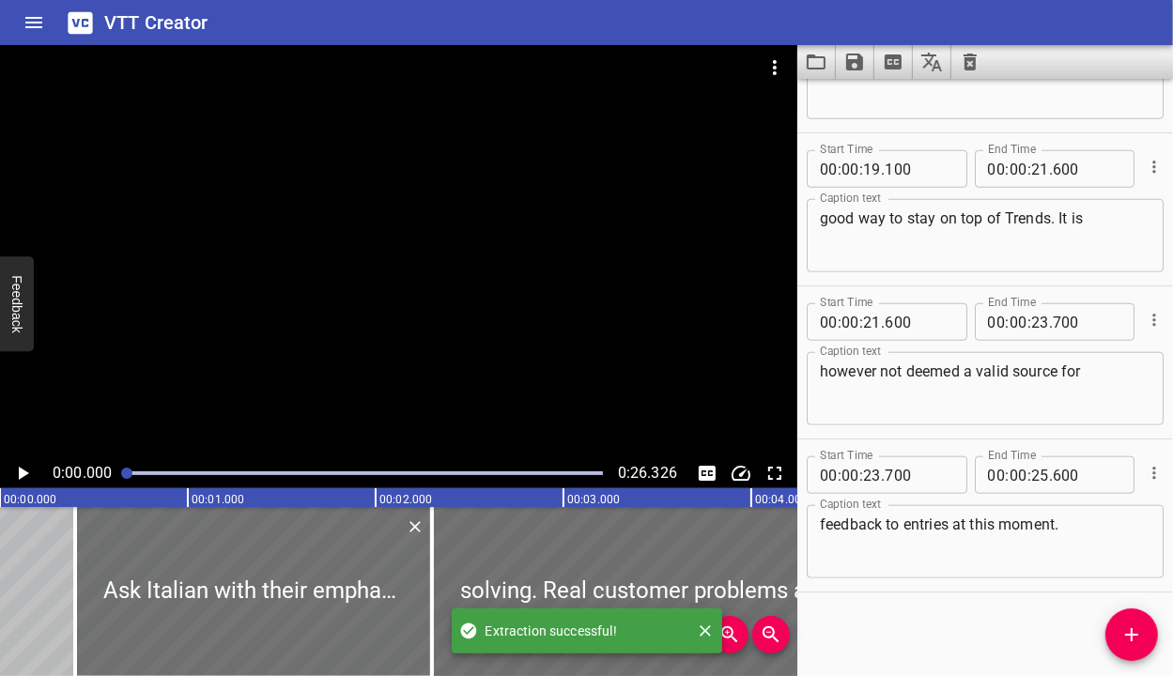
click at [852, 60] on icon "Save captions to file" at bounding box center [854, 62] width 17 height 17
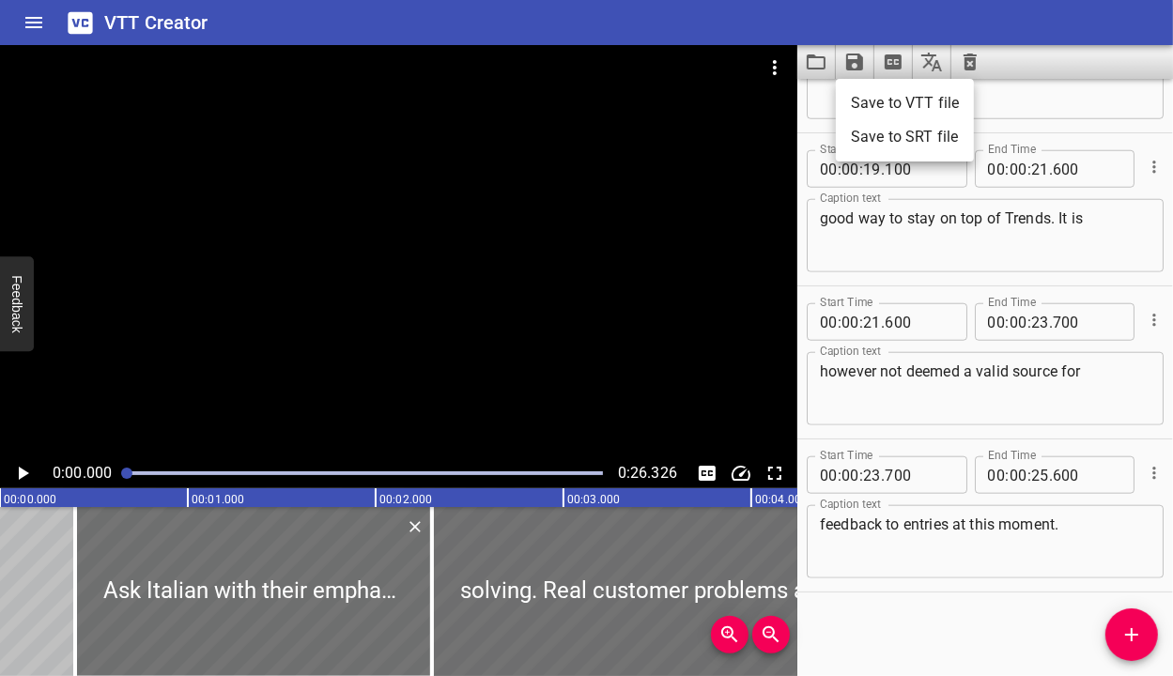
click at [877, 92] on li "Save to VTT file" at bounding box center [905, 103] width 138 height 34
click at [975, 66] on icon "Clear captions" at bounding box center [970, 62] width 23 height 23
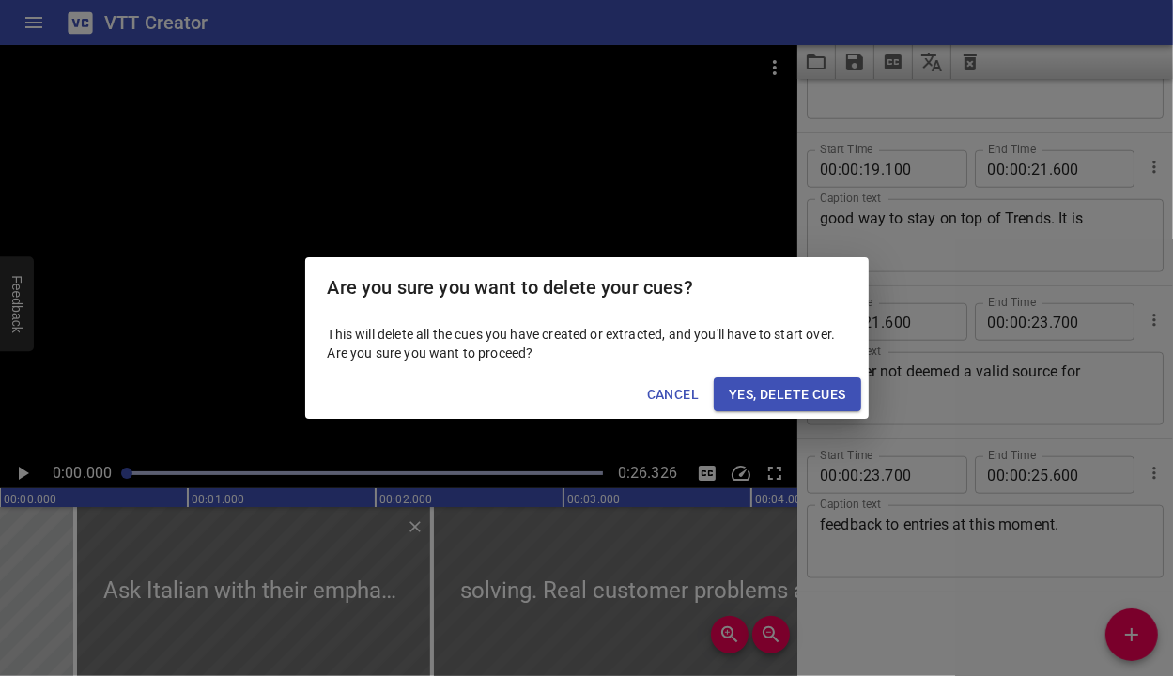
click at [759, 390] on span "Yes, Delete Cues" at bounding box center [787, 394] width 116 height 23
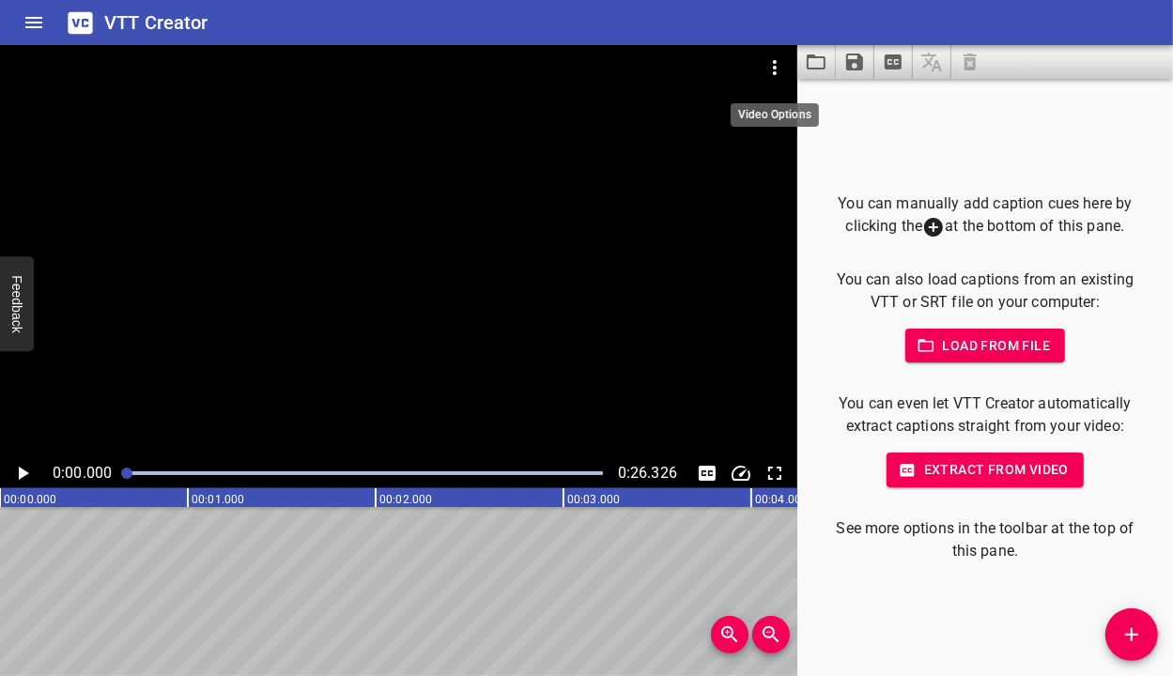
click at [781, 69] on icon "Video Options" at bounding box center [775, 67] width 23 height 23
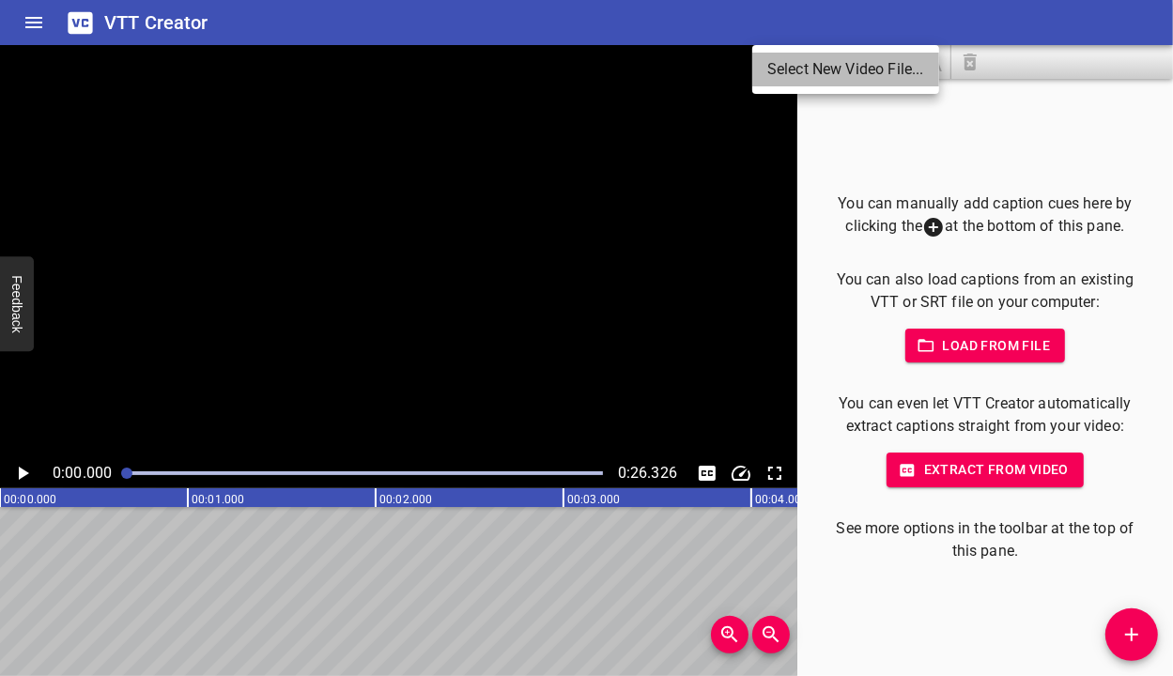
click at [853, 75] on li "Select New Video File..." at bounding box center [846, 70] width 187 height 34
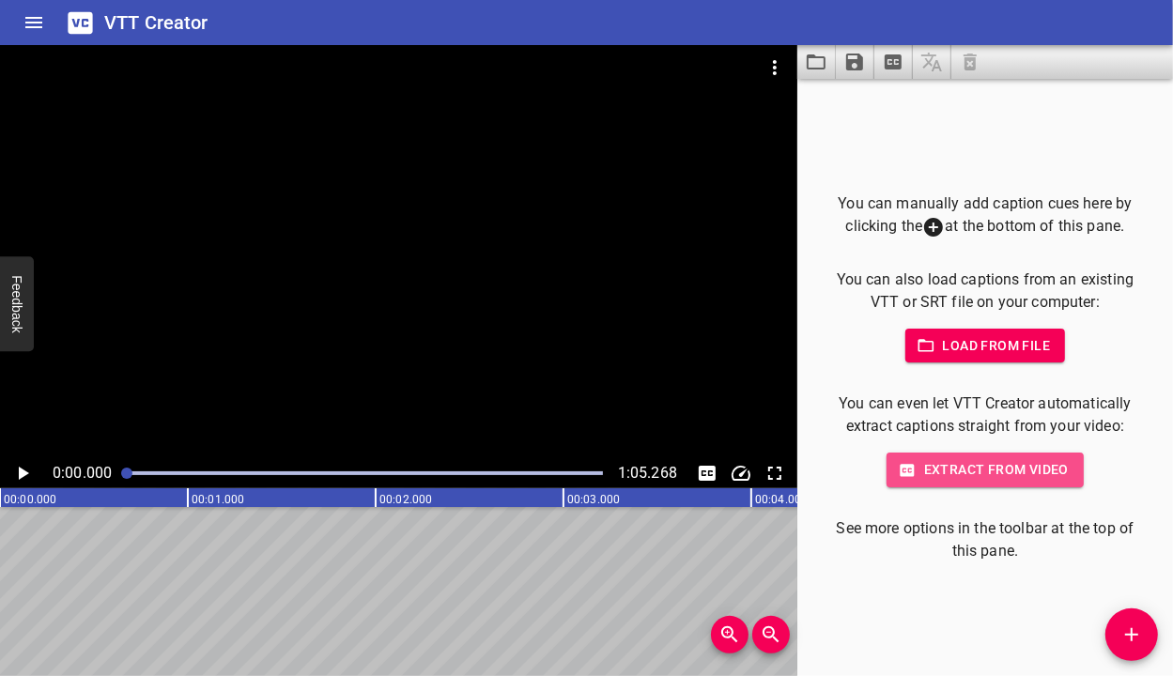
click at [1013, 473] on span "Extract from video" at bounding box center [985, 469] width 167 height 23
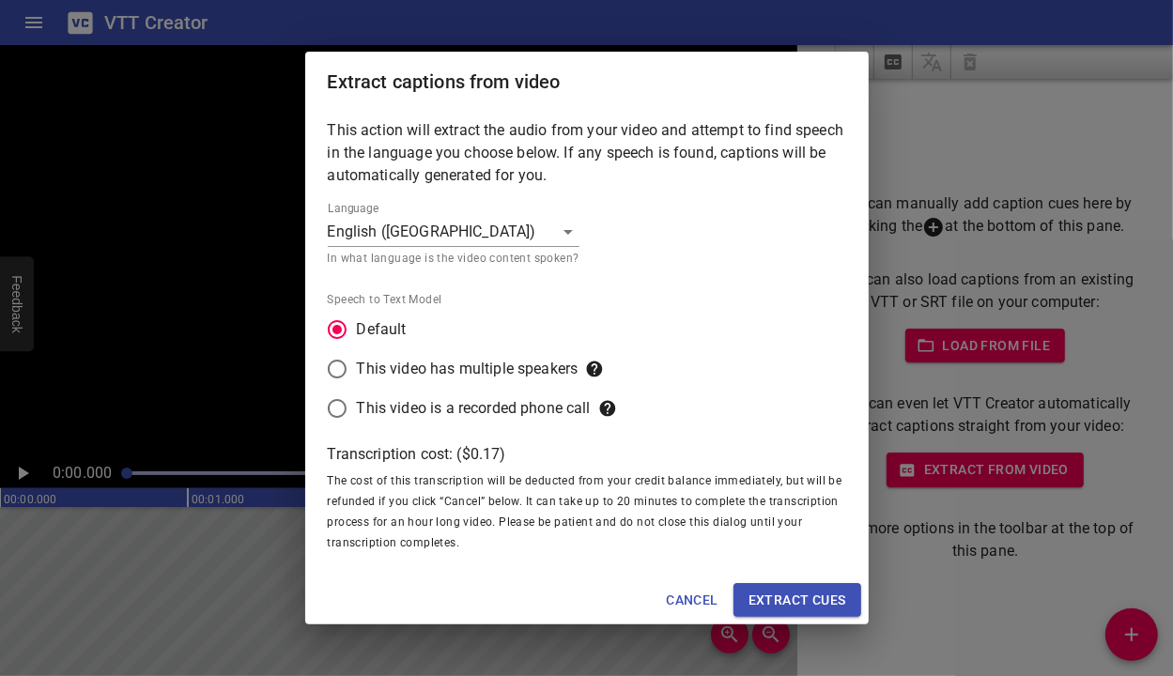
click at [799, 583] on button "Extract cues" at bounding box center [798, 600] width 128 height 35
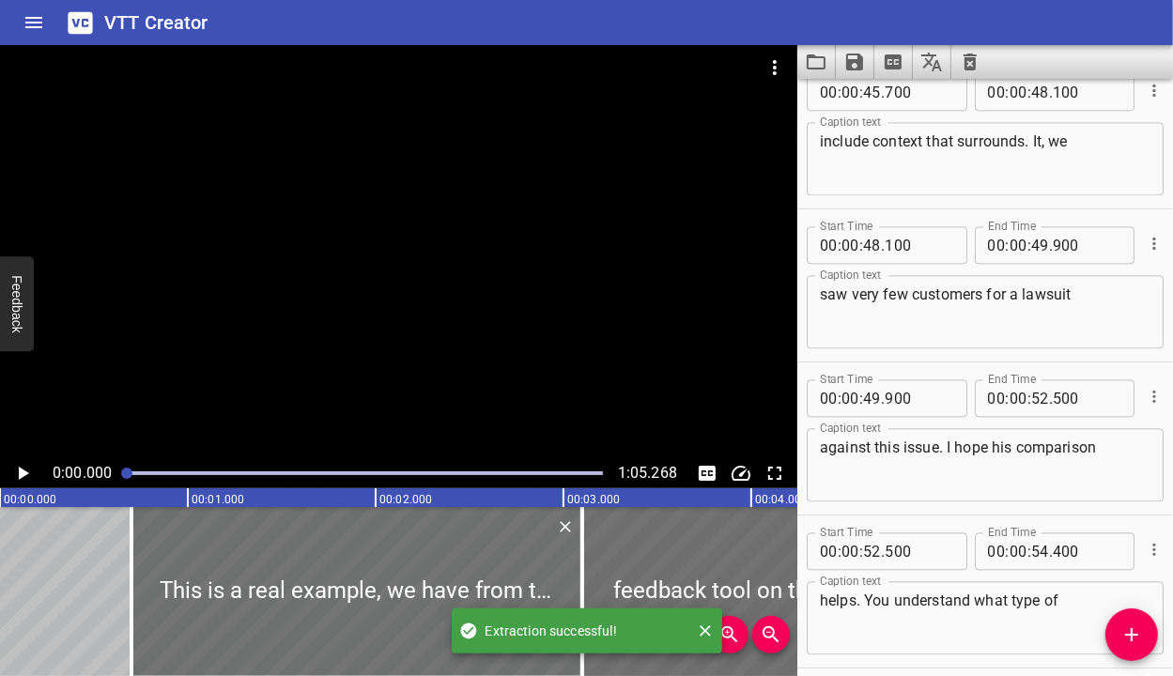
scroll to position [3623, 0]
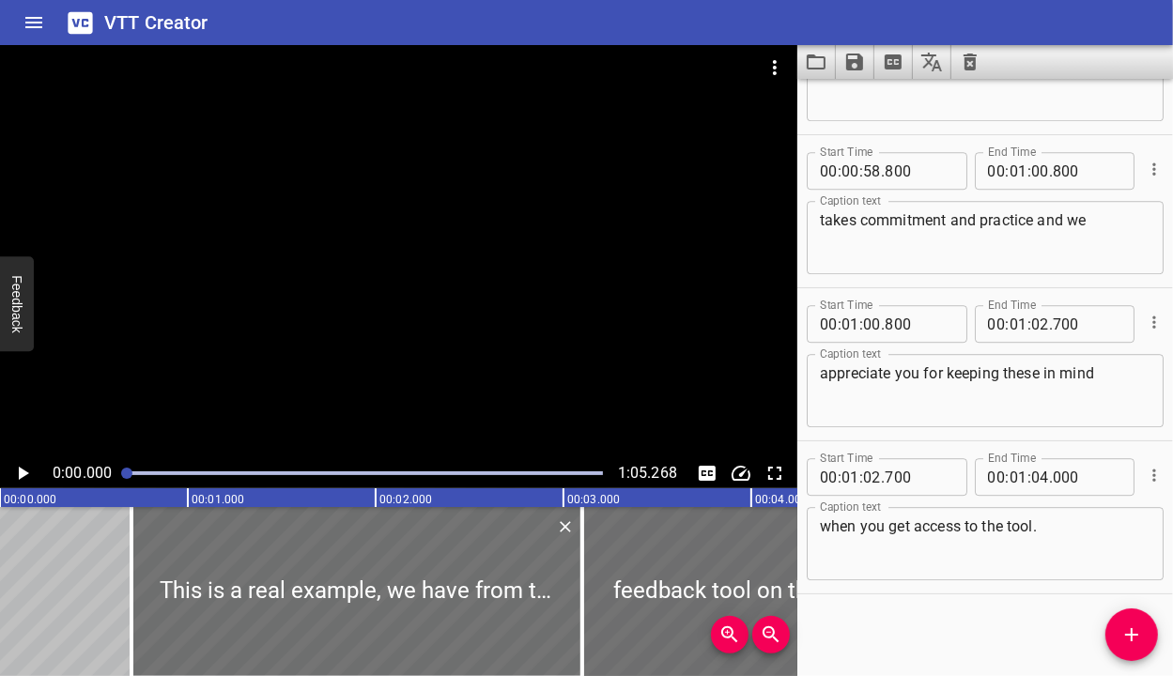
click at [860, 73] on button "Save captions to file" at bounding box center [855, 62] width 39 height 34
click at [868, 102] on li "Save to VTT file" at bounding box center [905, 103] width 138 height 34
click at [959, 63] on icon "Clear captions" at bounding box center [970, 62] width 23 height 23
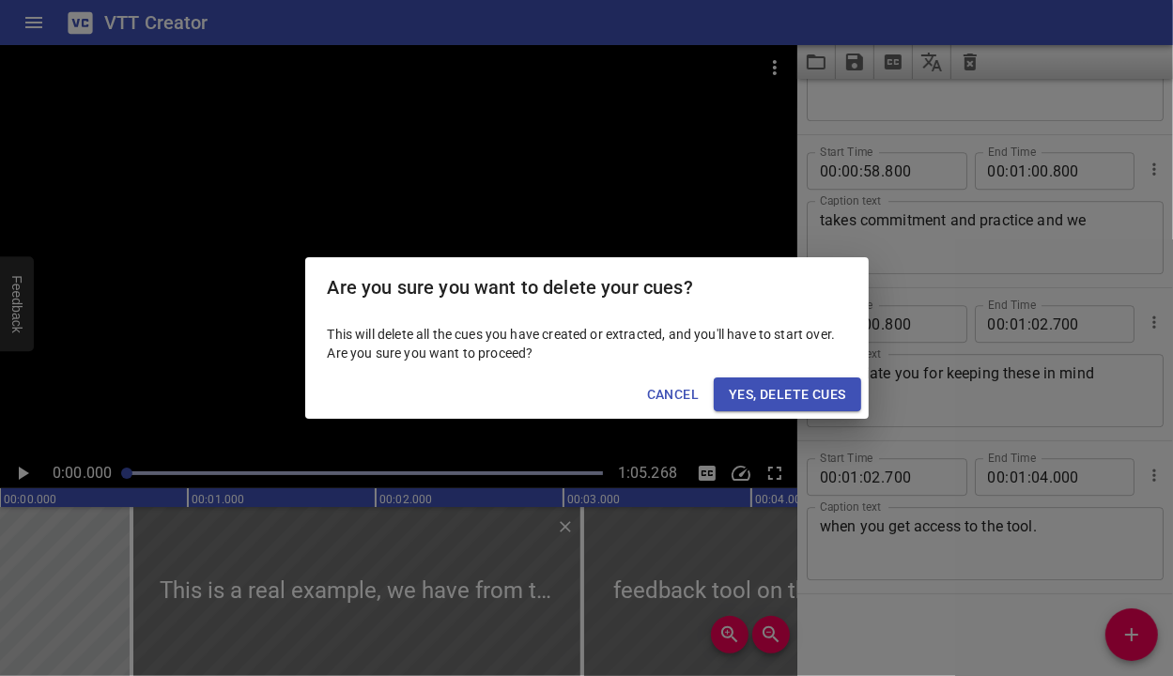
click at [791, 404] on span "Yes, Delete Cues" at bounding box center [787, 394] width 116 height 23
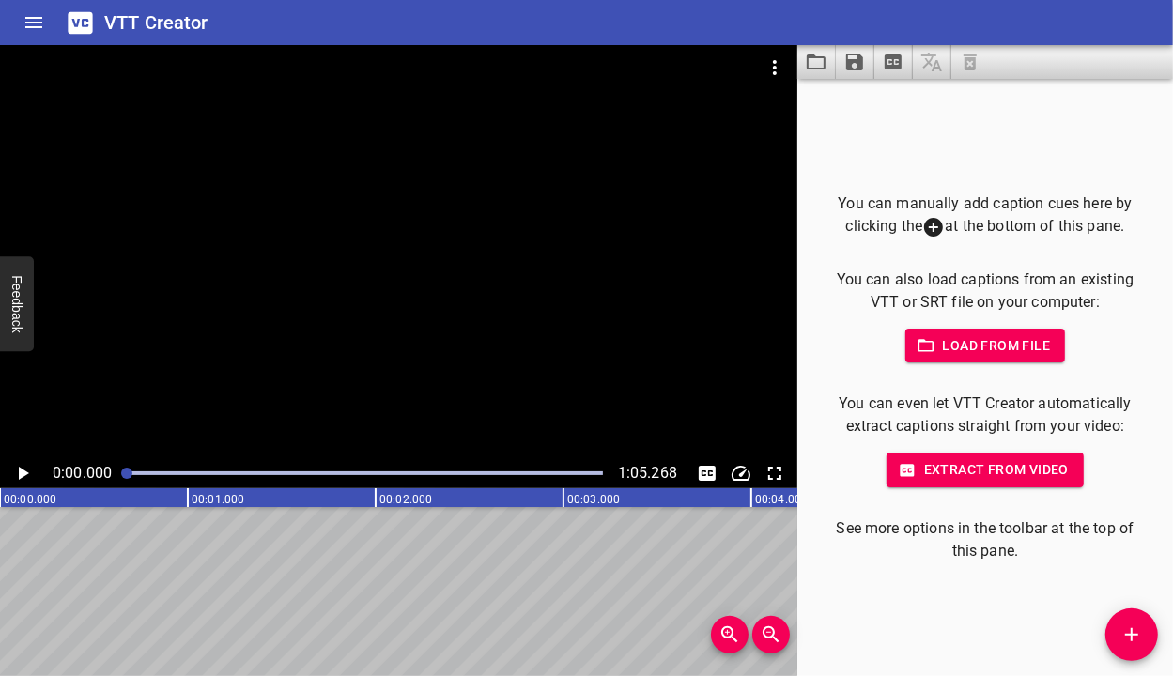
click at [780, 65] on icon "Video Options" at bounding box center [775, 67] width 23 height 23
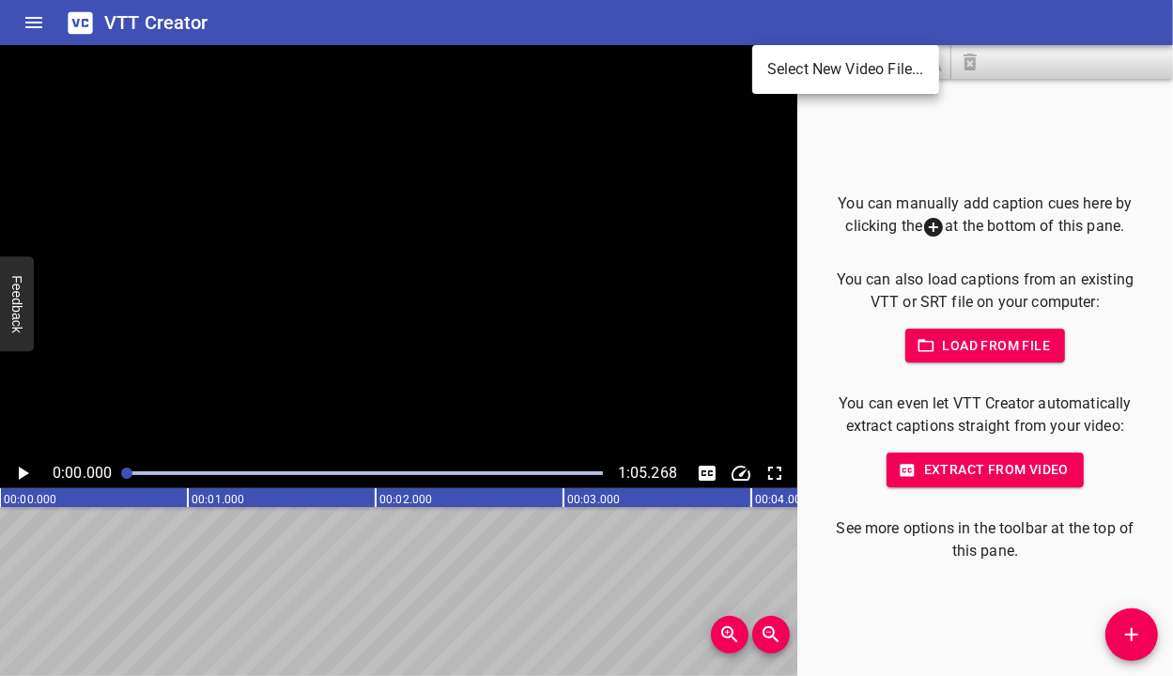
click at [783, 74] on li "Select New Video File..." at bounding box center [846, 70] width 187 height 34
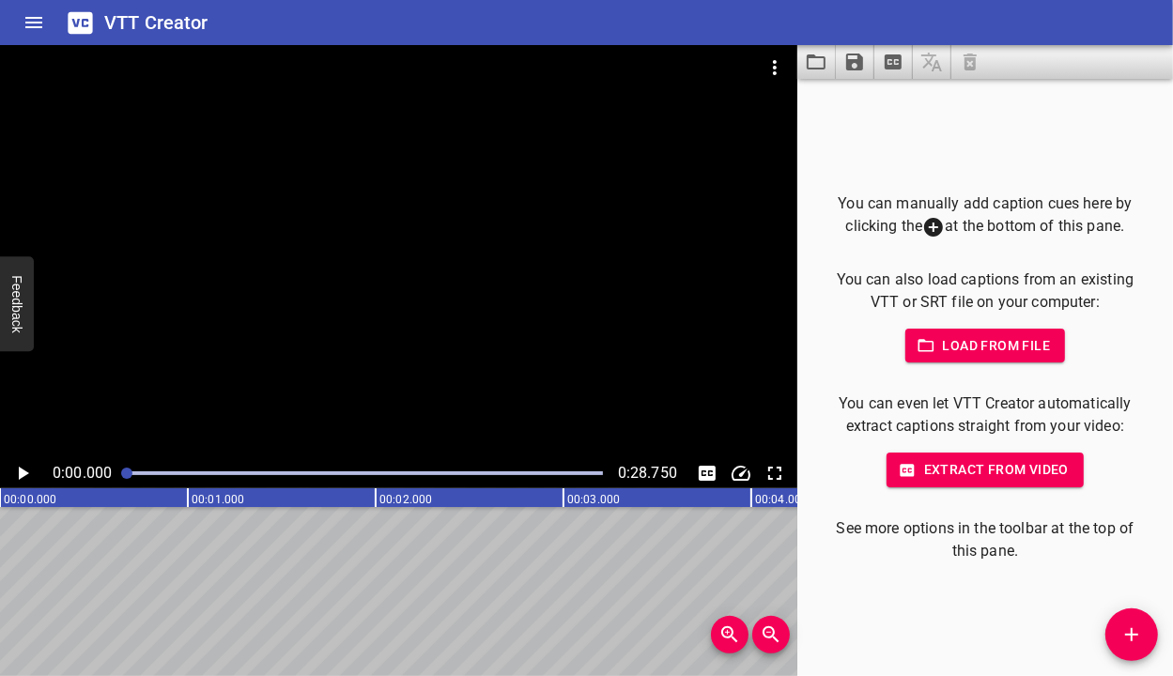
click at [1009, 472] on span "Extract from video" at bounding box center [985, 469] width 167 height 23
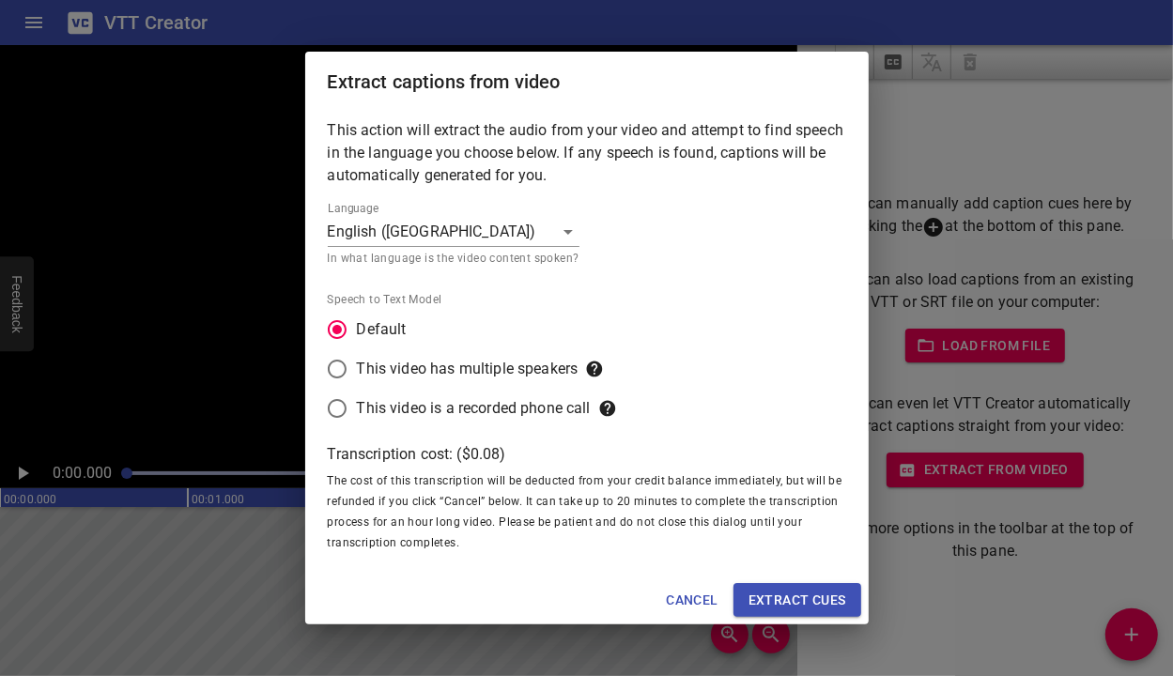
click at [761, 584] on button "Extract cues" at bounding box center [798, 600] width 128 height 35
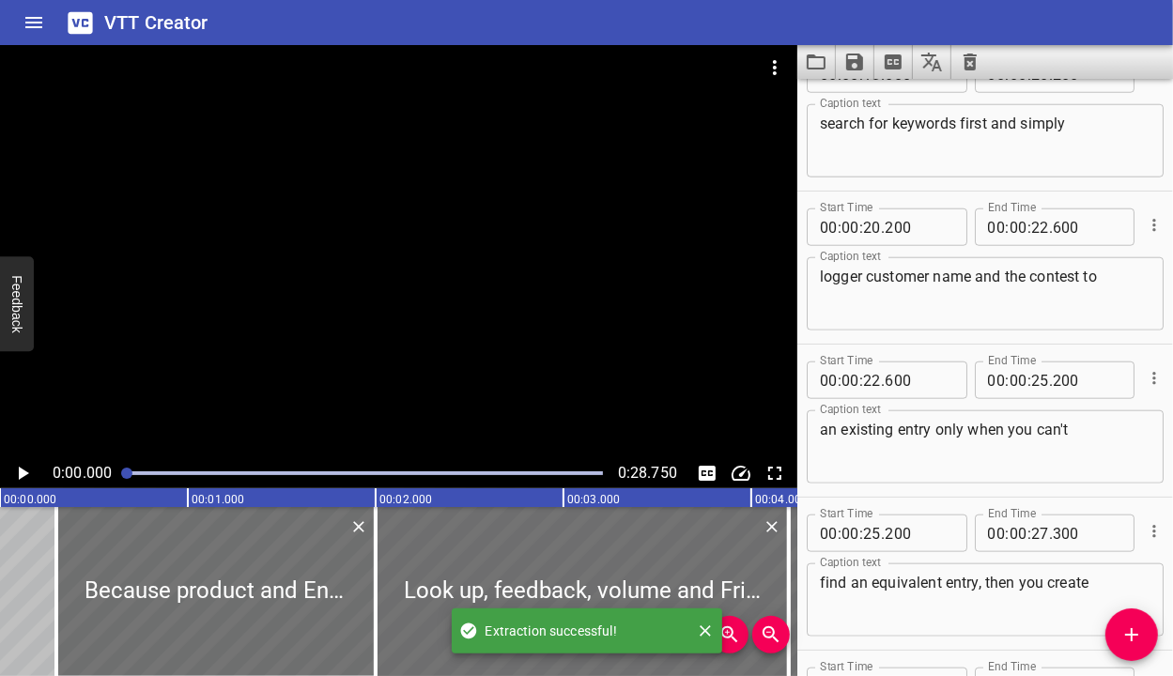
scroll to position [1480, 0]
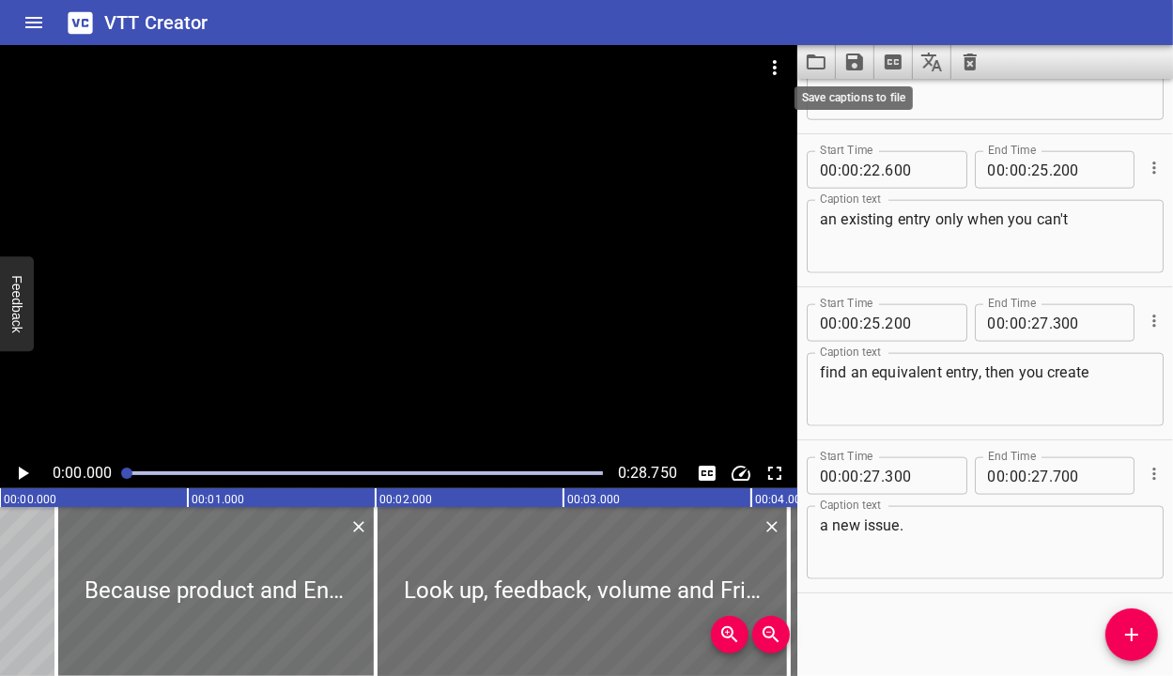
click at [855, 62] on icon "Save captions to file" at bounding box center [854, 62] width 17 height 17
click at [875, 105] on li "Save to VTT file" at bounding box center [905, 103] width 138 height 34
click at [970, 61] on icon "Clear captions" at bounding box center [970, 62] width 23 height 23
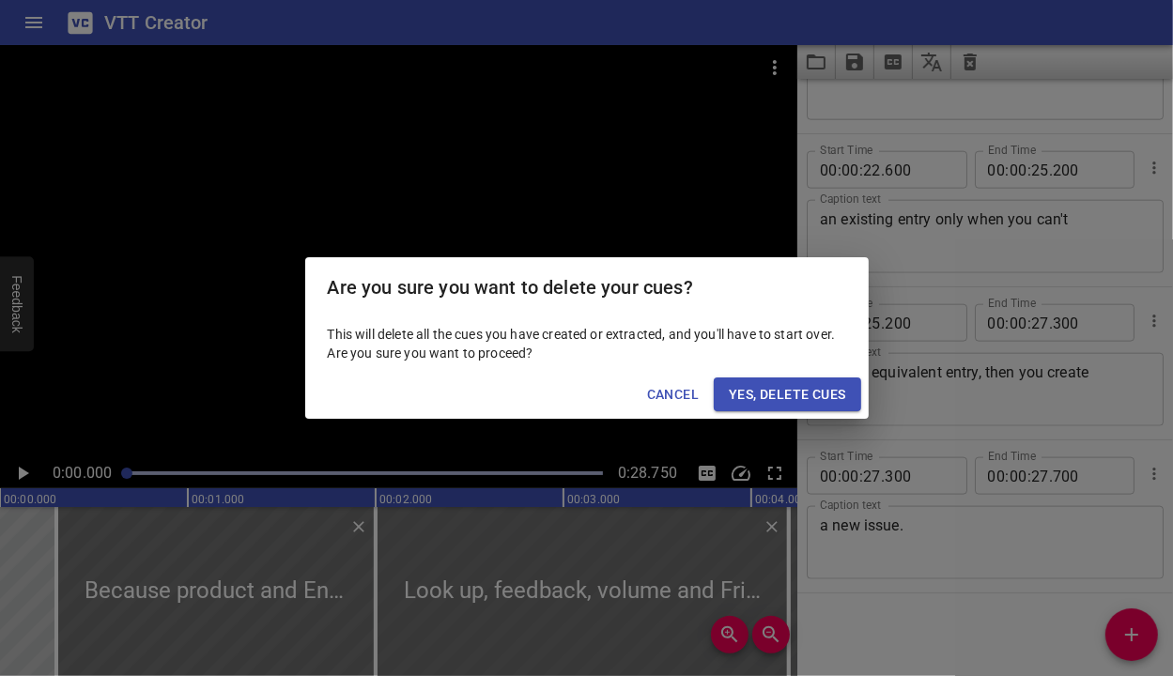
click at [768, 396] on span "Yes, Delete Cues" at bounding box center [787, 394] width 116 height 23
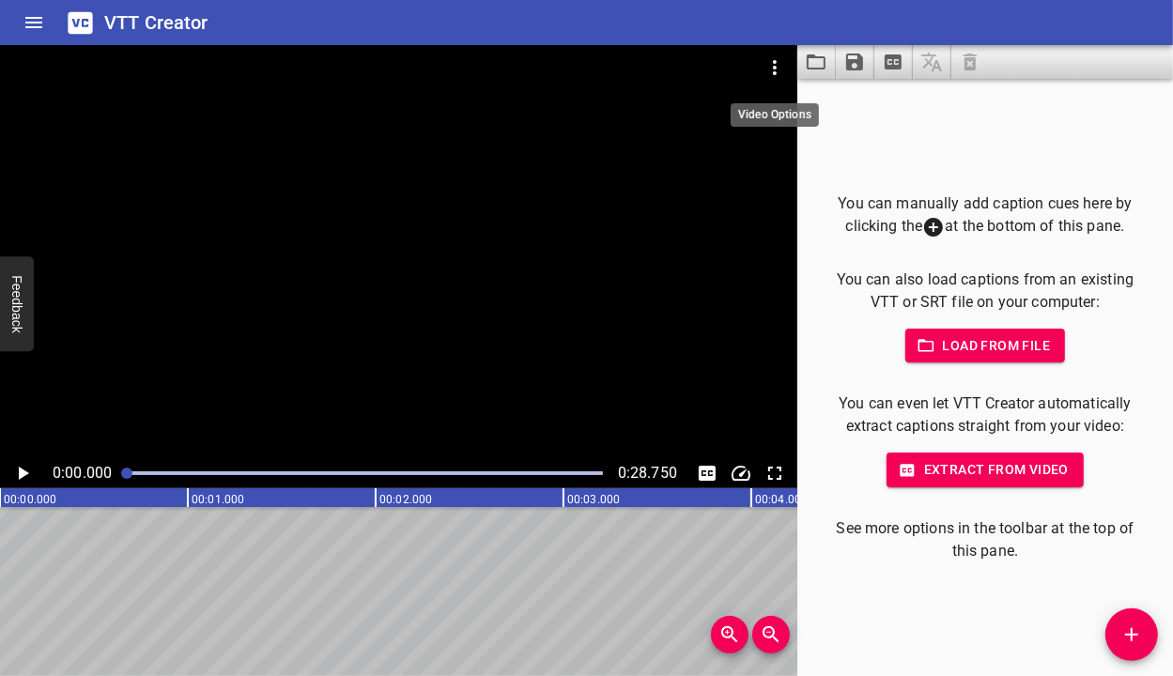
click at [781, 65] on icon "Video Options" at bounding box center [775, 67] width 23 height 23
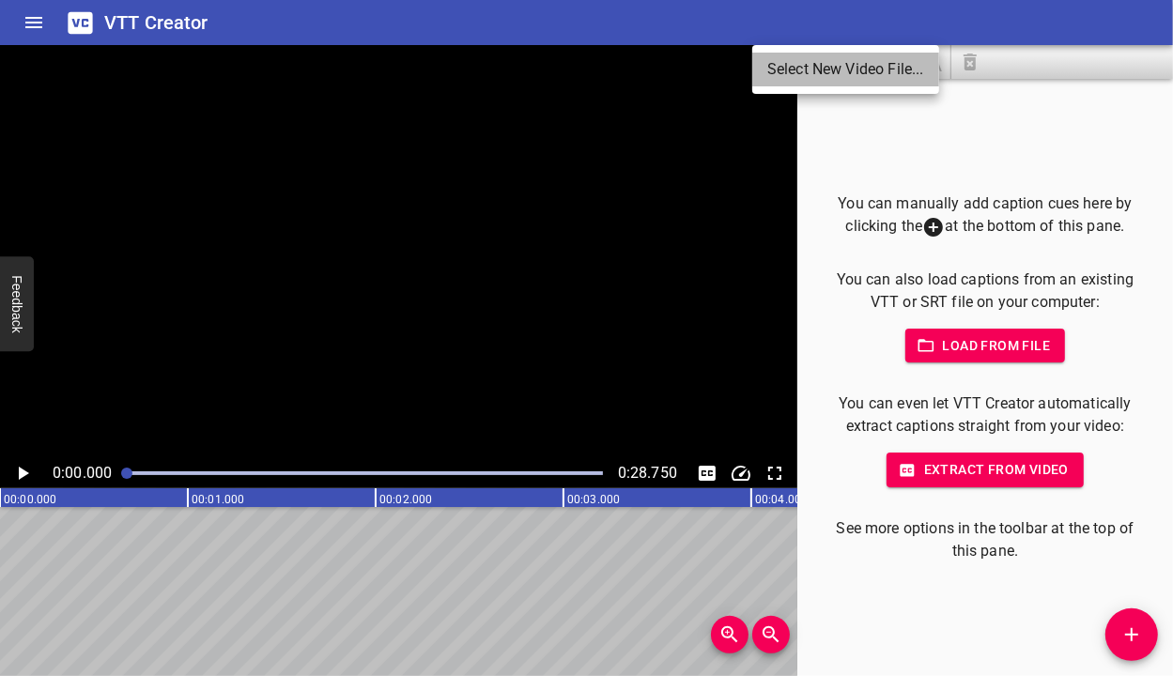
click at [781, 65] on li "Select New Video File..." at bounding box center [846, 70] width 187 height 34
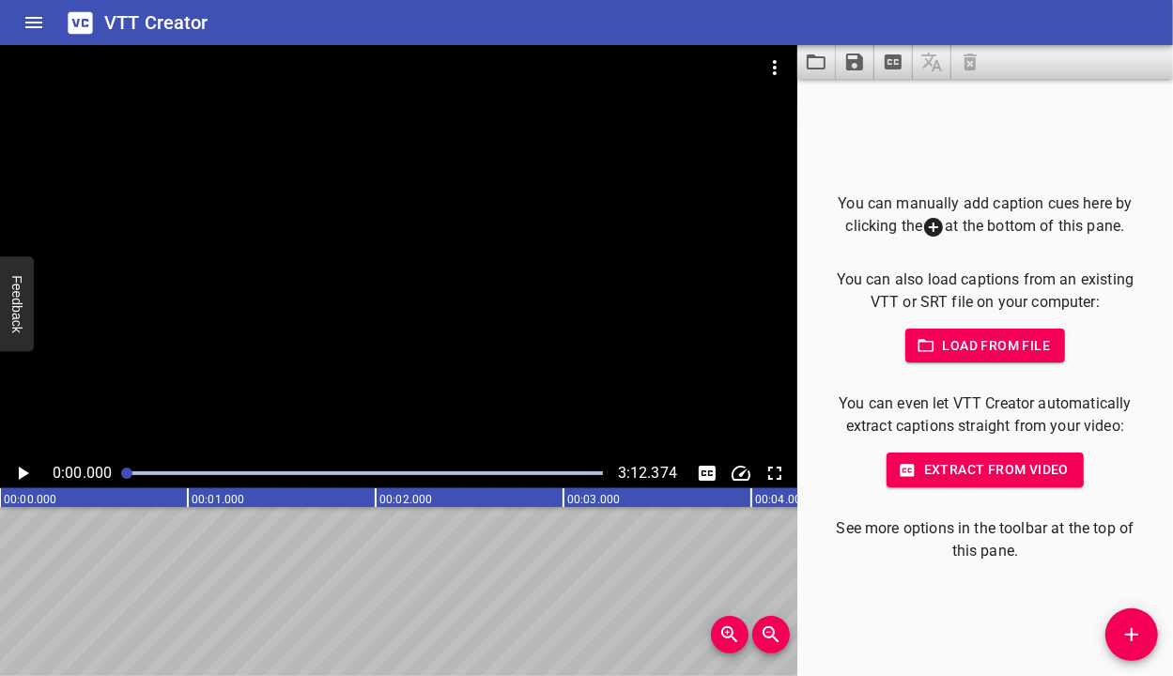
click at [1044, 471] on span "Extract from video" at bounding box center [985, 469] width 167 height 23
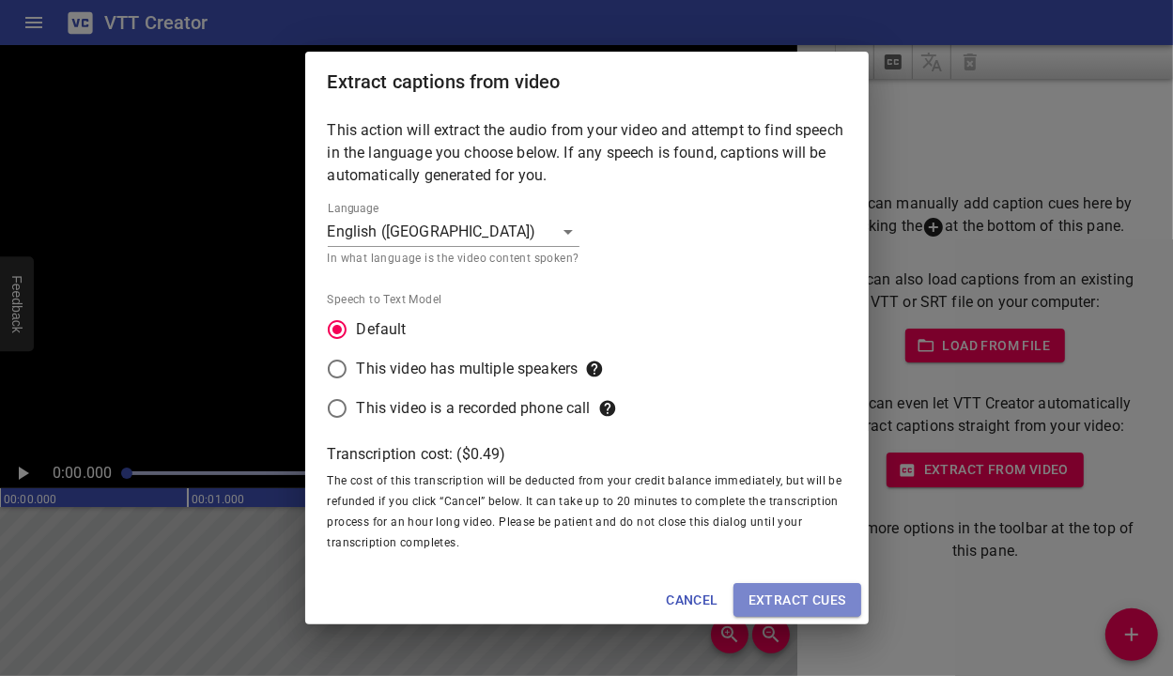
click at [777, 602] on span "Extract cues" at bounding box center [798, 600] width 98 height 23
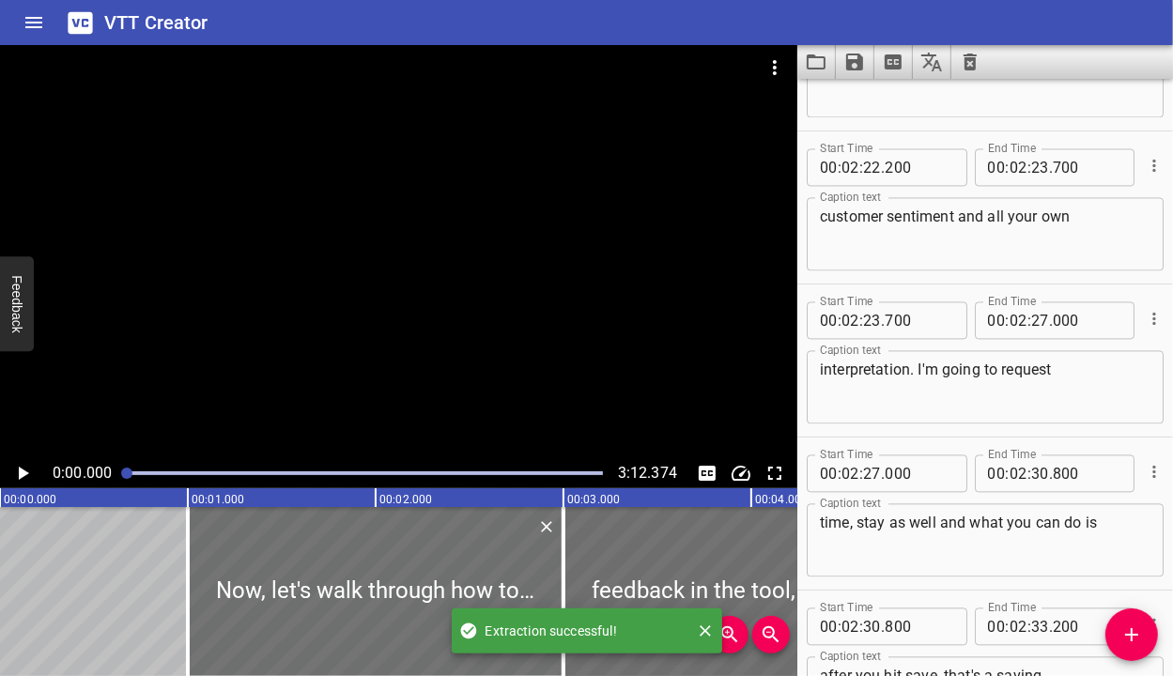
scroll to position [8980, 0]
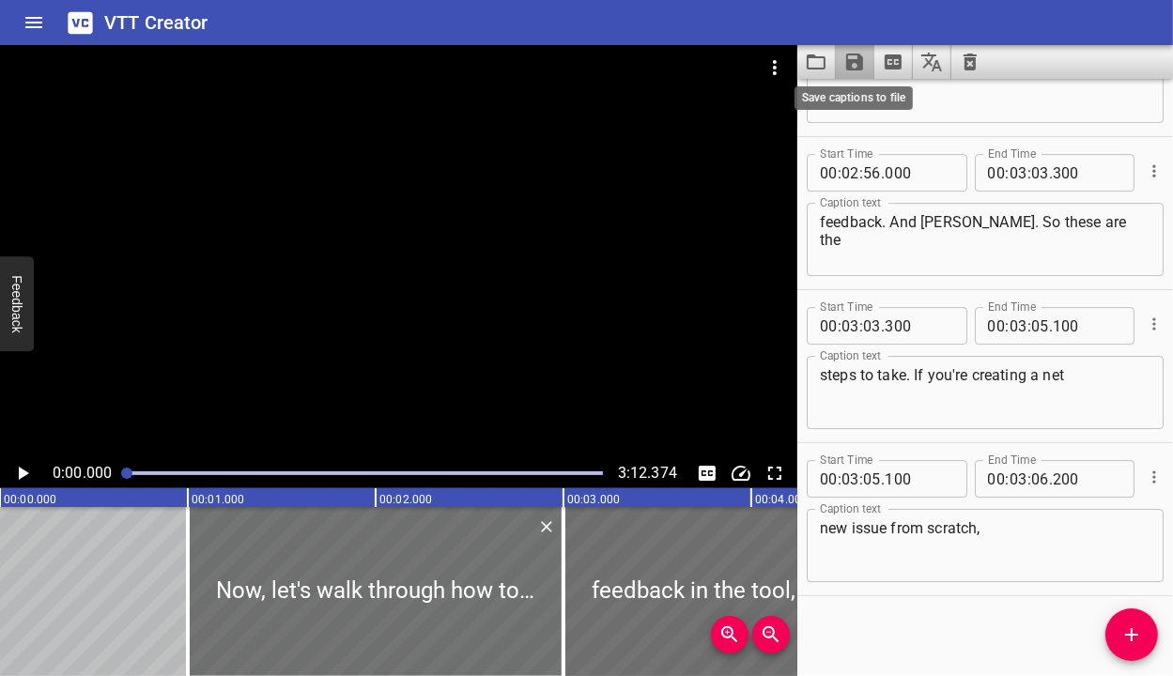
click at [861, 68] on icon "Save captions to file" at bounding box center [854, 62] width 17 height 17
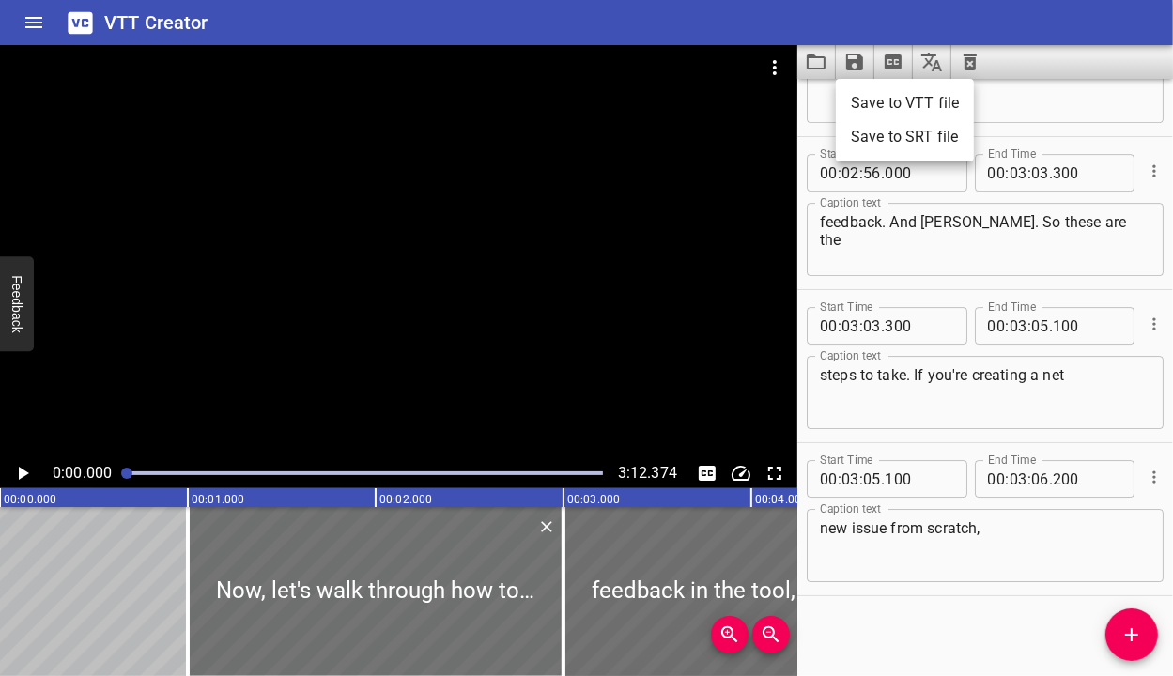
click at [883, 110] on li "Save to VTT file" at bounding box center [905, 103] width 138 height 34
click at [969, 61] on icon "Clear captions" at bounding box center [970, 62] width 13 height 17
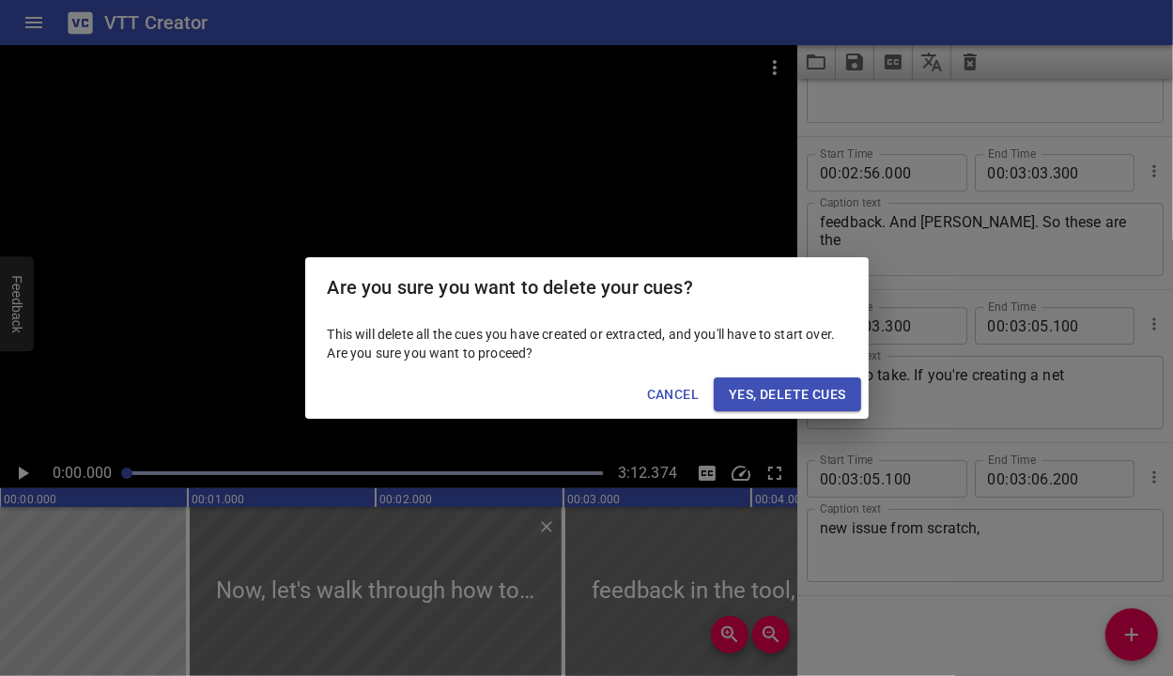
click at [791, 391] on span "Yes, Delete Cues" at bounding box center [787, 394] width 116 height 23
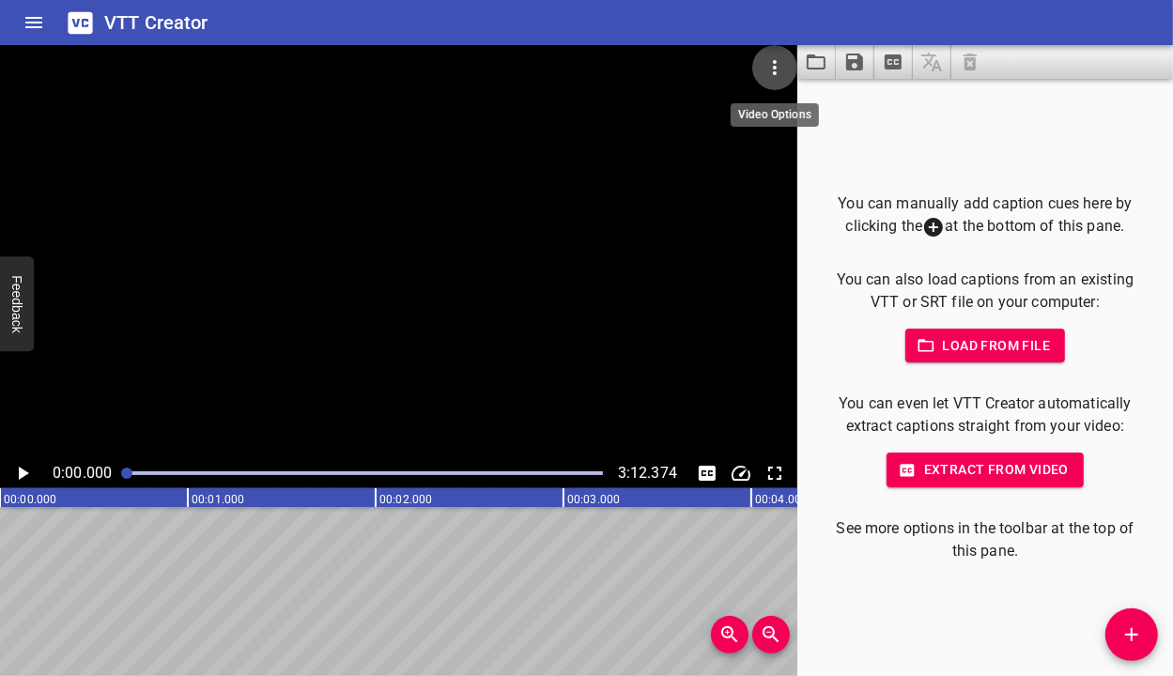
click at [774, 61] on icon "Video Options" at bounding box center [775, 67] width 4 height 15
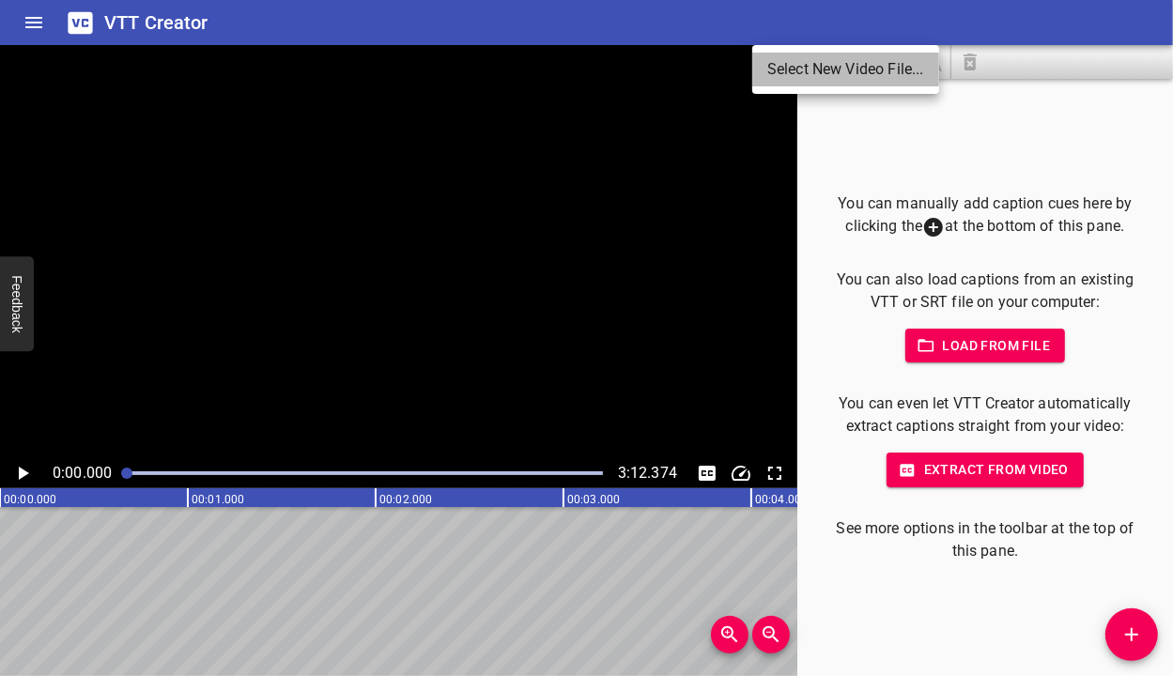
click at [774, 63] on li "Select New Video File..." at bounding box center [846, 70] width 187 height 34
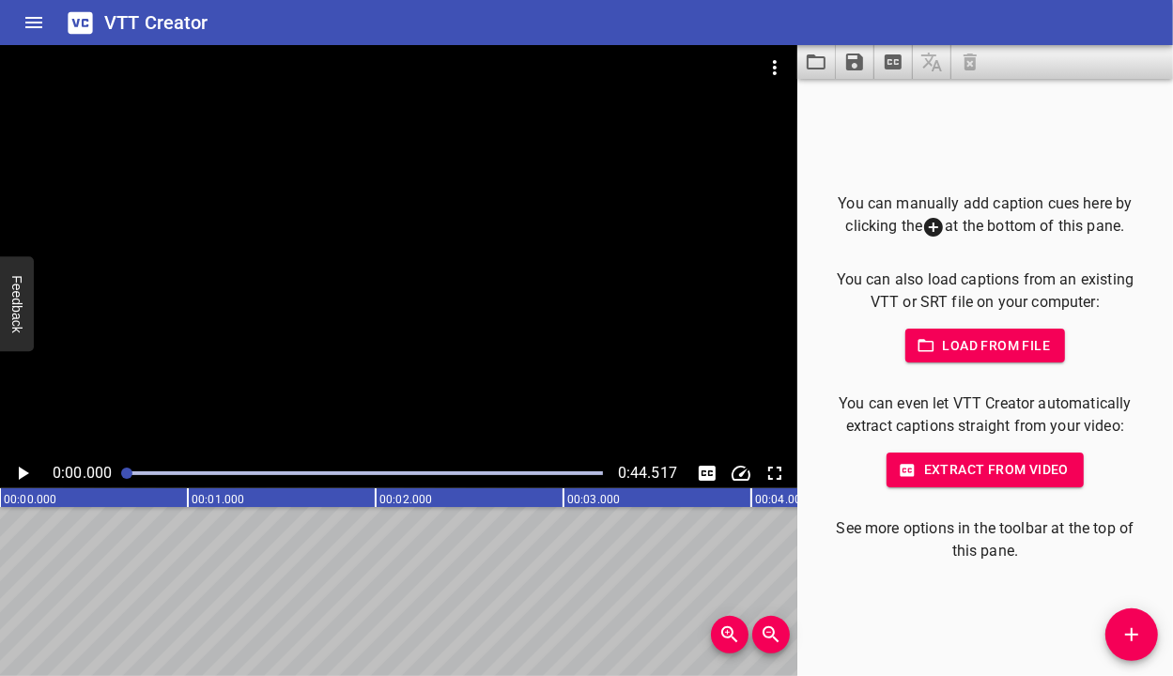
click at [989, 473] on span "Extract from video" at bounding box center [985, 469] width 167 height 23
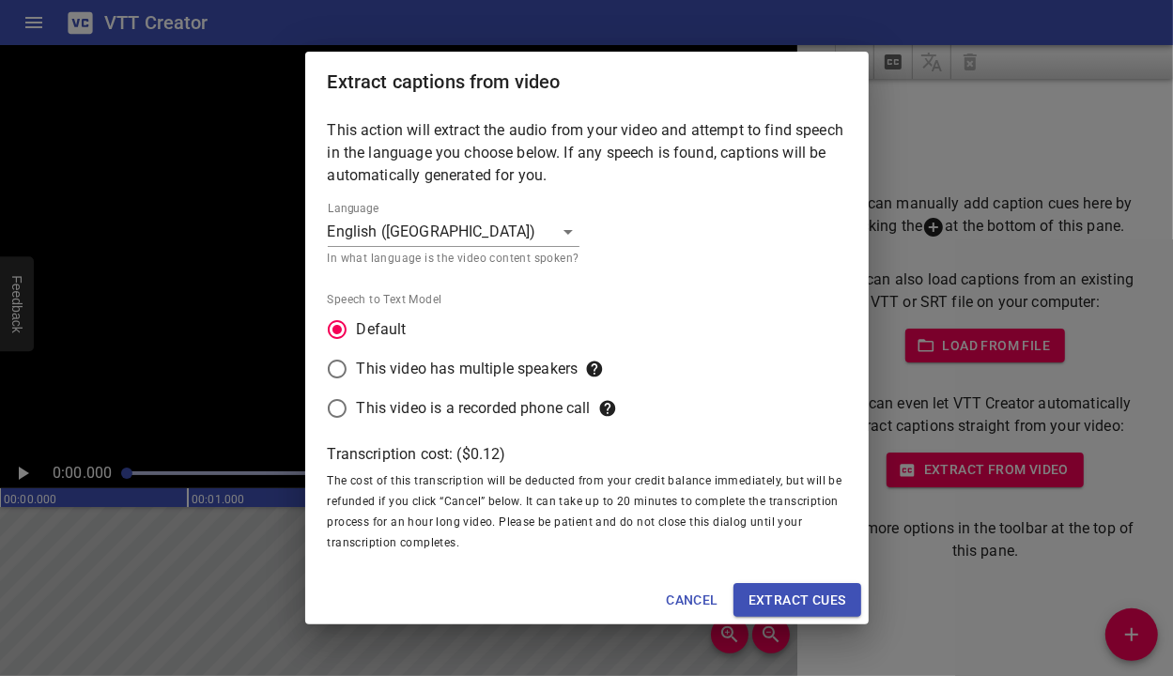
click at [811, 589] on span "Extract cues" at bounding box center [798, 600] width 98 height 23
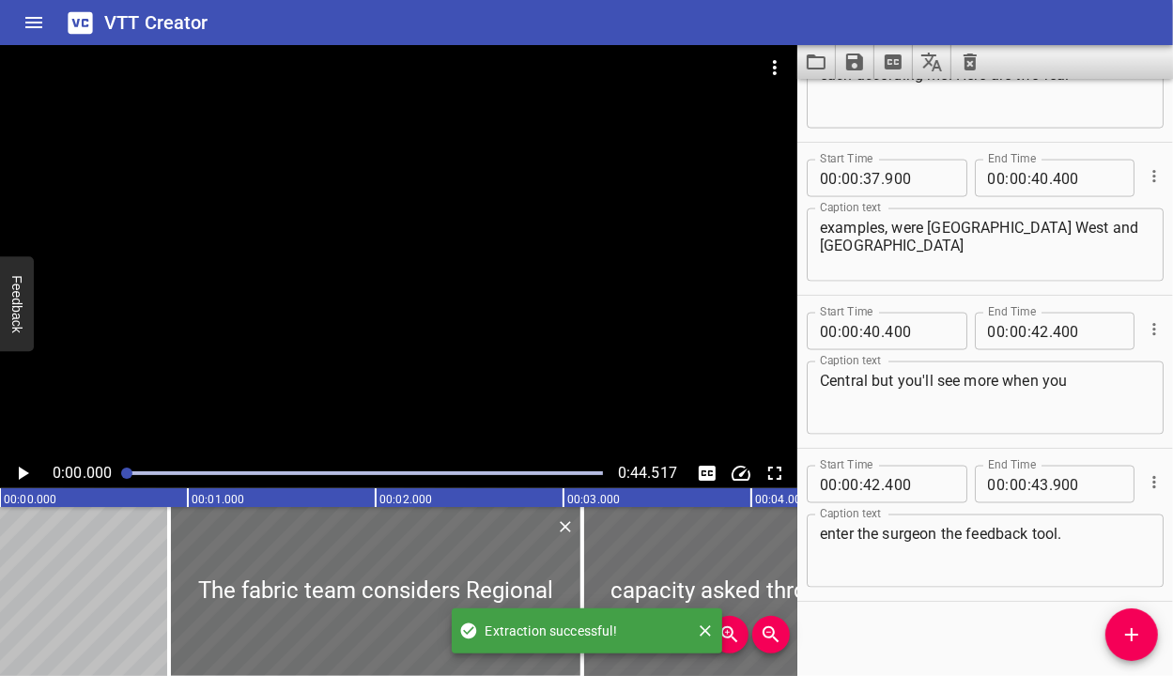
scroll to position [1939, 0]
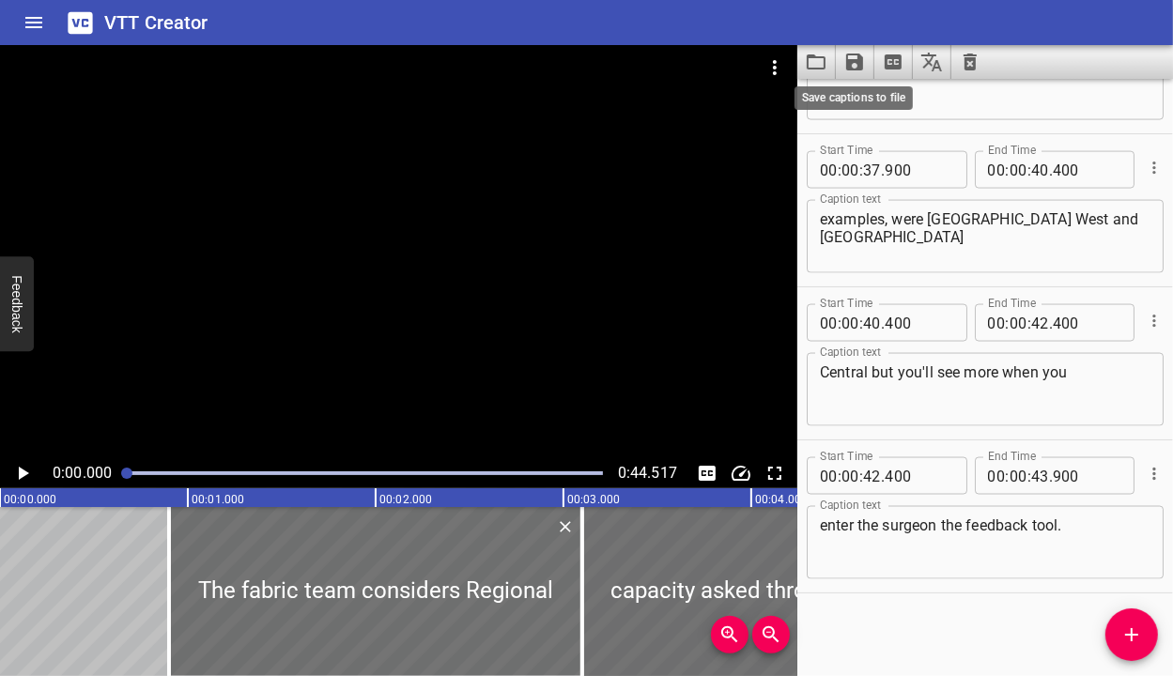
click at [850, 55] on icon "Save captions to file" at bounding box center [855, 62] width 23 height 23
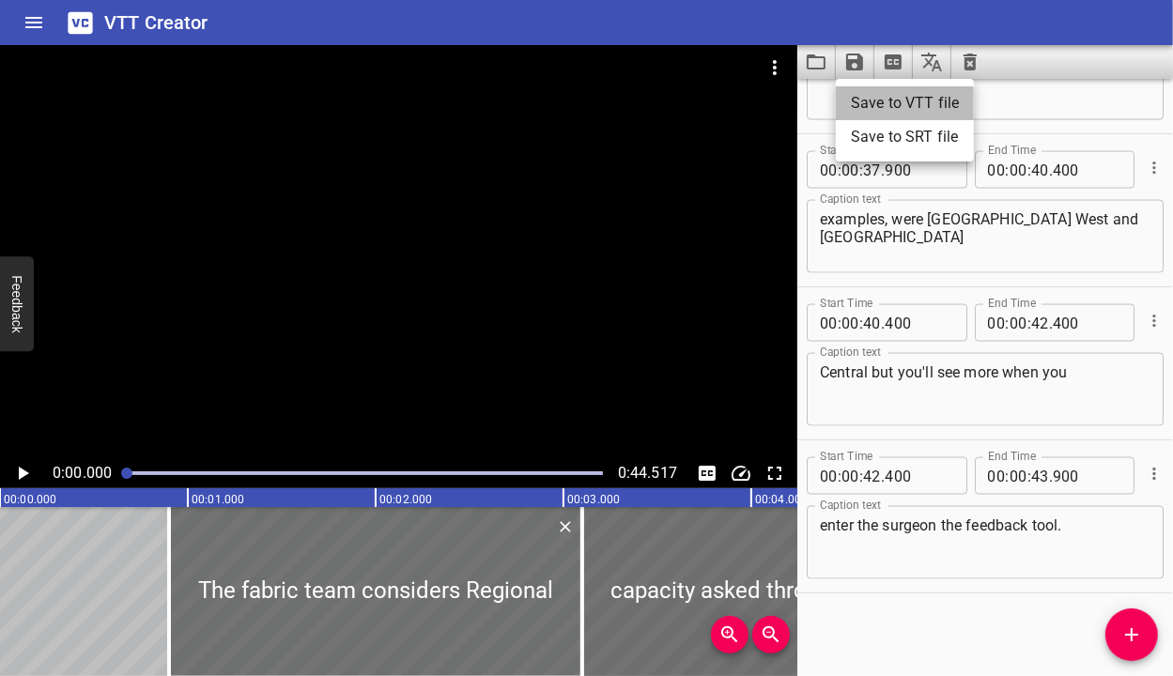
click at [874, 102] on li "Save to VTT file" at bounding box center [905, 103] width 138 height 34
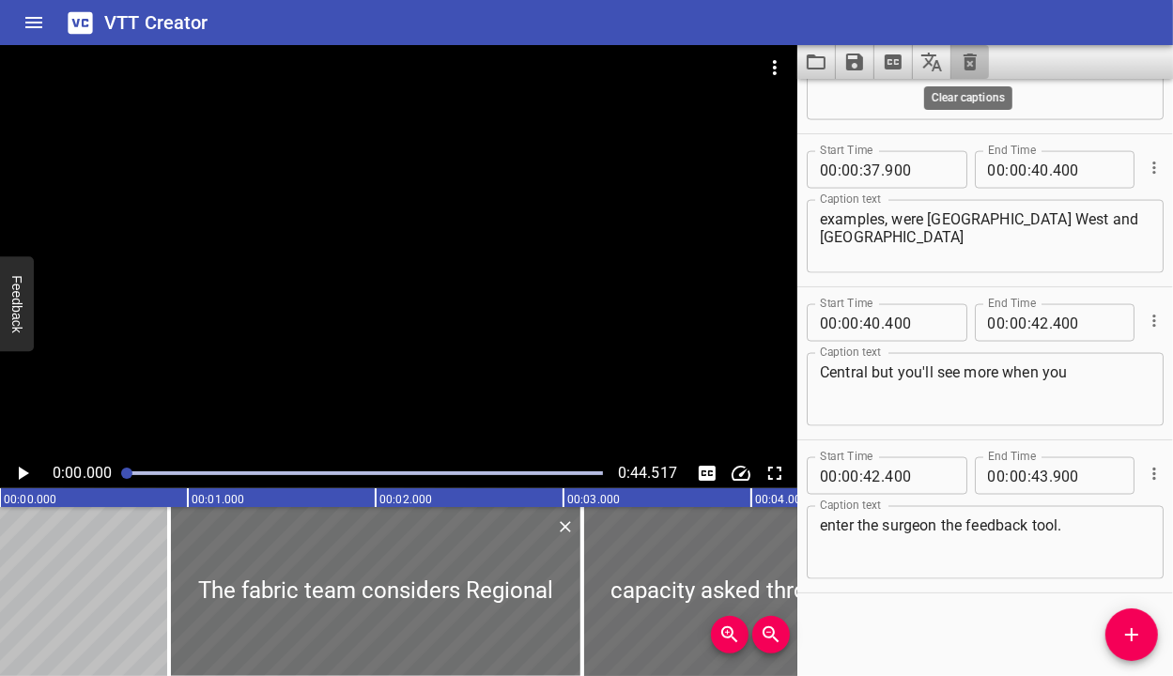
click at [970, 64] on icon "Clear captions" at bounding box center [970, 62] width 13 height 17
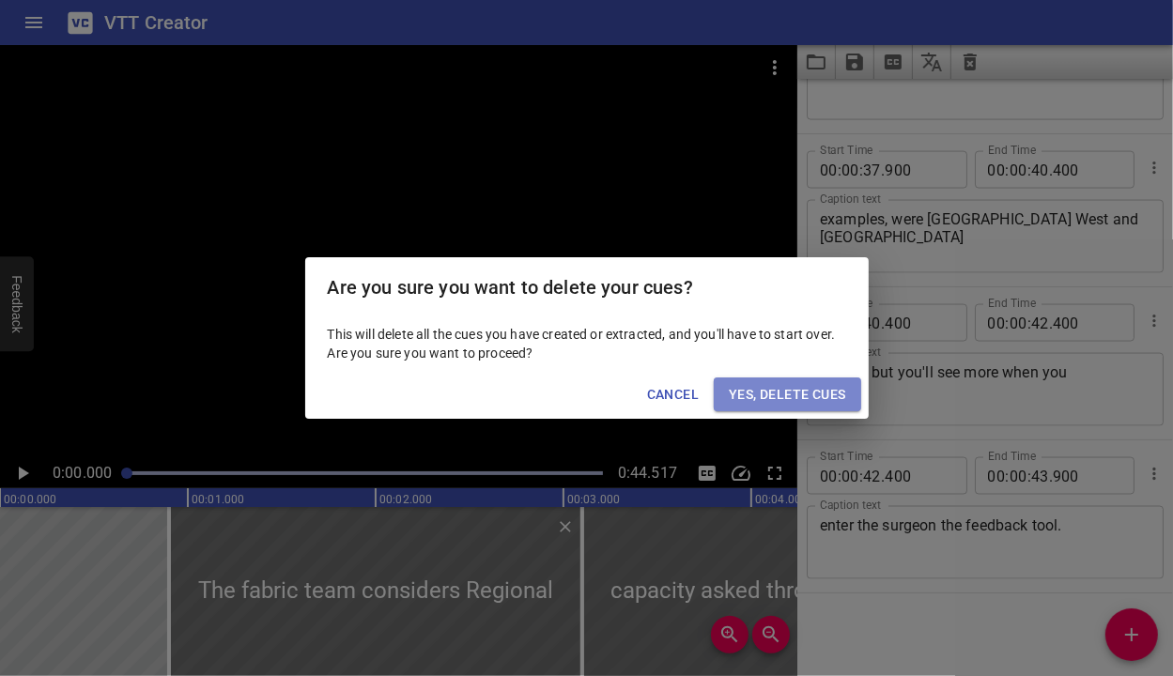
click at [798, 390] on span "Yes, Delete Cues" at bounding box center [787, 394] width 116 height 23
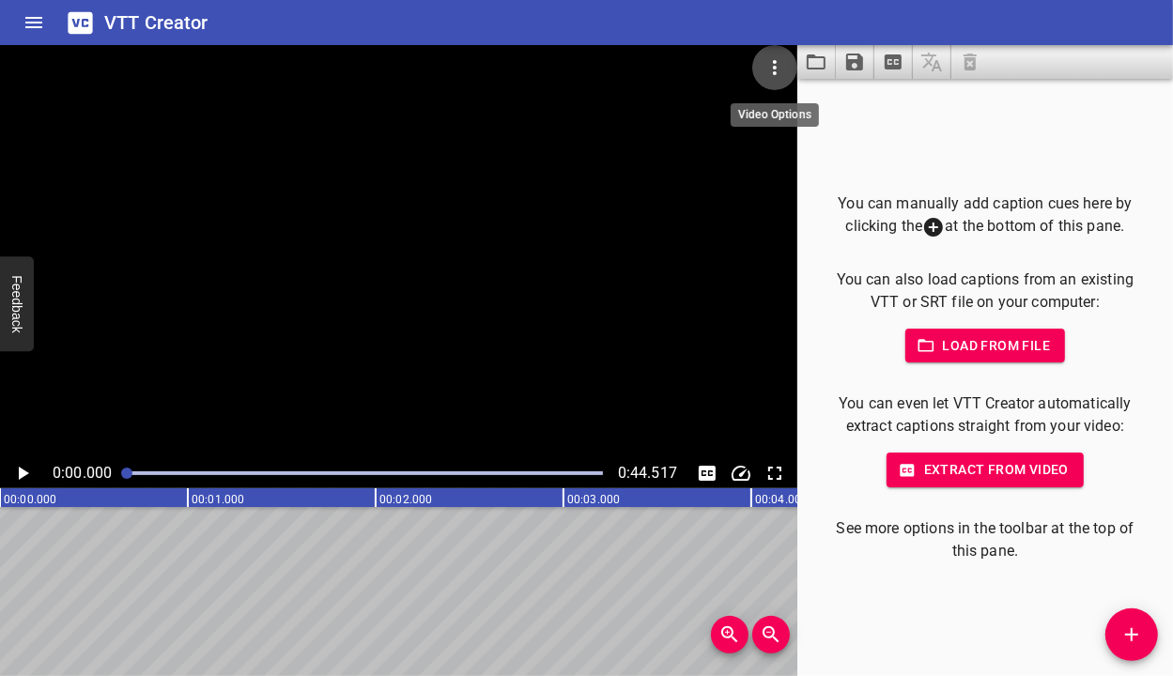
click at [769, 66] on icon "Video Options" at bounding box center [775, 67] width 23 height 23
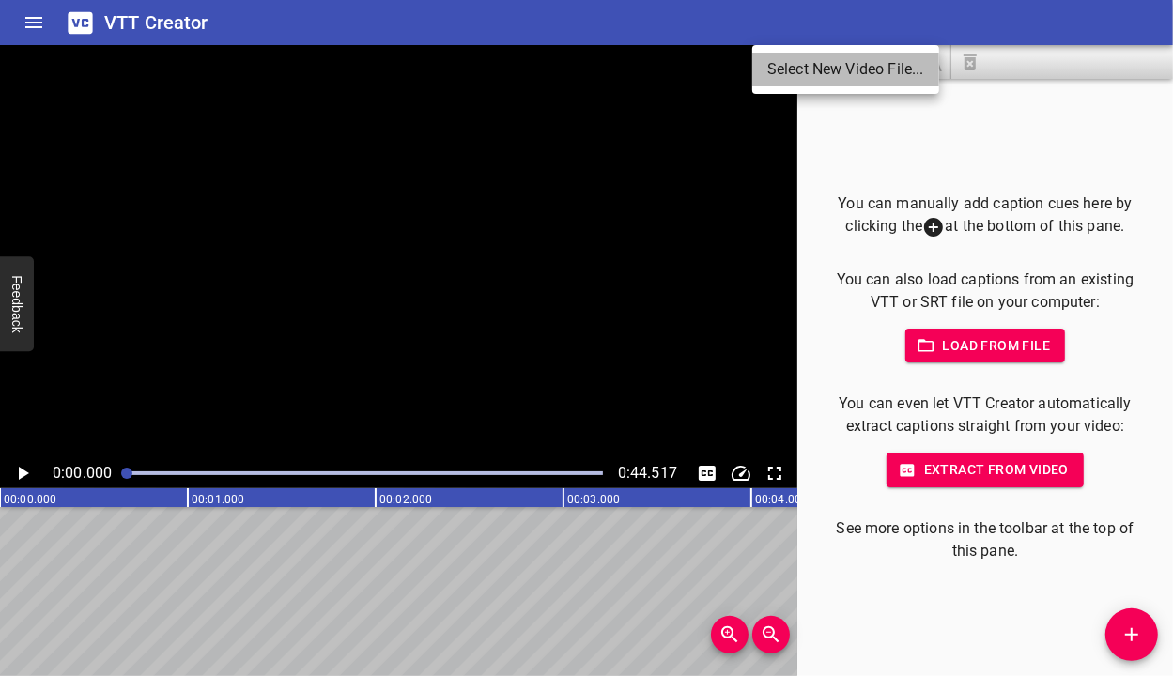
click at [784, 68] on li "Select New Video File..." at bounding box center [846, 70] width 187 height 34
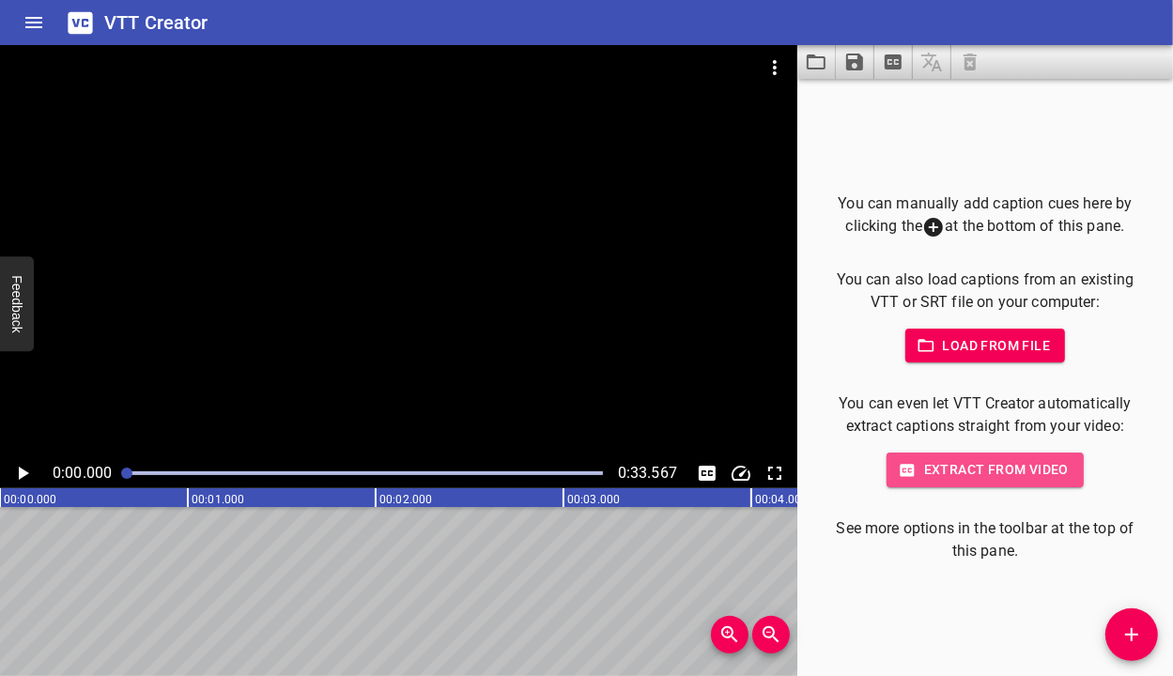
click at [1000, 472] on span "Extract from video" at bounding box center [985, 469] width 167 height 23
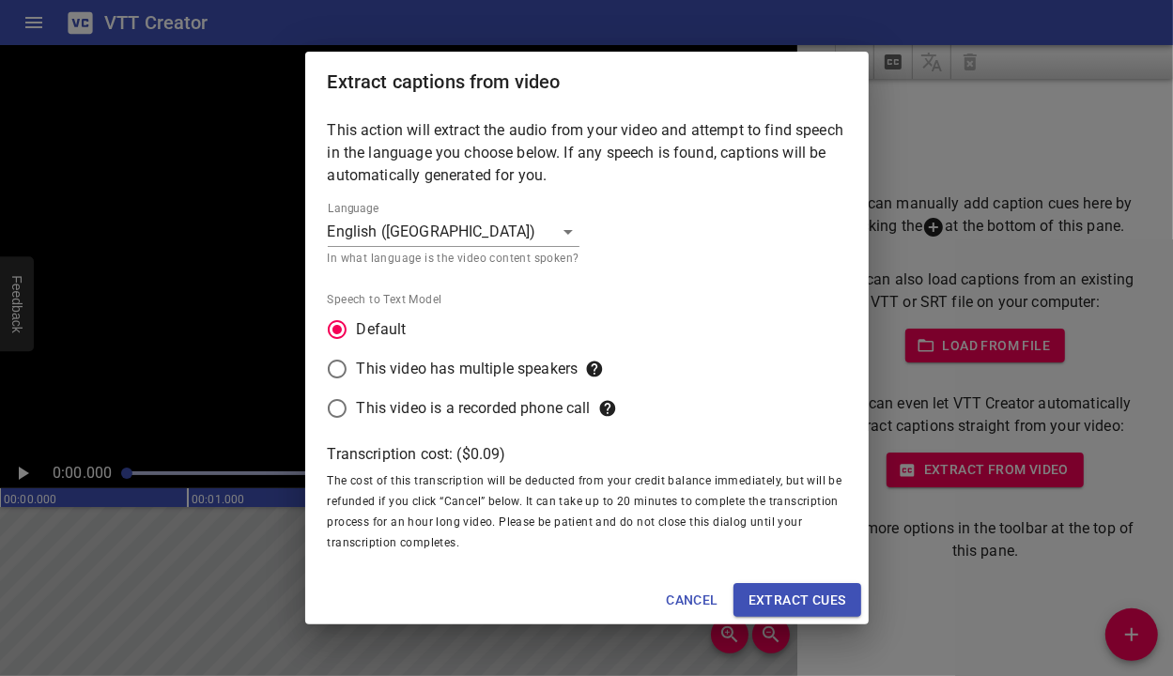
click at [785, 594] on span "Extract cues" at bounding box center [798, 600] width 98 height 23
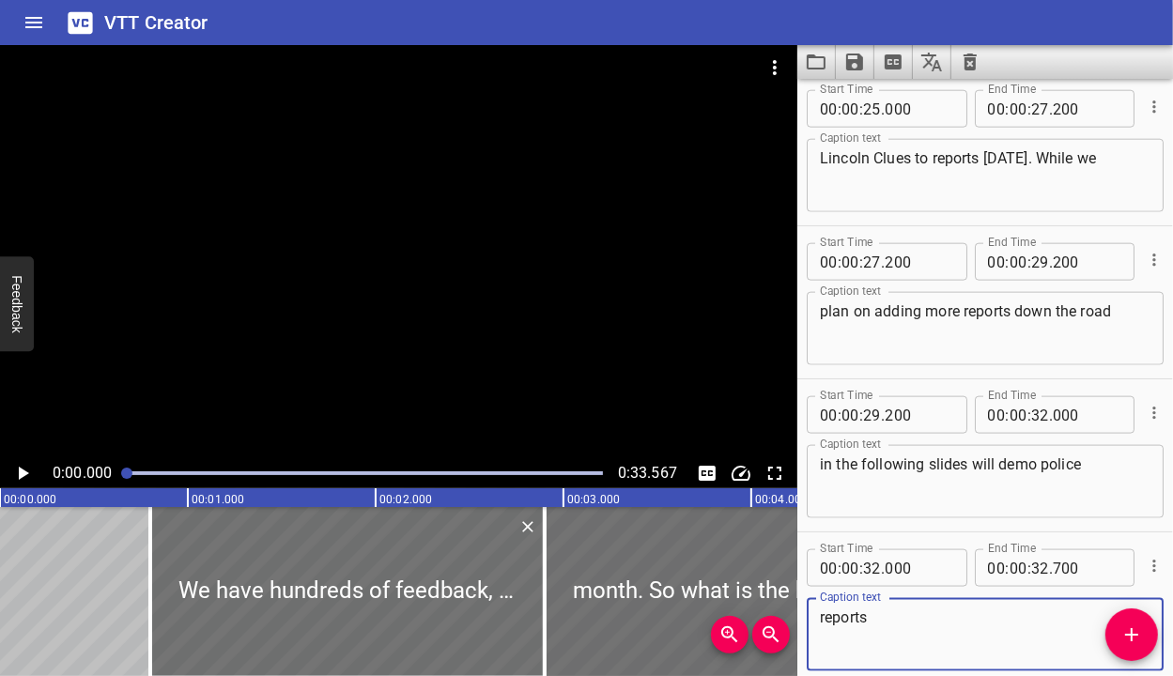
scroll to position [1633, 0]
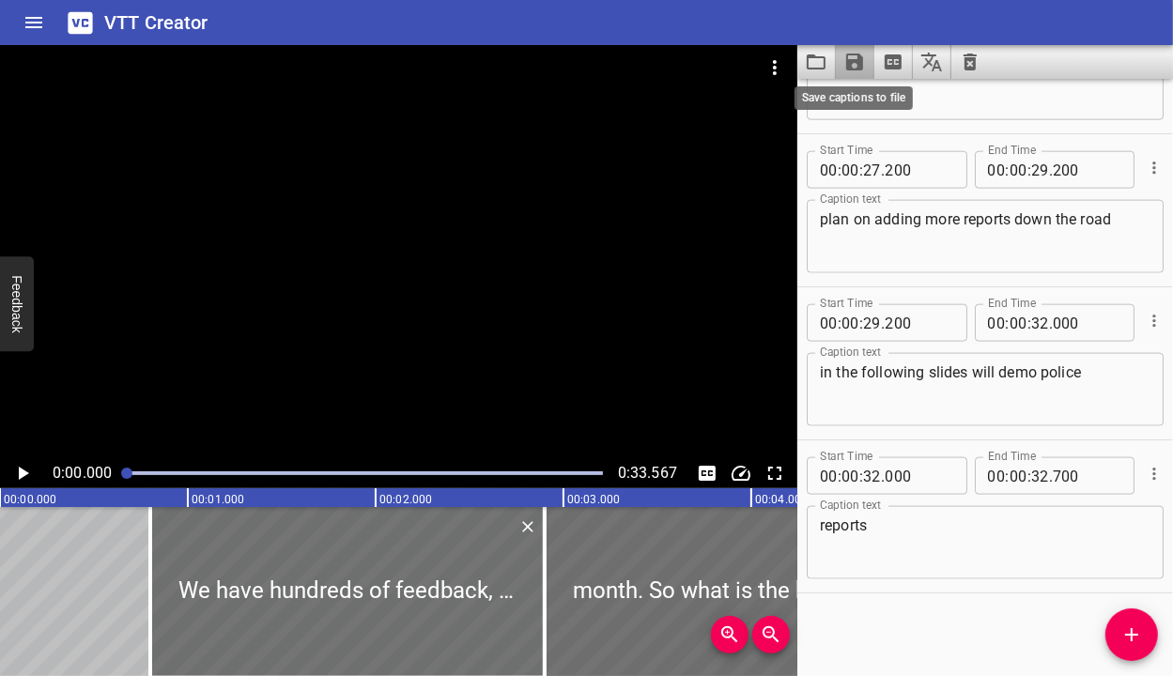
click at [859, 62] on icon "Save captions to file" at bounding box center [854, 62] width 17 height 17
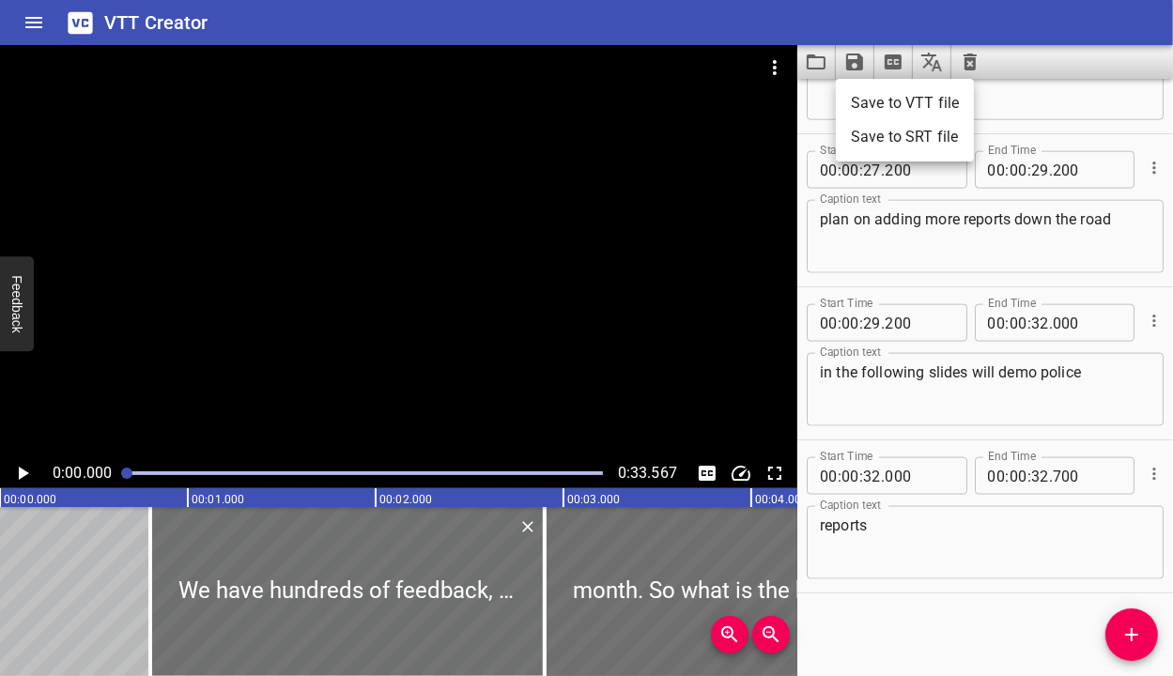
click at [856, 105] on li "Save to VTT file" at bounding box center [905, 103] width 138 height 34
click at [970, 61] on icon "Clear captions" at bounding box center [970, 62] width 13 height 17
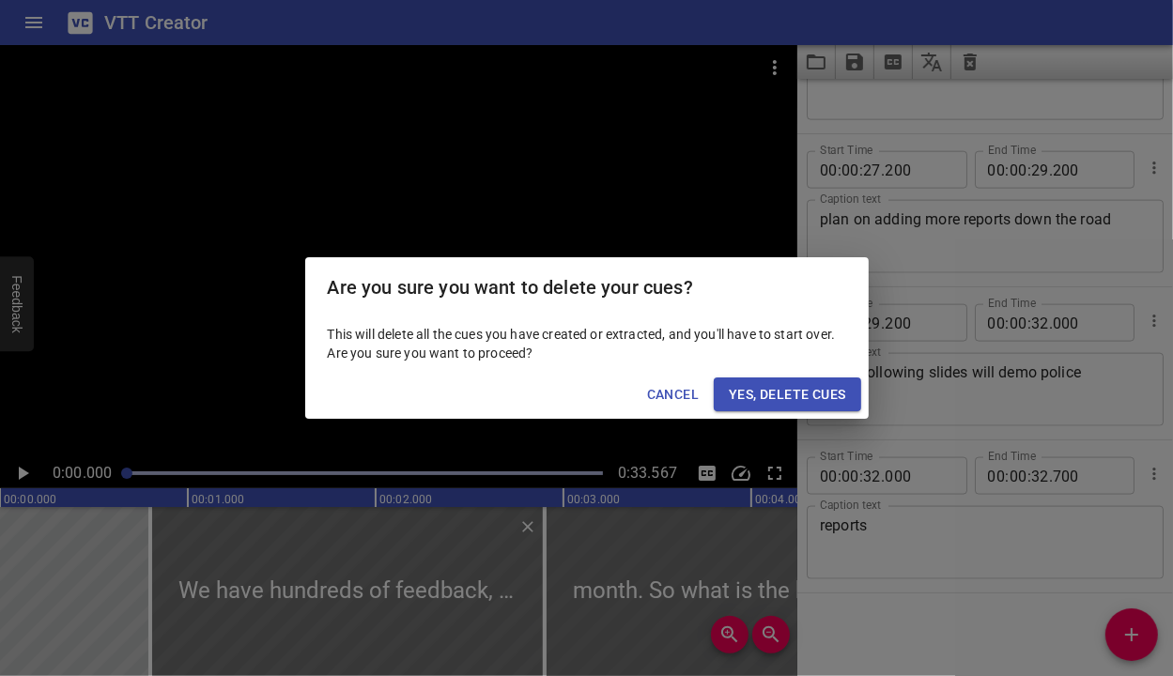
click at [769, 394] on span "Yes, Delete Cues" at bounding box center [787, 394] width 116 height 23
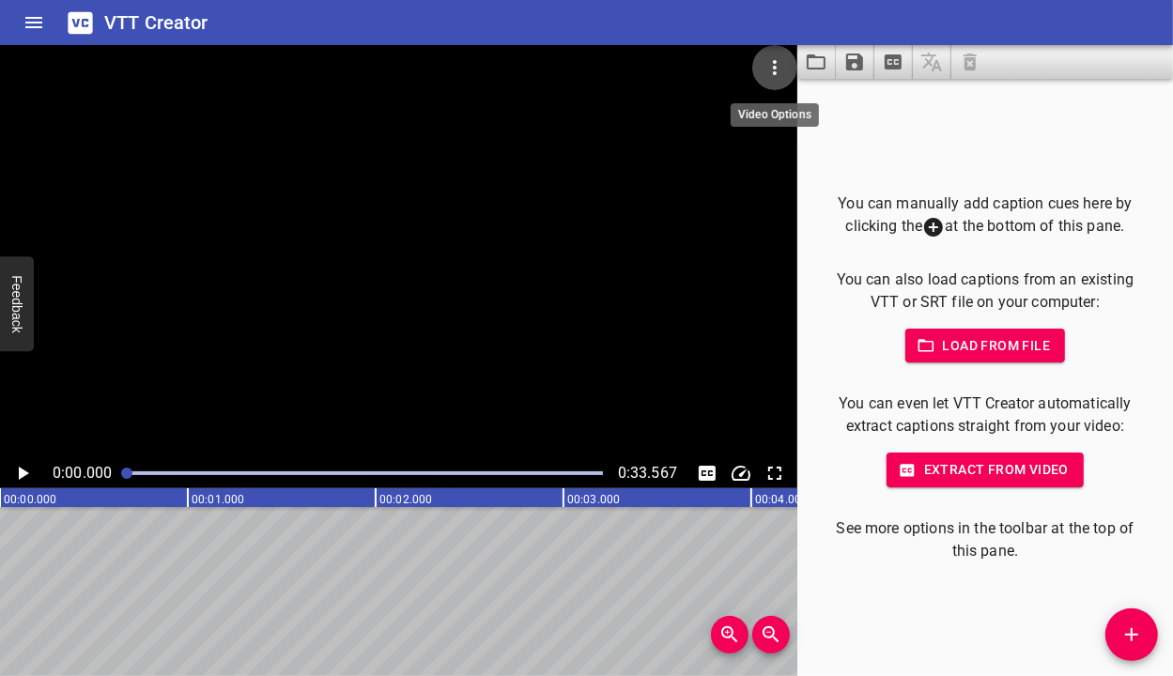
click at [778, 65] on icon "Video Options" at bounding box center [775, 67] width 23 height 23
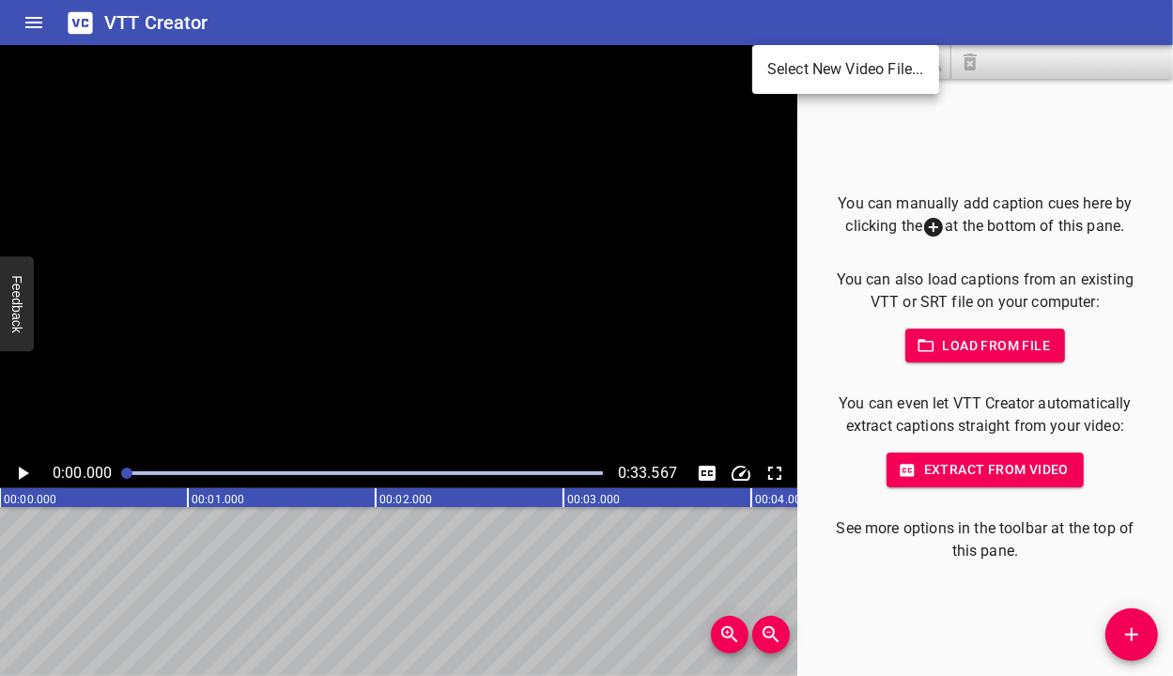
click at [798, 70] on li "Select New Video File..." at bounding box center [846, 70] width 187 height 34
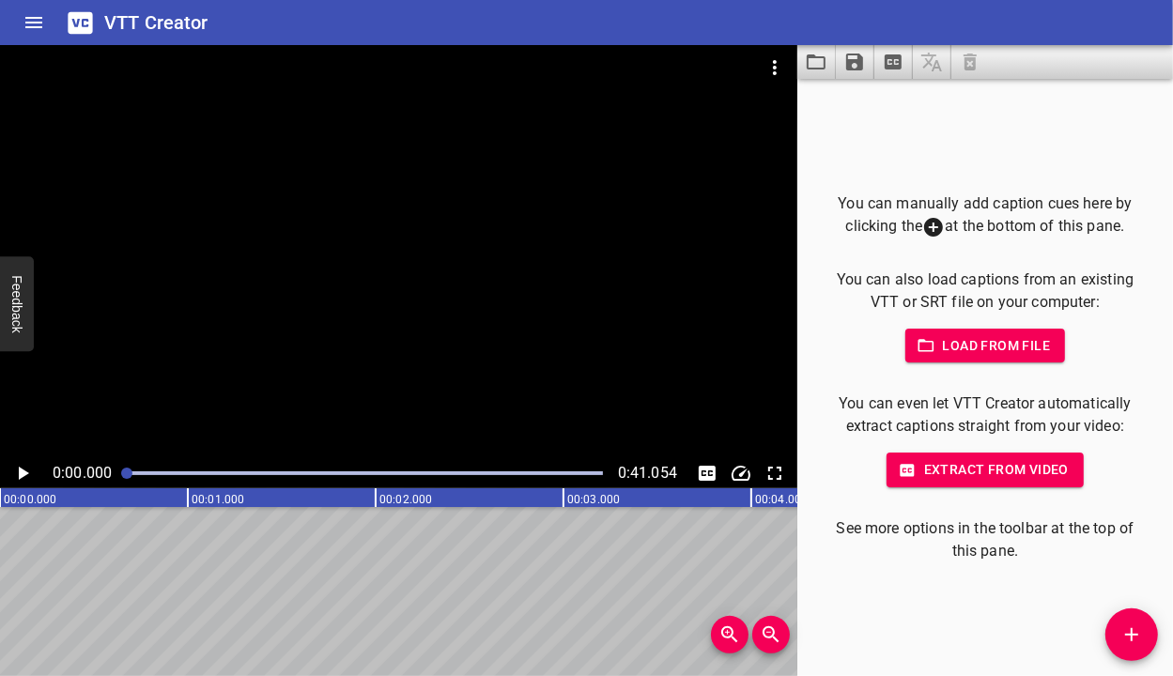
click at [967, 474] on span "Extract from video" at bounding box center [985, 469] width 167 height 23
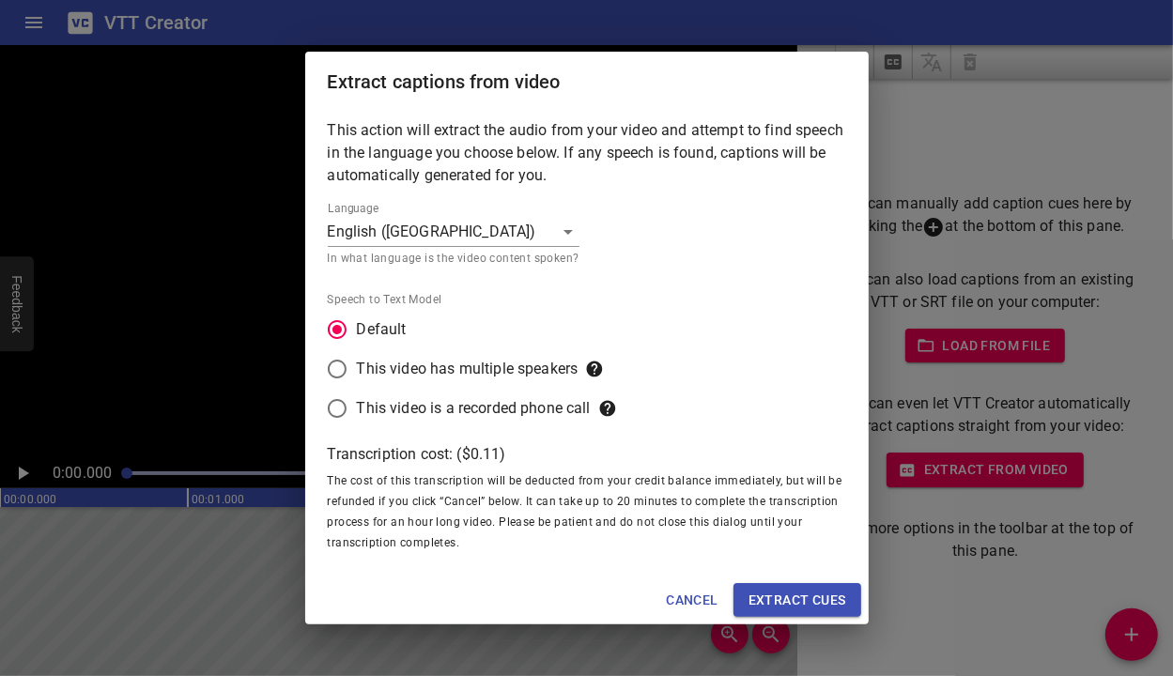
click at [815, 589] on span "Extract cues" at bounding box center [798, 600] width 98 height 23
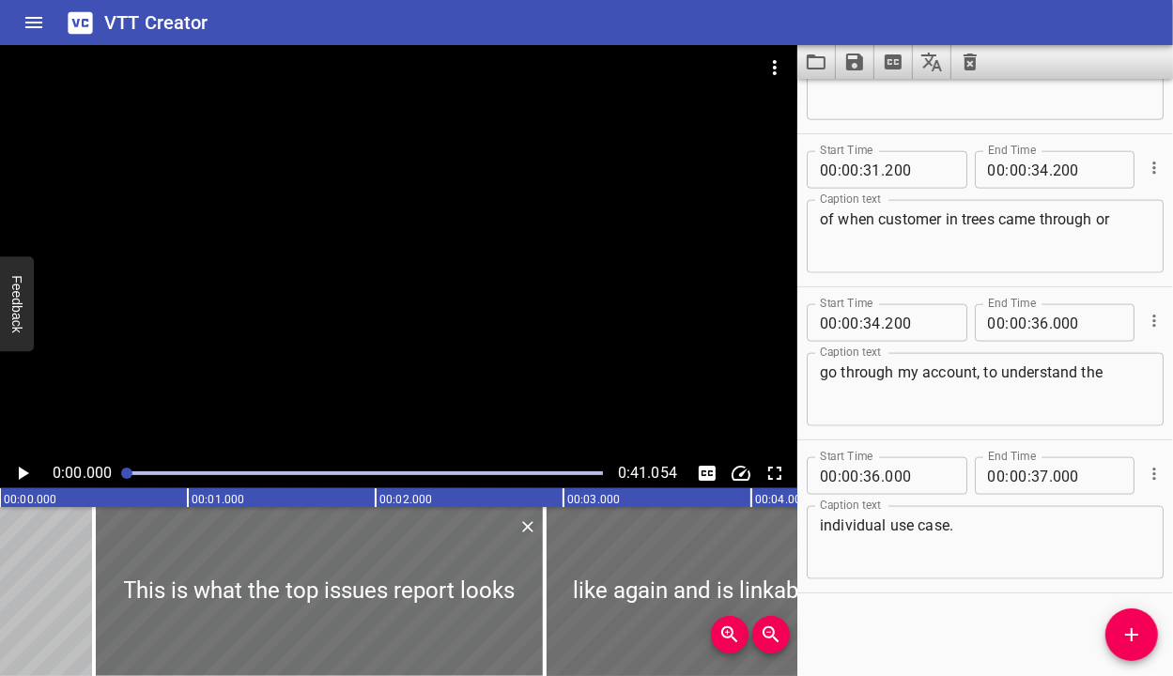
click at [853, 66] on icon "Save captions to file" at bounding box center [855, 62] width 23 height 23
click at [882, 99] on li "Save to VTT file" at bounding box center [905, 103] width 138 height 34
click at [976, 62] on icon "Clear captions" at bounding box center [970, 62] width 23 height 23
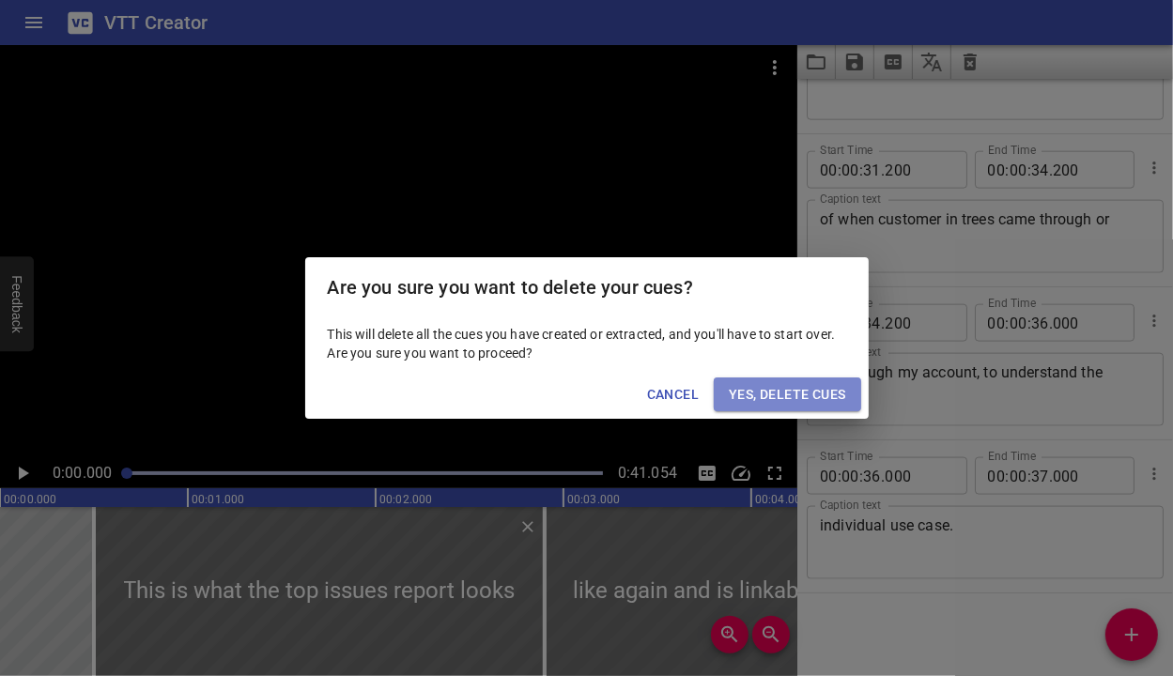
click at [793, 394] on span "Yes, Delete Cues" at bounding box center [787, 394] width 116 height 23
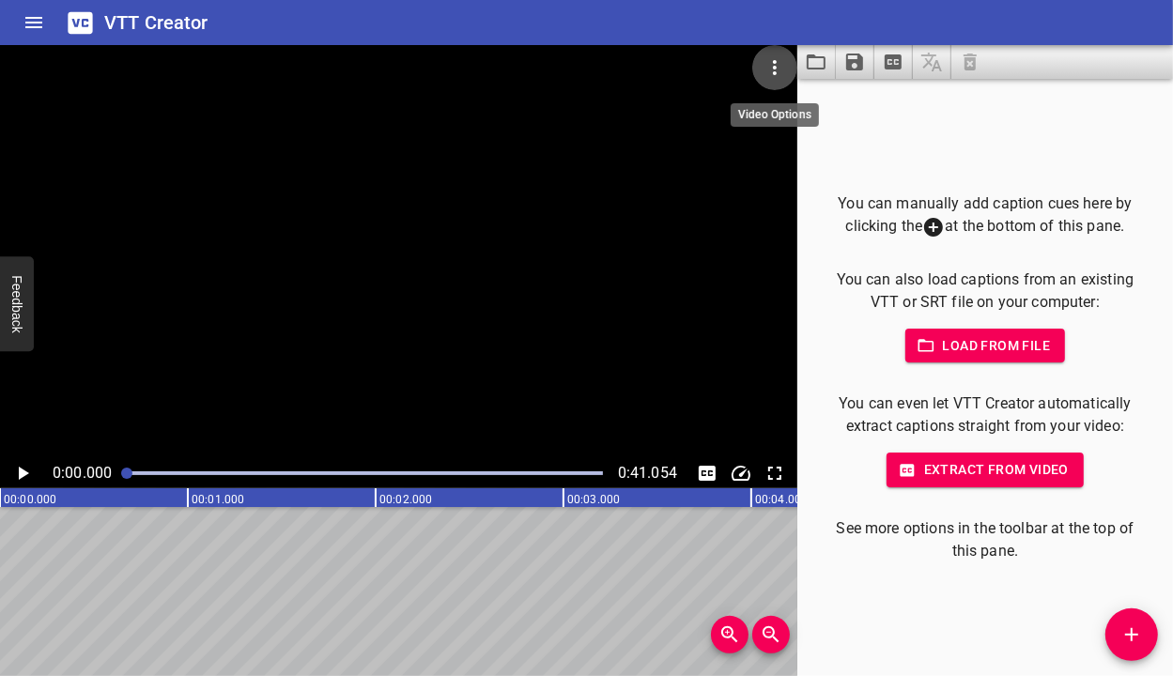
click at [775, 70] on icon "Video Options" at bounding box center [775, 67] width 23 height 23
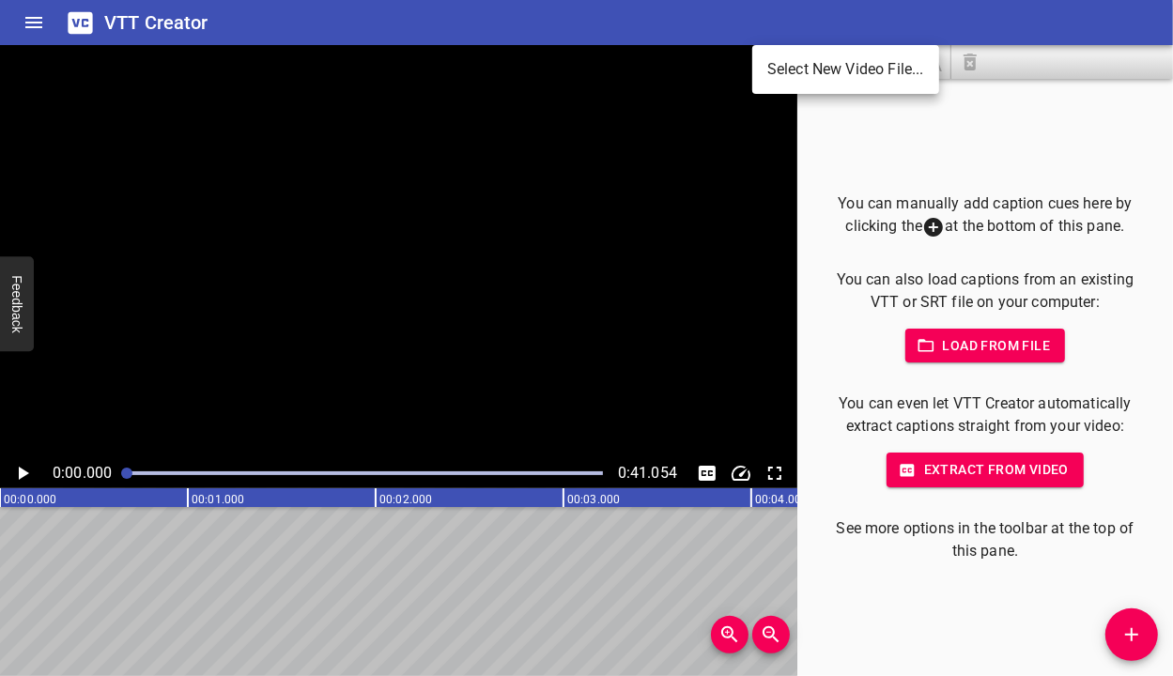
click at [775, 73] on li "Select New Video File..." at bounding box center [846, 70] width 187 height 34
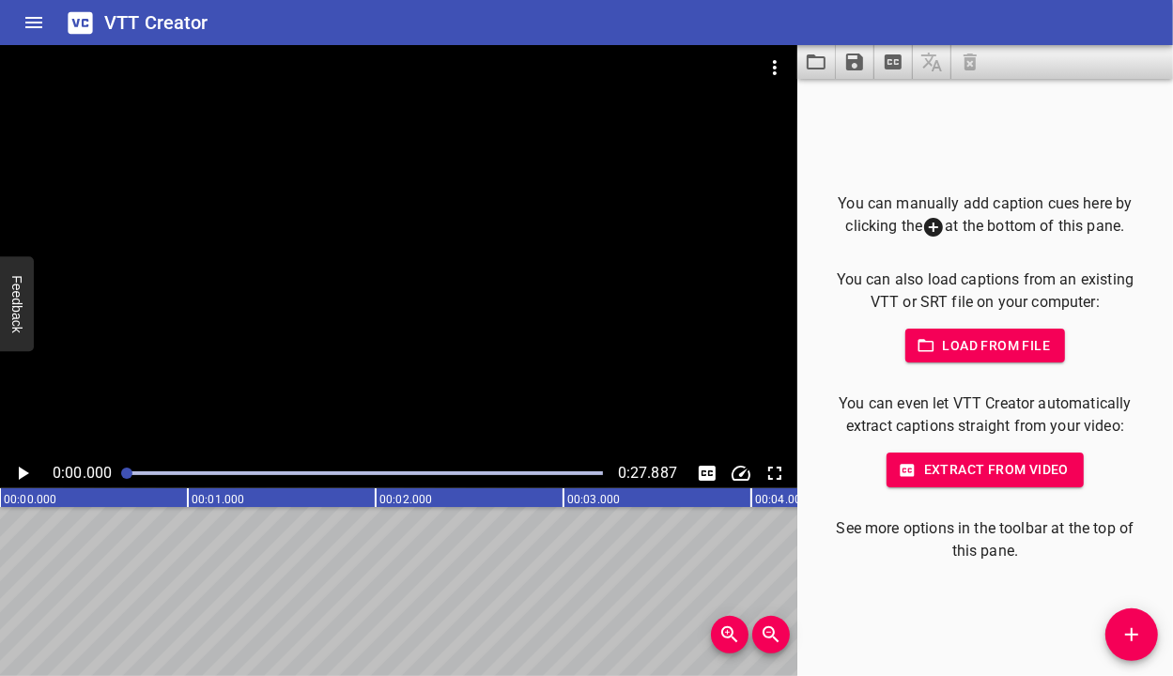
click at [1015, 473] on span "Extract from video" at bounding box center [985, 469] width 167 height 23
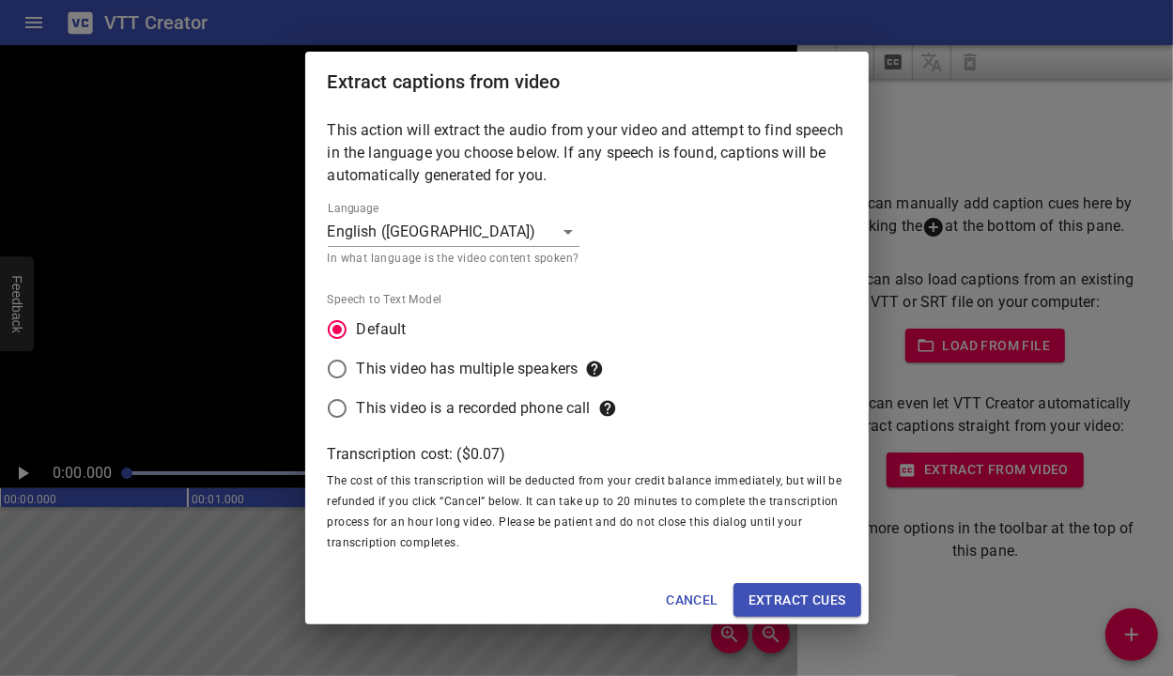
click at [824, 589] on span "Extract cues" at bounding box center [798, 600] width 98 height 23
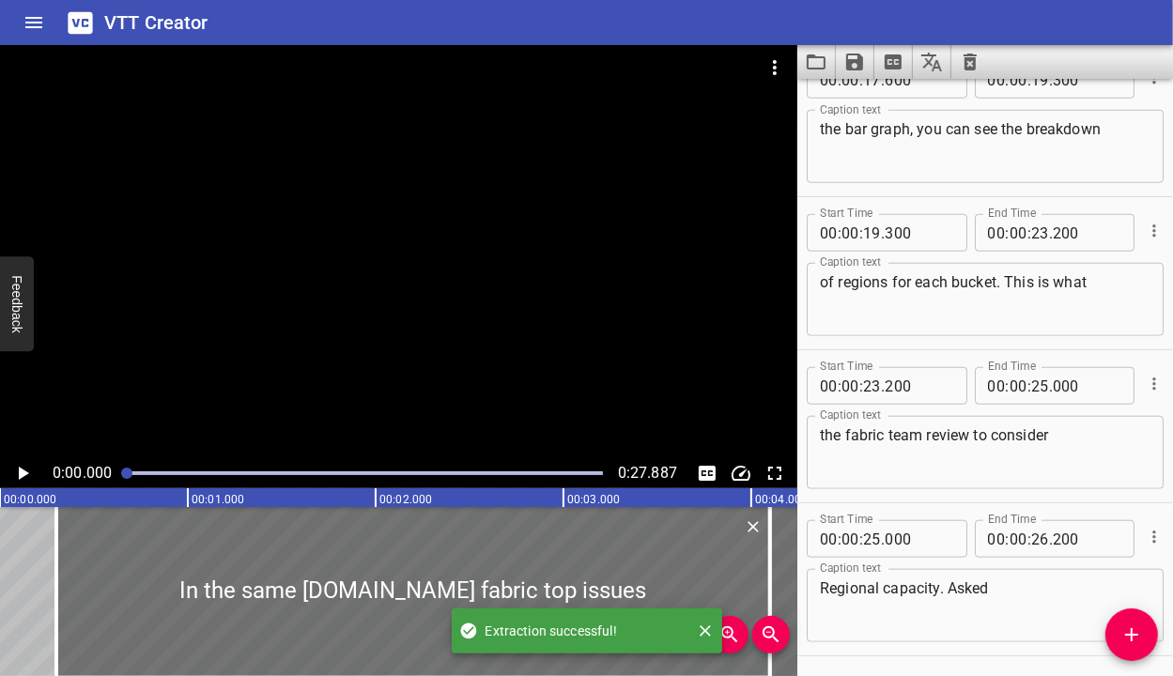
scroll to position [1174, 0]
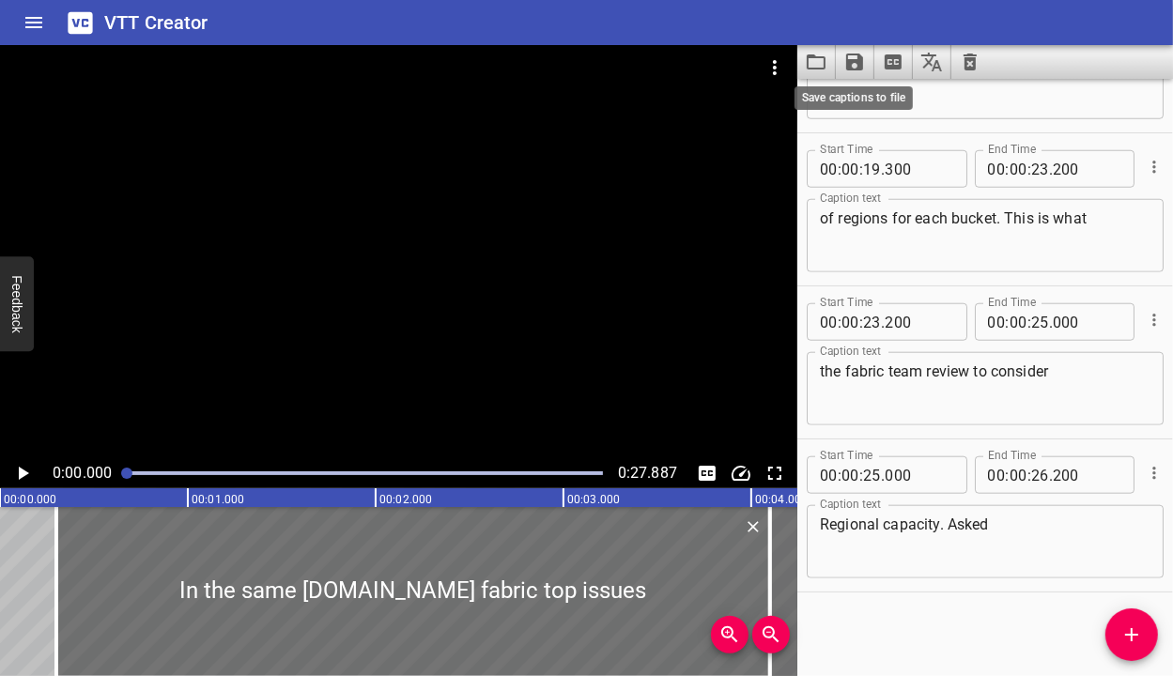
click at [847, 68] on icon "Save captions to file" at bounding box center [854, 62] width 17 height 17
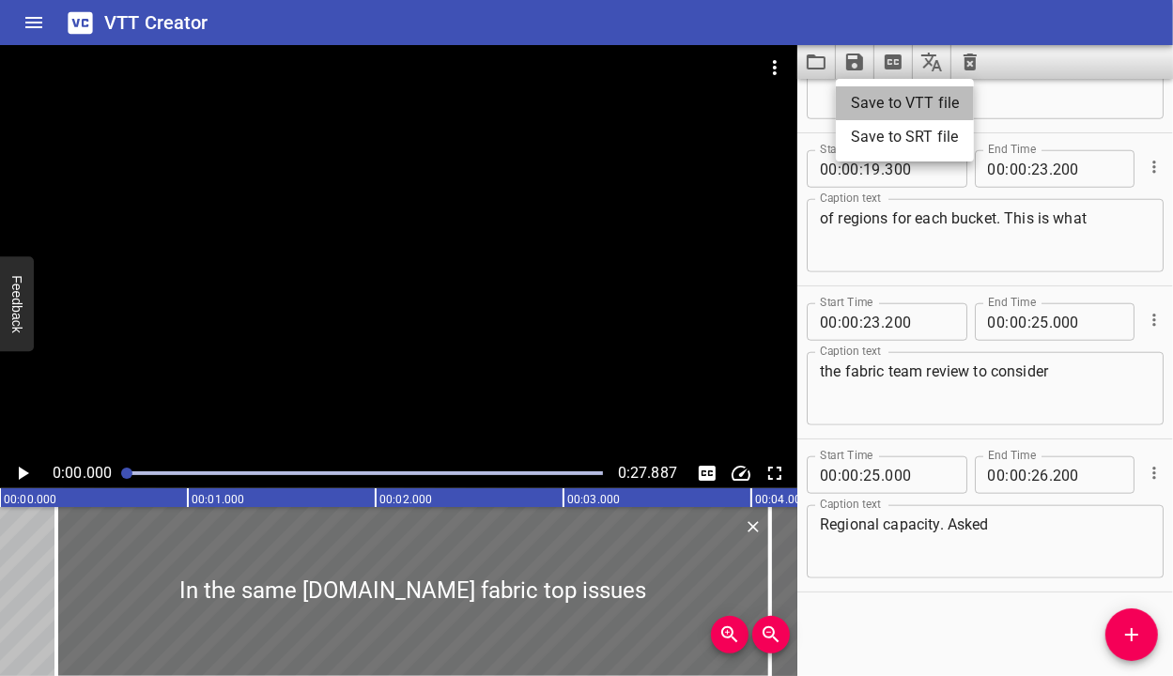
click at [900, 98] on li "Save to VTT file" at bounding box center [905, 103] width 138 height 34
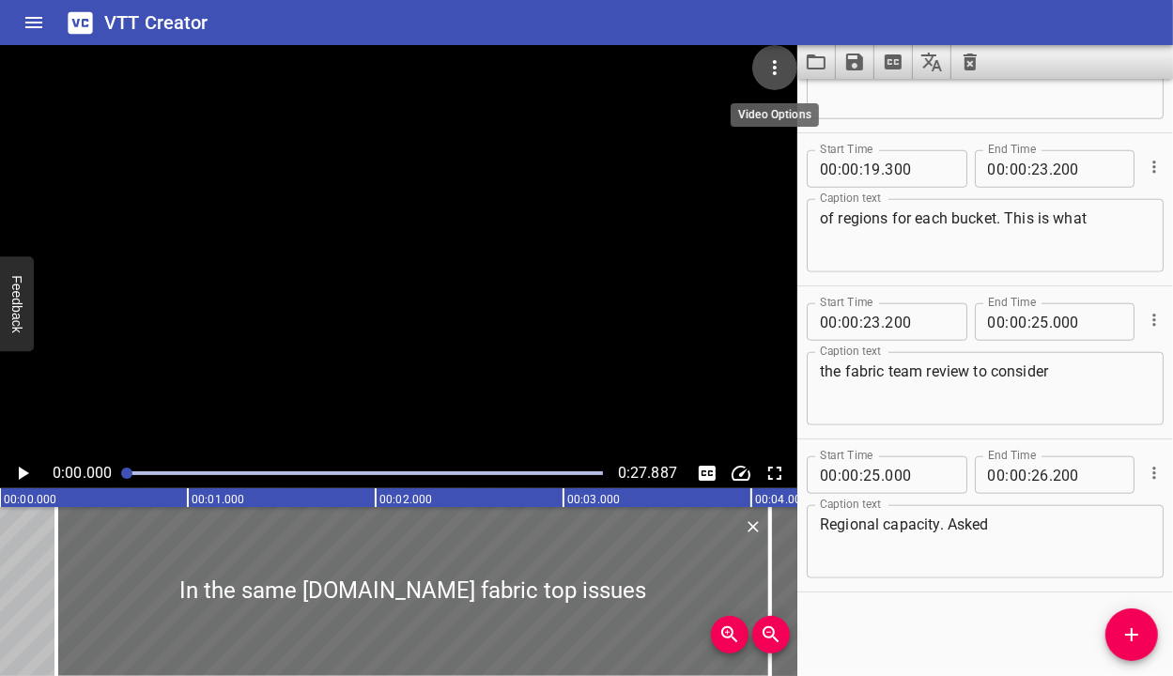
click at [777, 67] on icon "Video Options" at bounding box center [775, 67] width 23 height 23
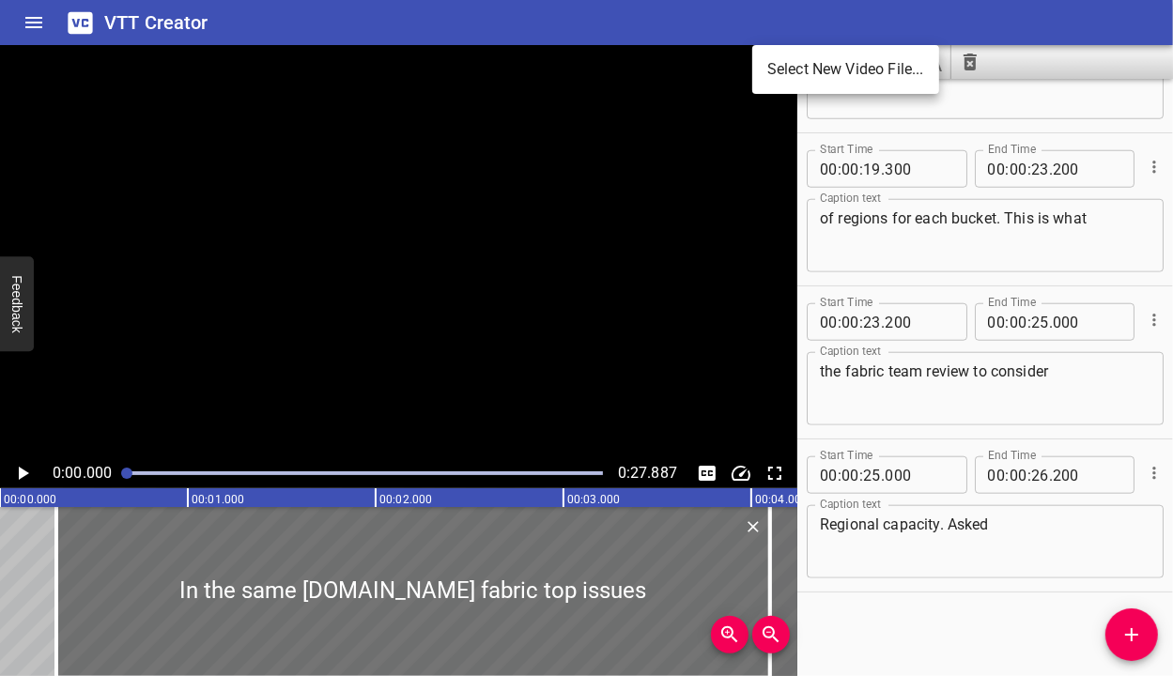
click at [782, 73] on li "Select New Video File..." at bounding box center [846, 70] width 187 height 34
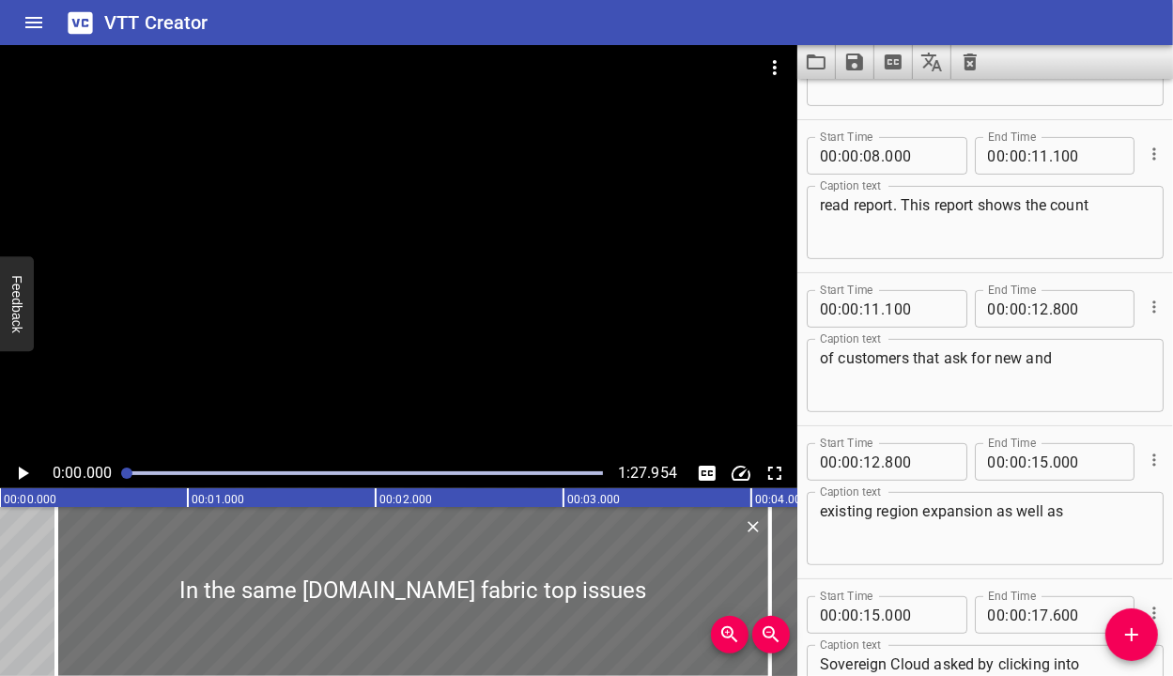
scroll to position [0, 0]
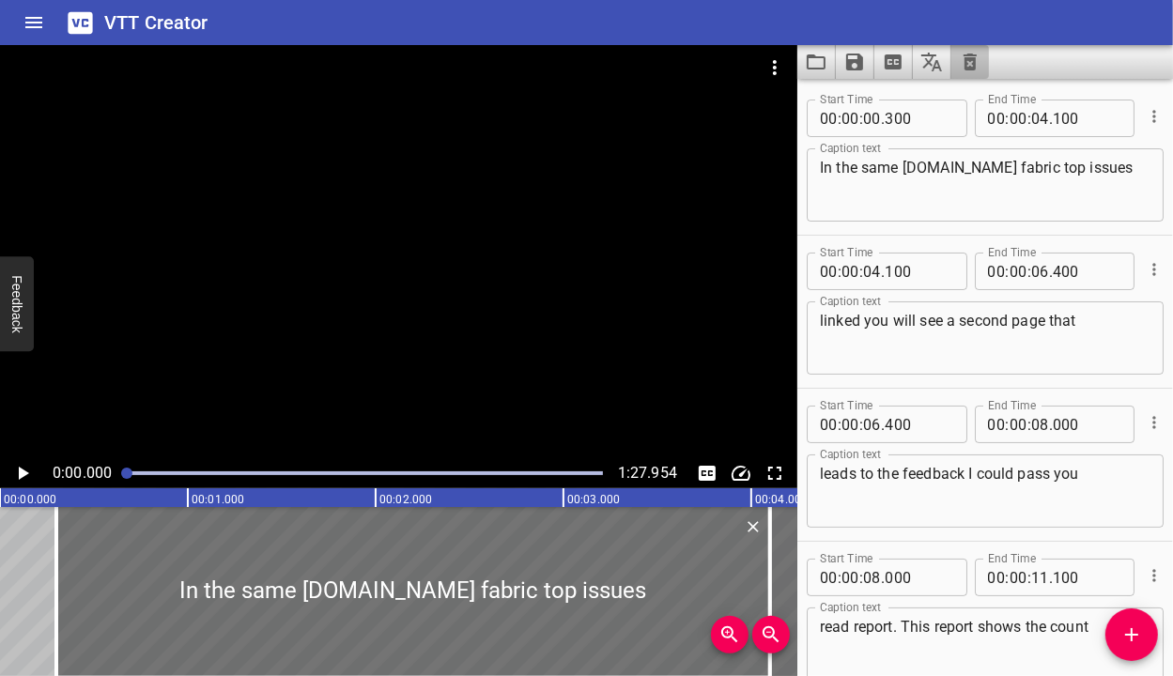
click at [974, 56] on icon "Clear captions" at bounding box center [970, 62] width 23 height 23
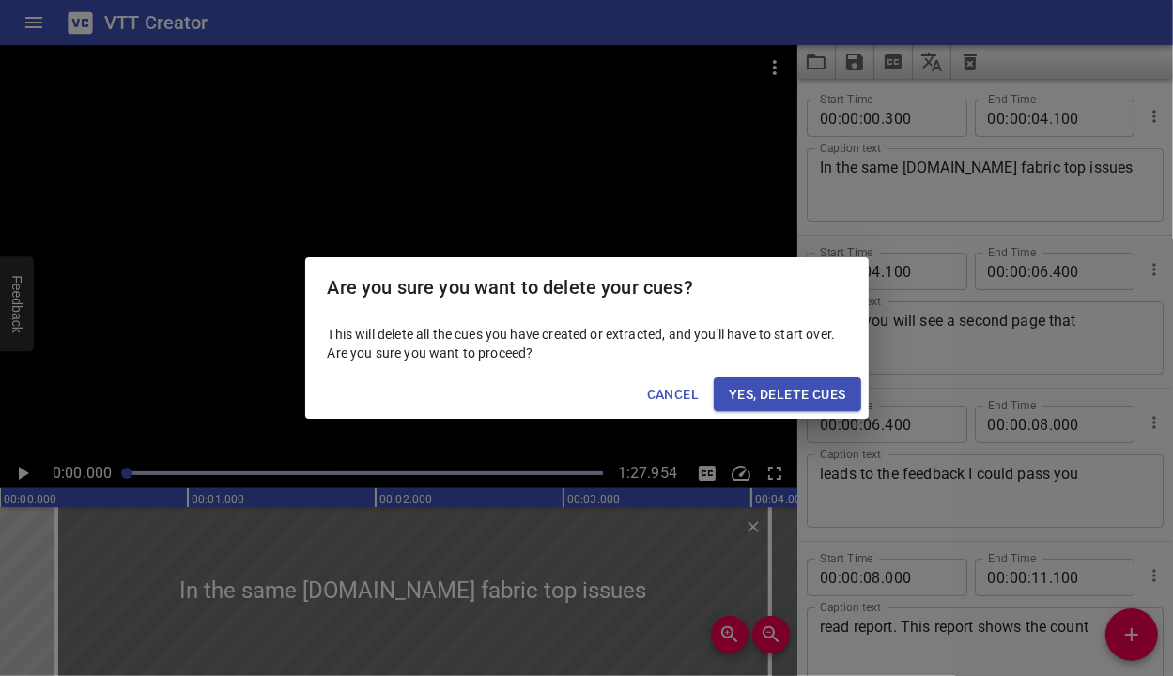
click at [768, 402] on span "Yes, Delete Cues" at bounding box center [787, 394] width 116 height 23
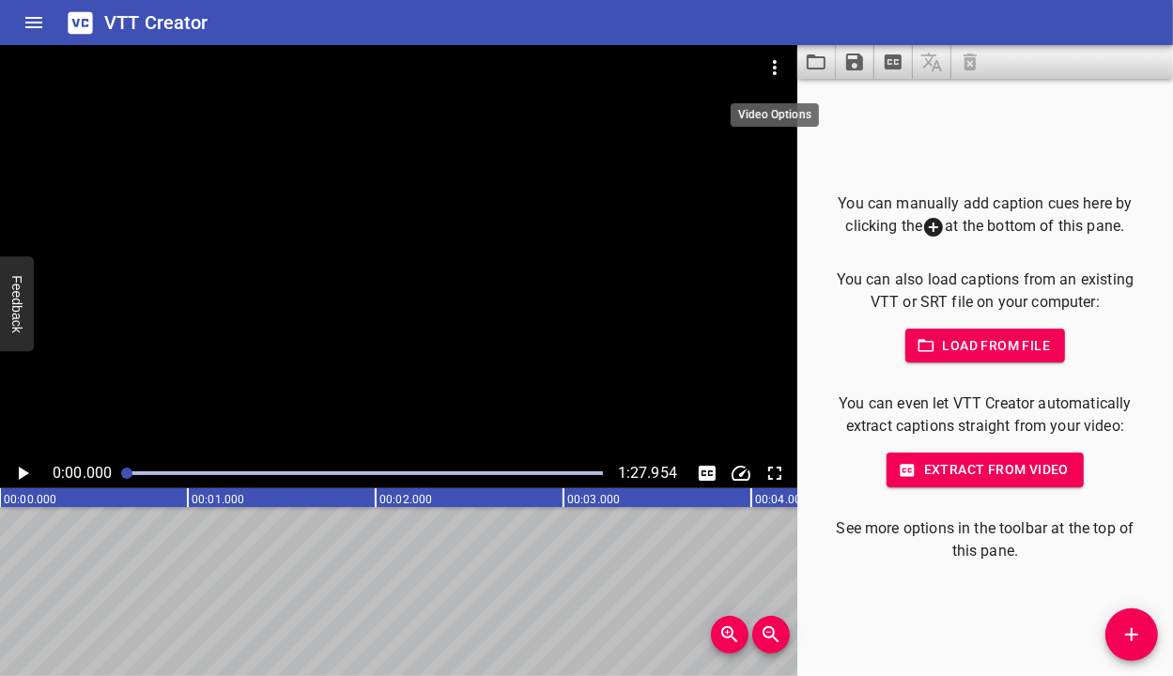
click at [768, 70] on icon "Video Options" at bounding box center [775, 67] width 23 height 23
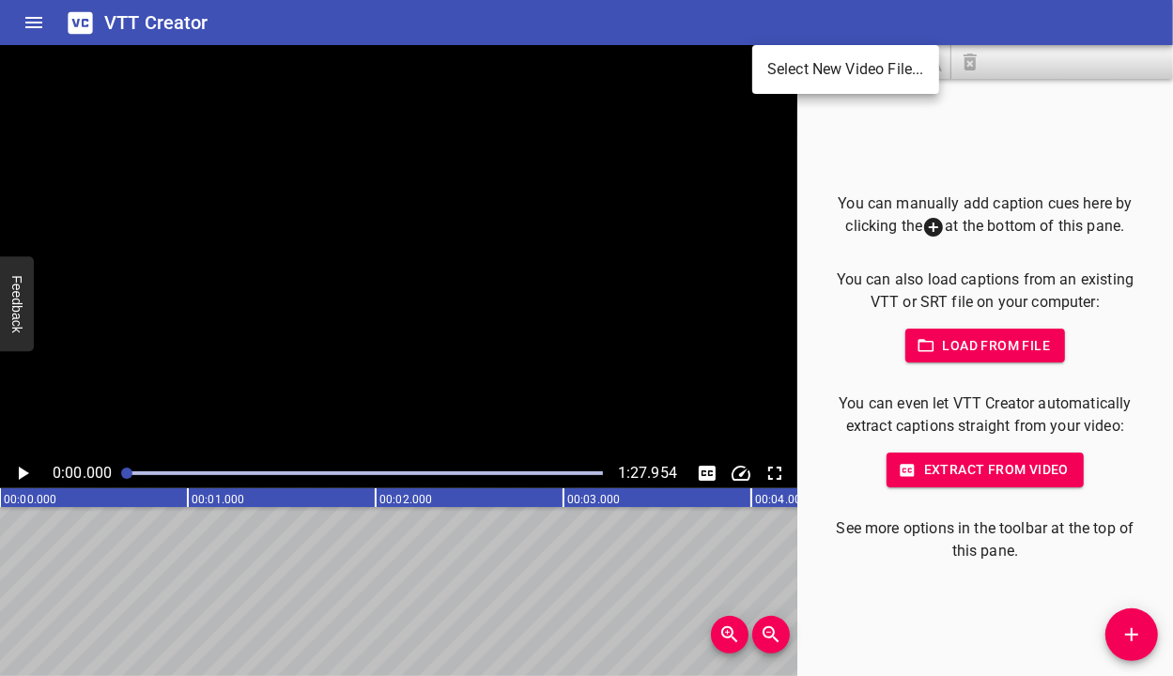
click at [790, 75] on li "Select New Video File..." at bounding box center [846, 70] width 187 height 34
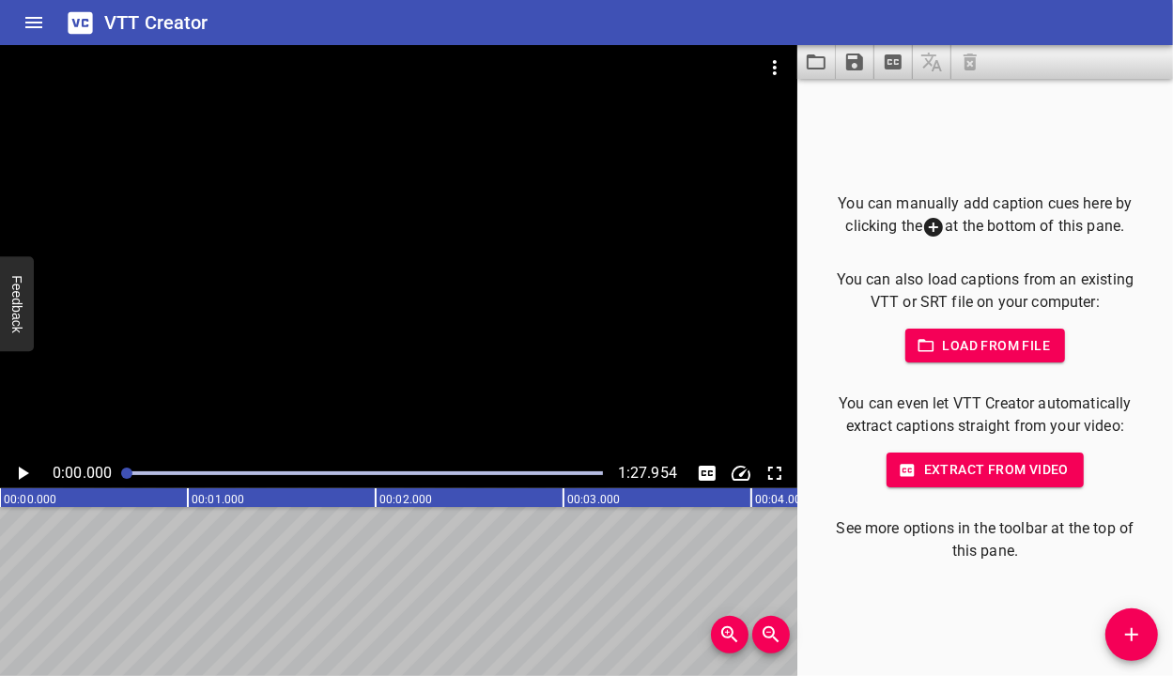
click at [1021, 477] on span "Extract from video" at bounding box center [985, 469] width 167 height 23
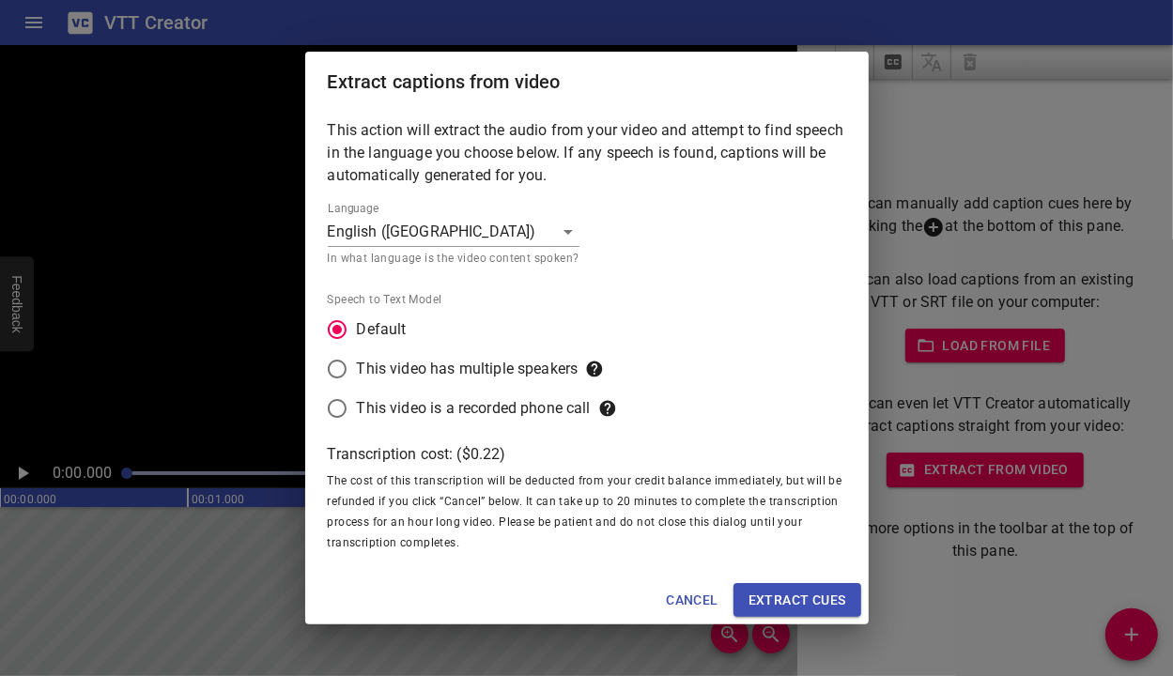
click at [810, 594] on span "Extract cues" at bounding box center [798, 600] width 98 height 23
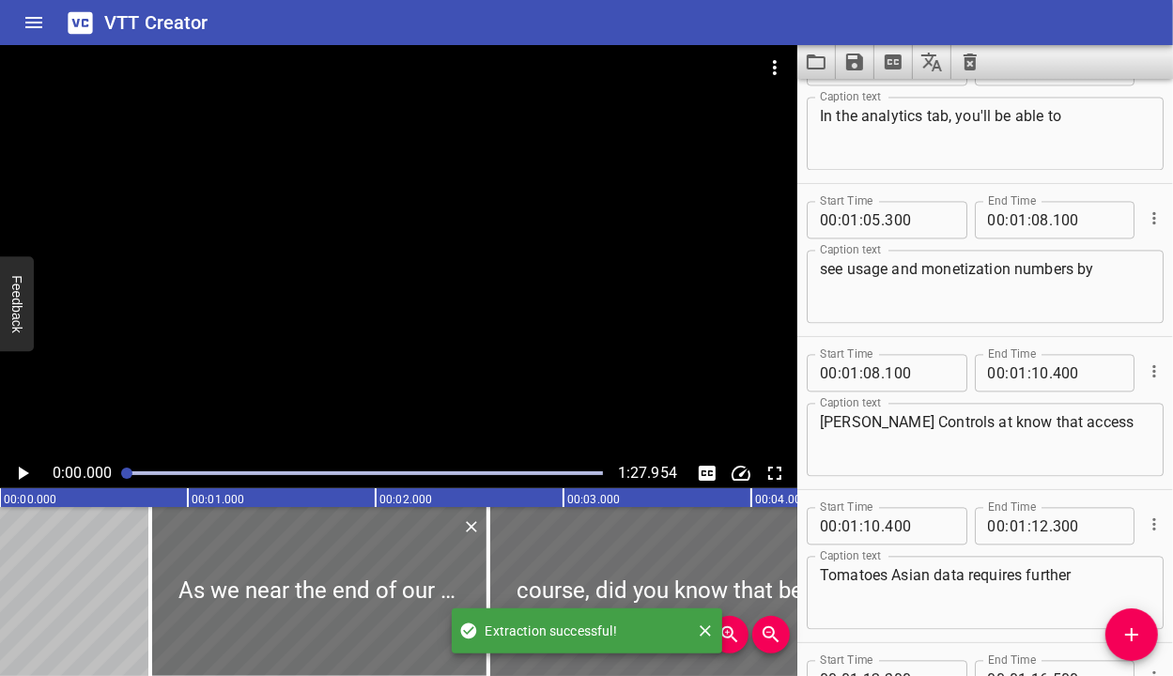
scroll to position [3316, 0]
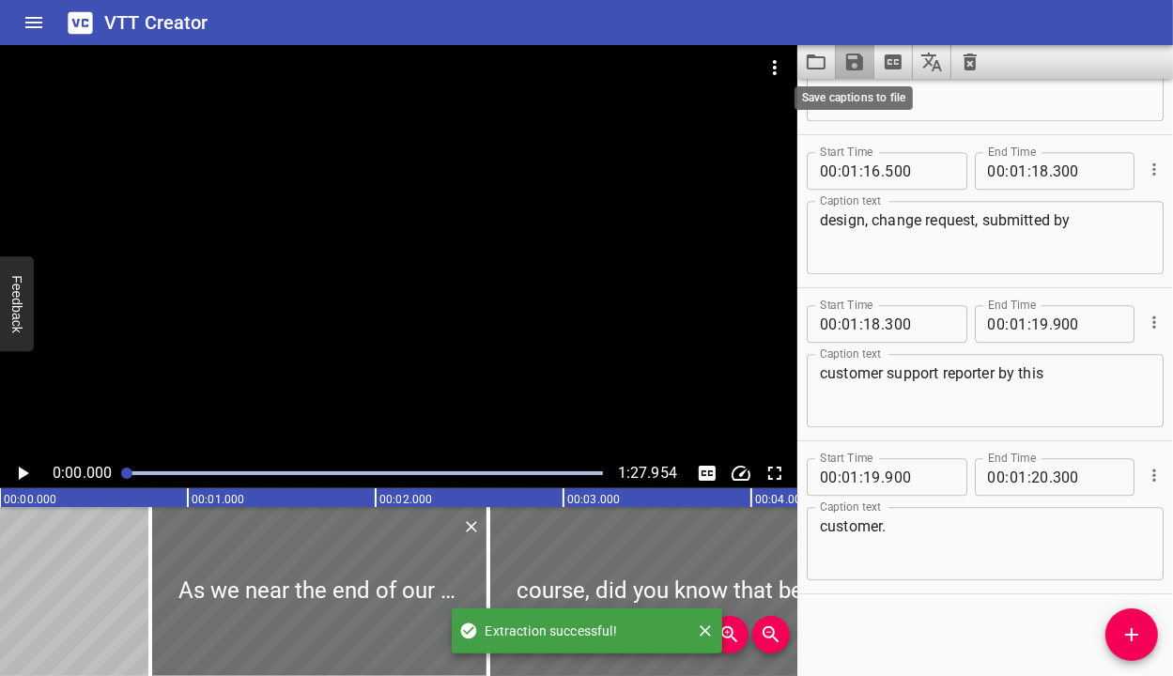
click at [850, 65] on icon "Save captions to file" at bounding box center [854, 62] width 17 height 17
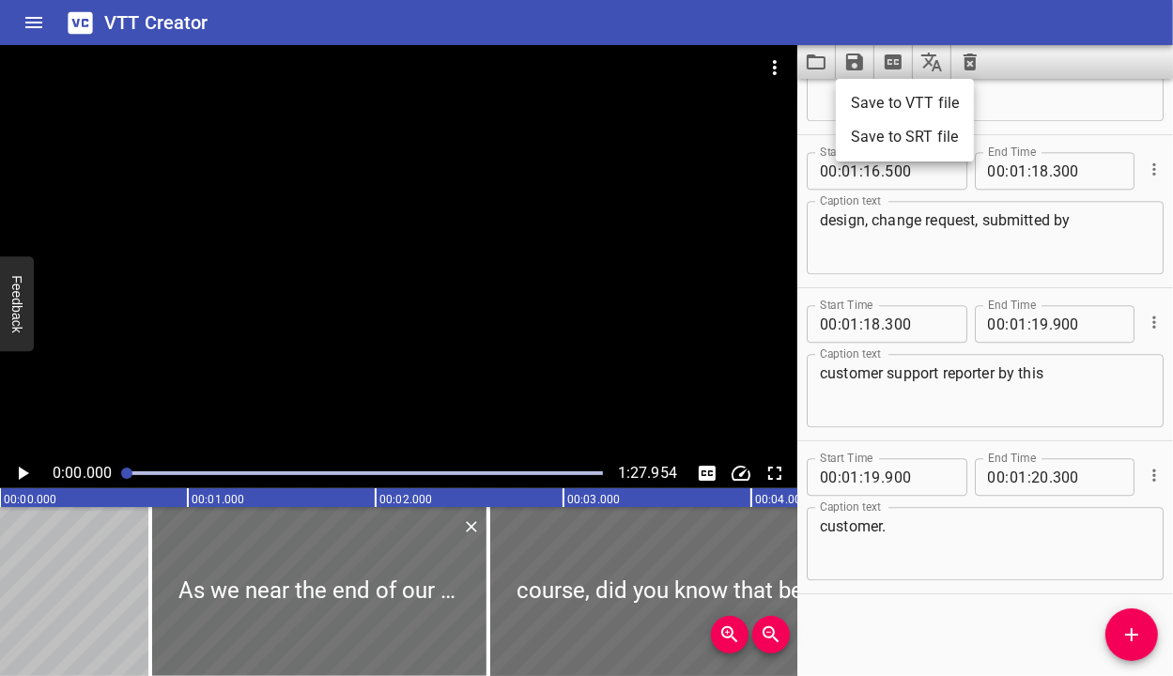
click at [921, 114] on li "Save to VTT file" at bounding box center [905, 103] width 138 height 34
click at [959, 70] on icon "Clear captions" at bounding box center [970, 62] width 23 height 23
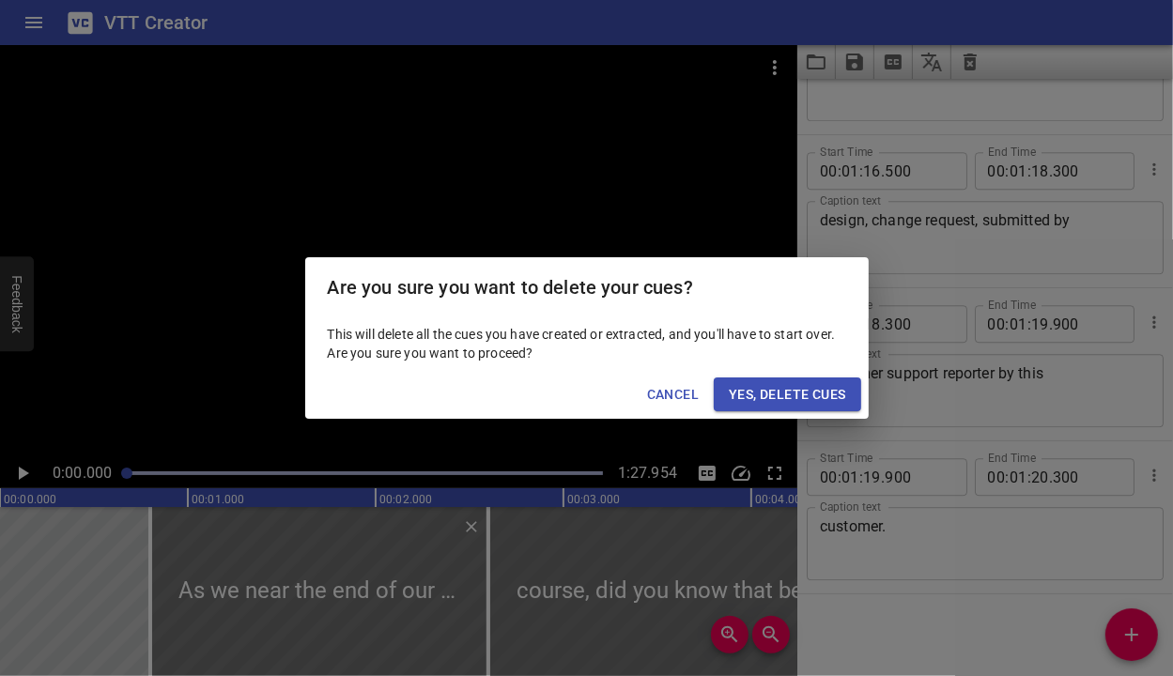
click at [735, 392] on span "Yes, Delete Cues" at bounding box center [787, 394] width 116 height 23
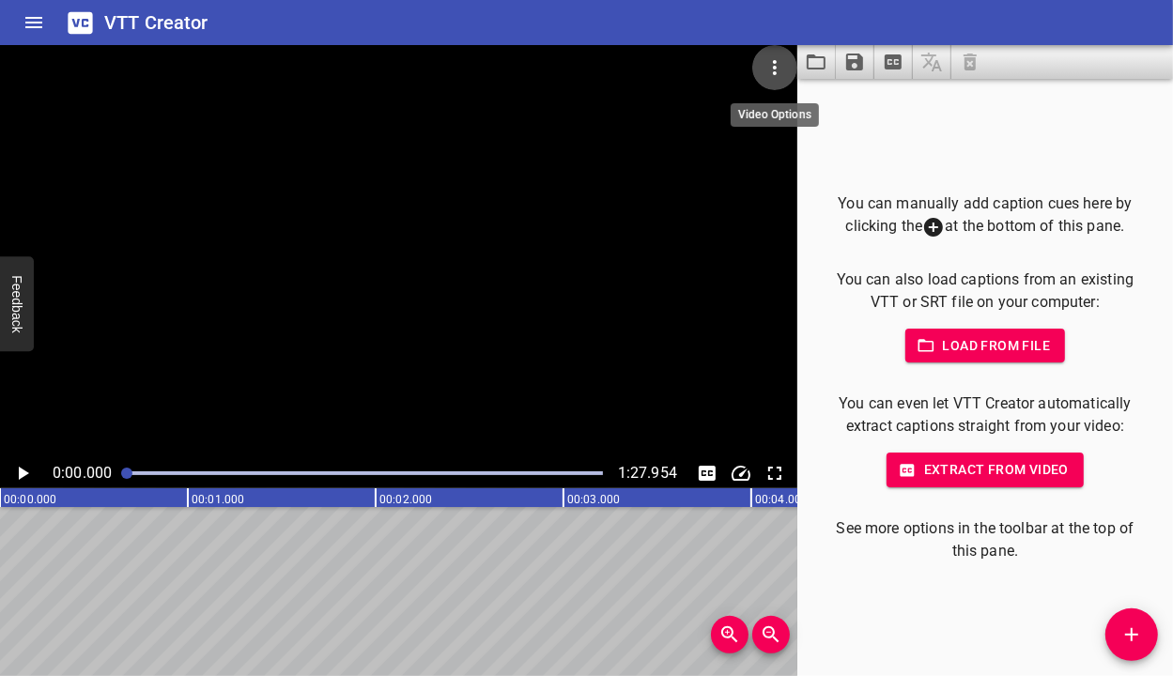
click at [761, 67] on button "Video Options" at bounding box center [775, 67] width 45 height 45
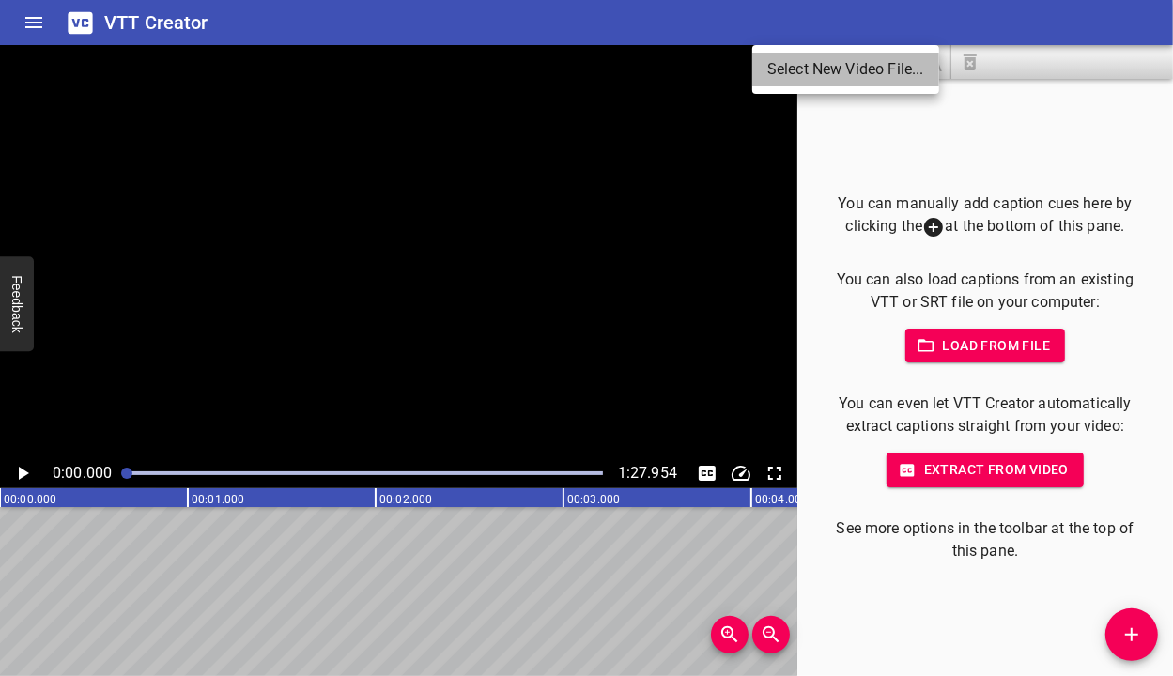
click at [790, 70] on li "Select New Video File..." at bounding box center [846, 70] width 187 height 34
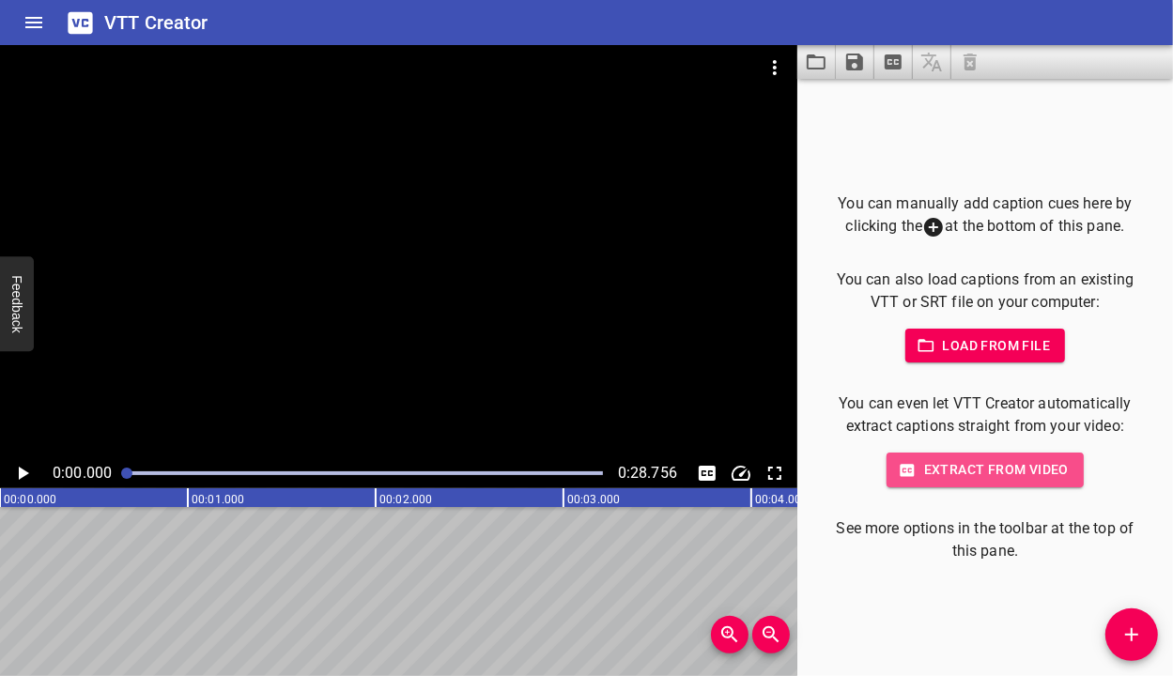
click at [990, 461] on span "Extract from video" at bounding box center [985, 469] width 167 height 23
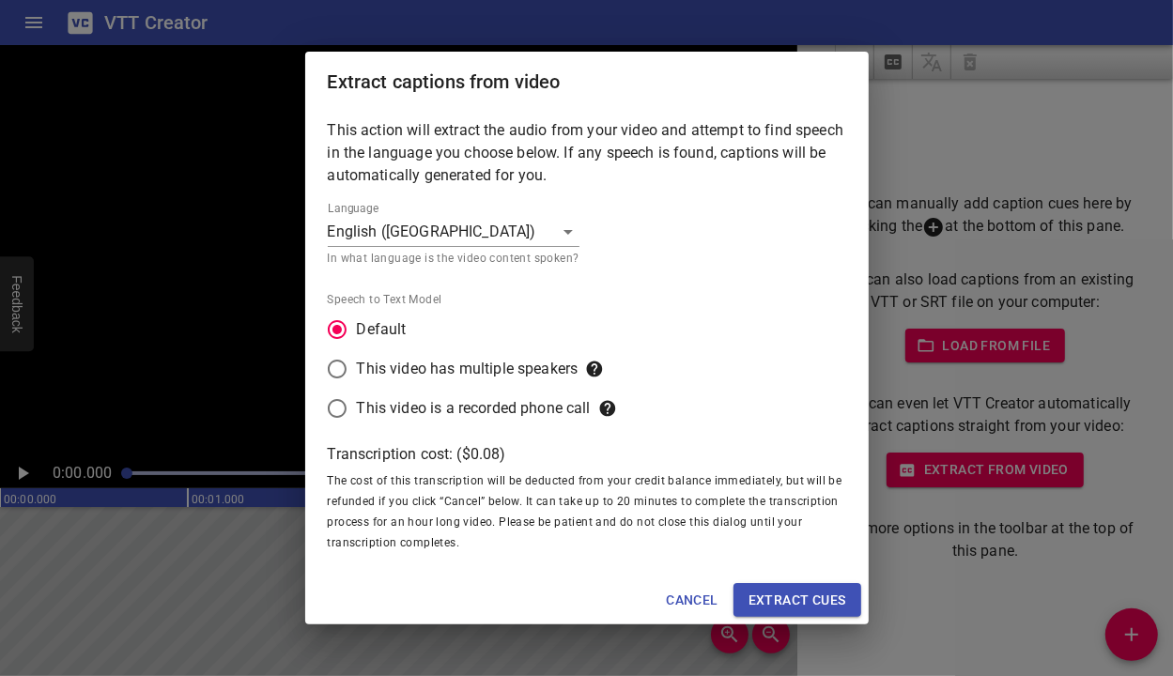
click at [821, 590] on span "Extract cues" at bounding box center [798, 600] width 98 height 23
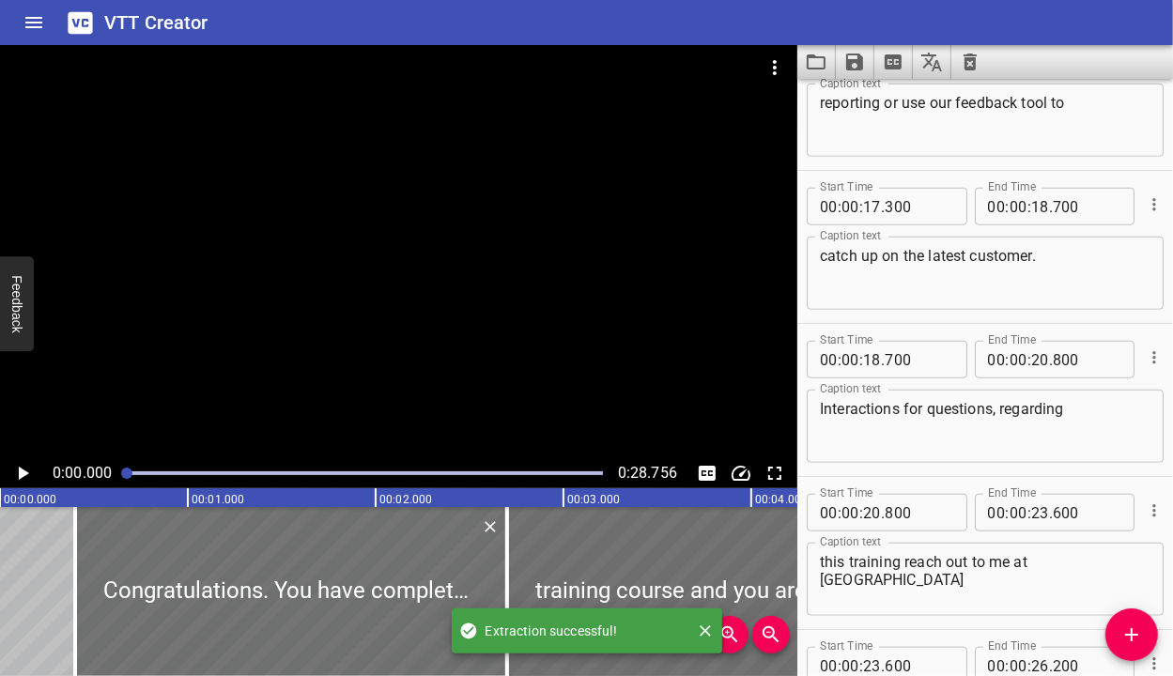
scroll to position [1480, 0]
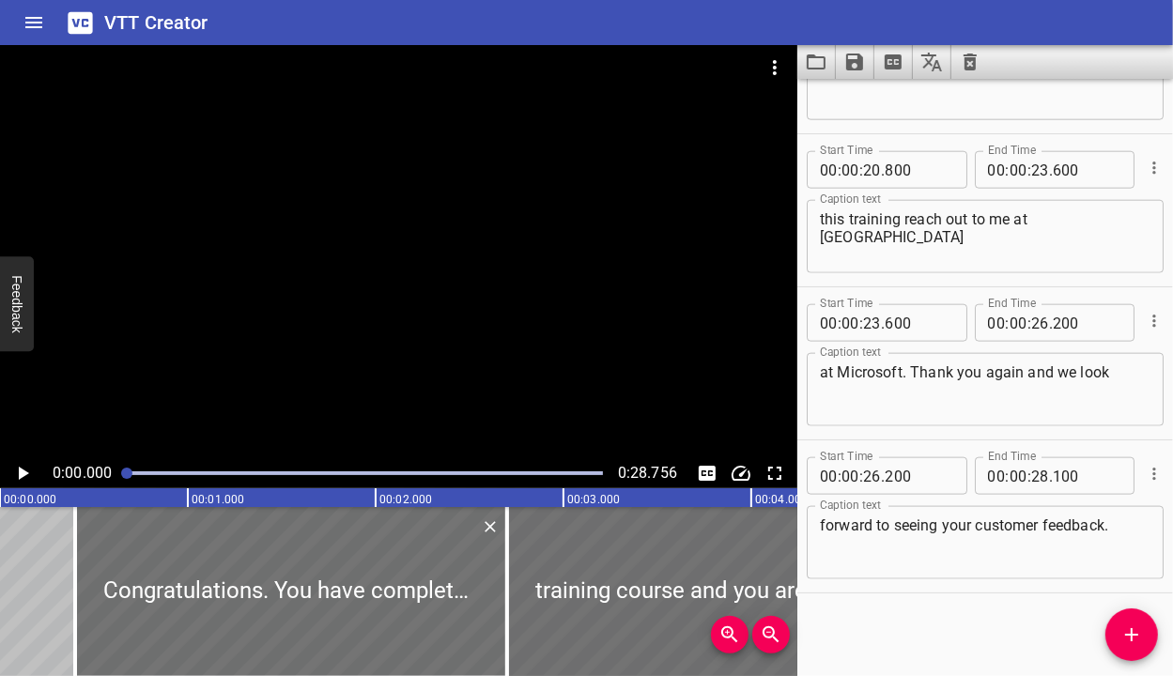
click at [853, 55] on icon "Save captions to file" at bounding box center [855, 62] width 23 height 23
click at [892, 94] on li "Save to VTT file" at bounding box center [905, 103] width 138 height 34
